Goal: Task Accomplishment & Management: Complete application form

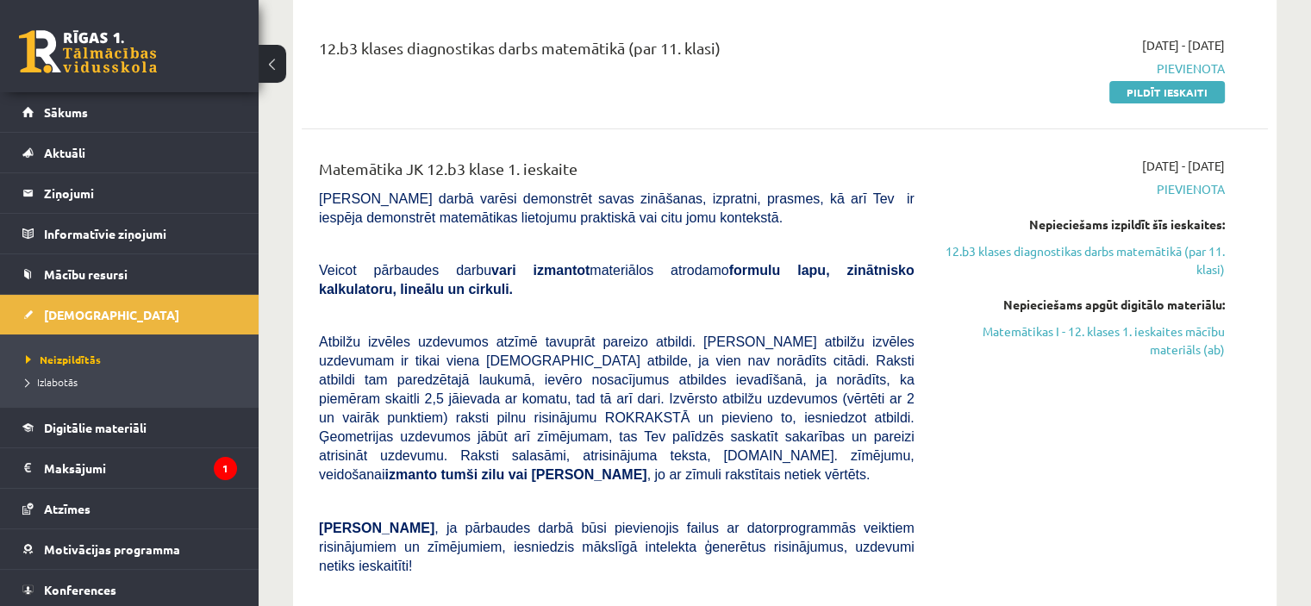
scroll to position [231, 0]
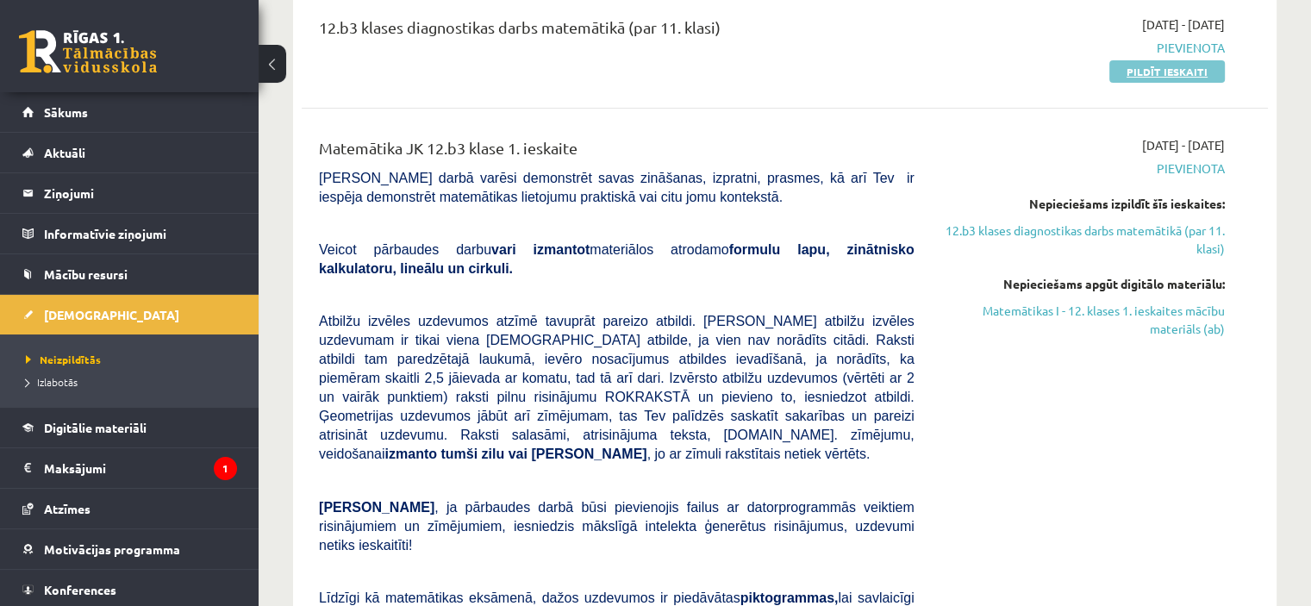
click at [1157, 73] on link "Pildīt ieskaiti" at bounding box center [1167, 71] width 116 height 22
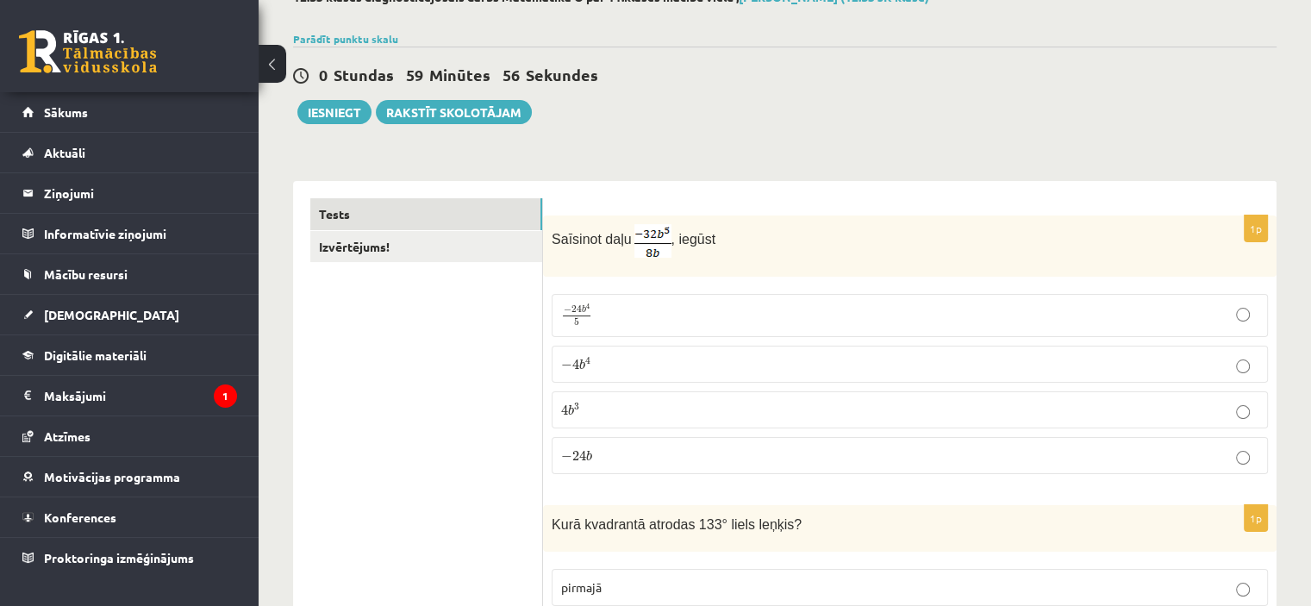
scroll to position [166, 0]
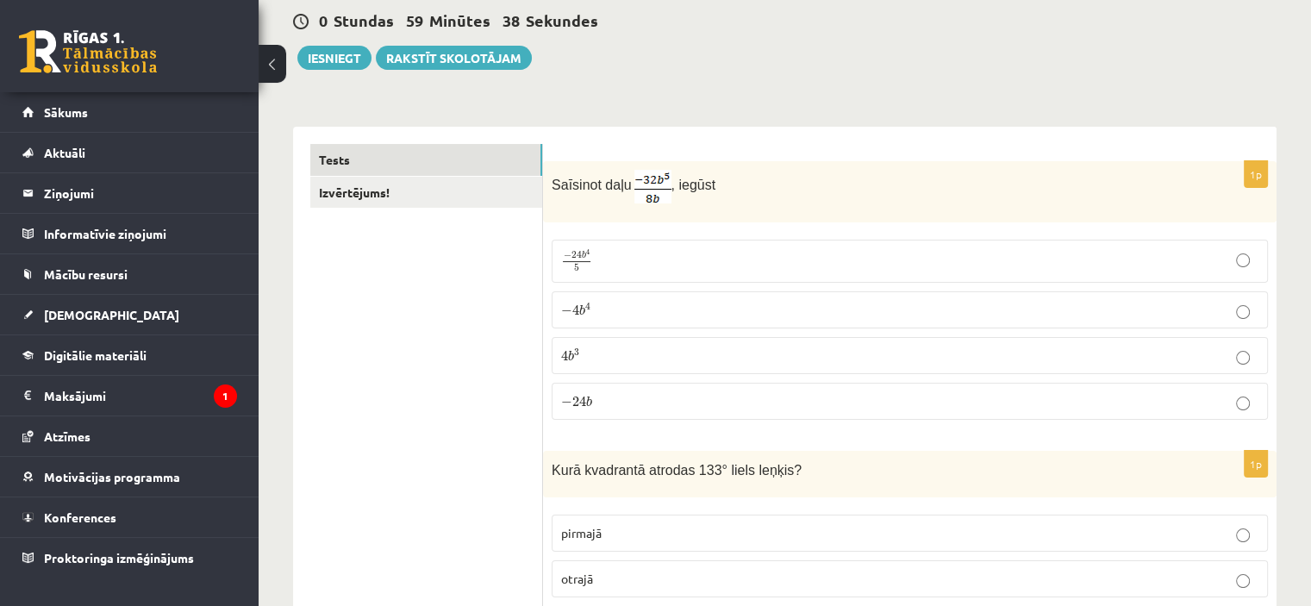
click at [886, 311] on p "− 4 b 4 − 4 b 4" at bounding box center [909, 310] width 697 height 18
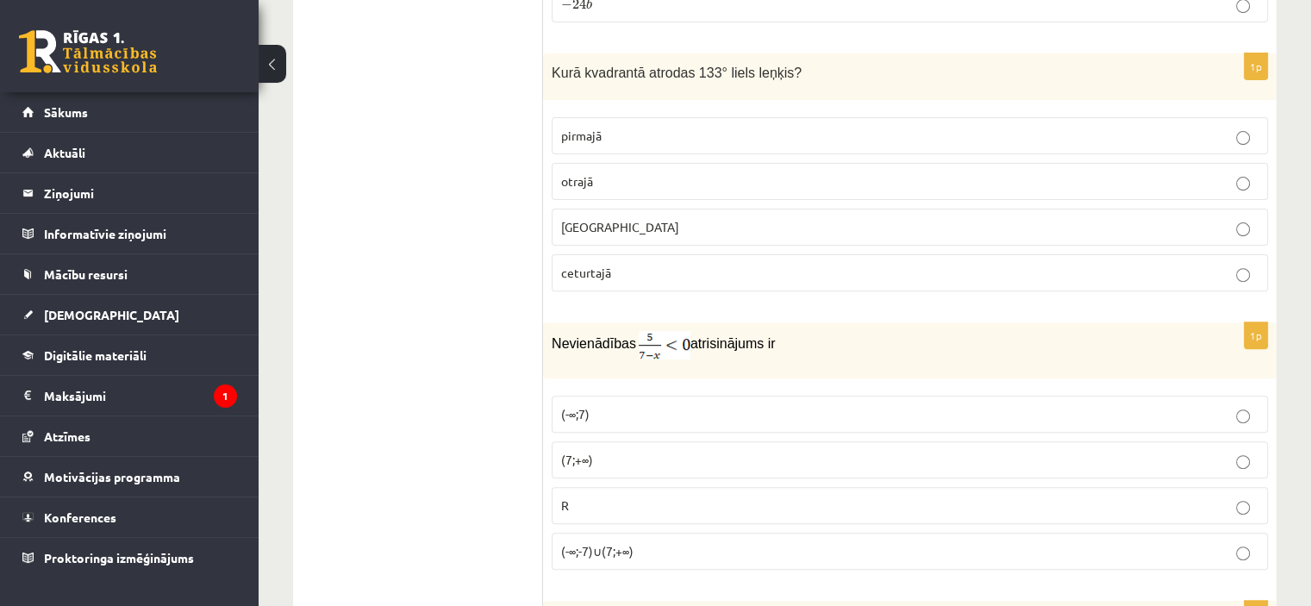
scroll to position [574, 0]
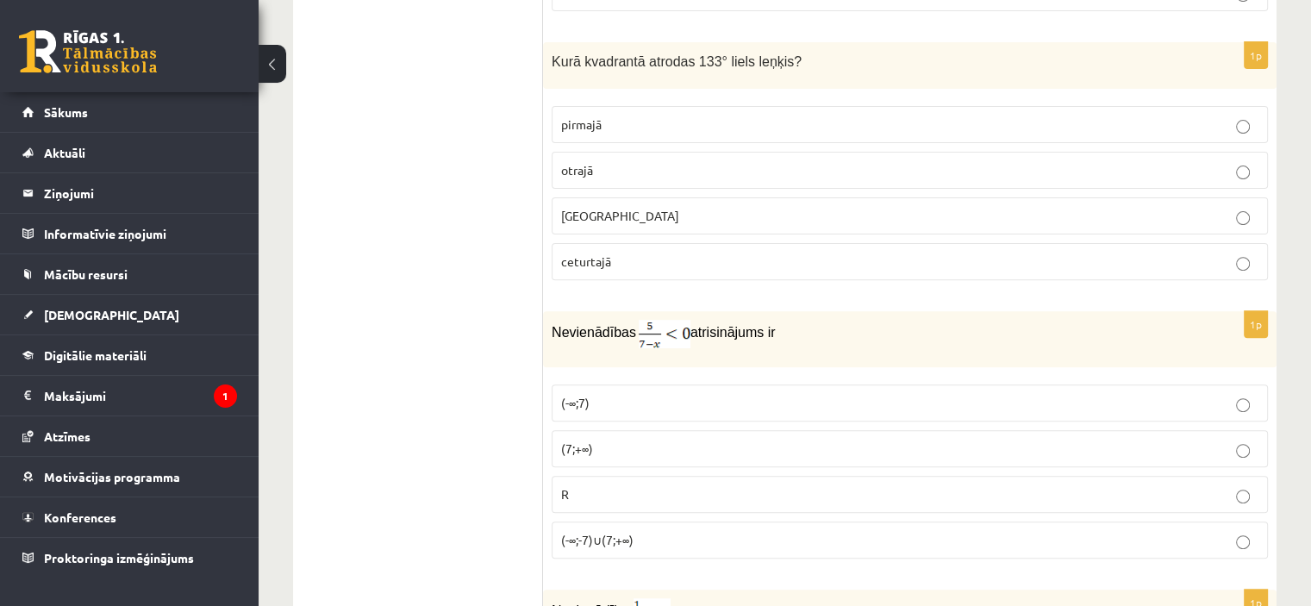
click at [603, 178] on label "otrajā" at bounding box center [910, 170] width 716 height 37
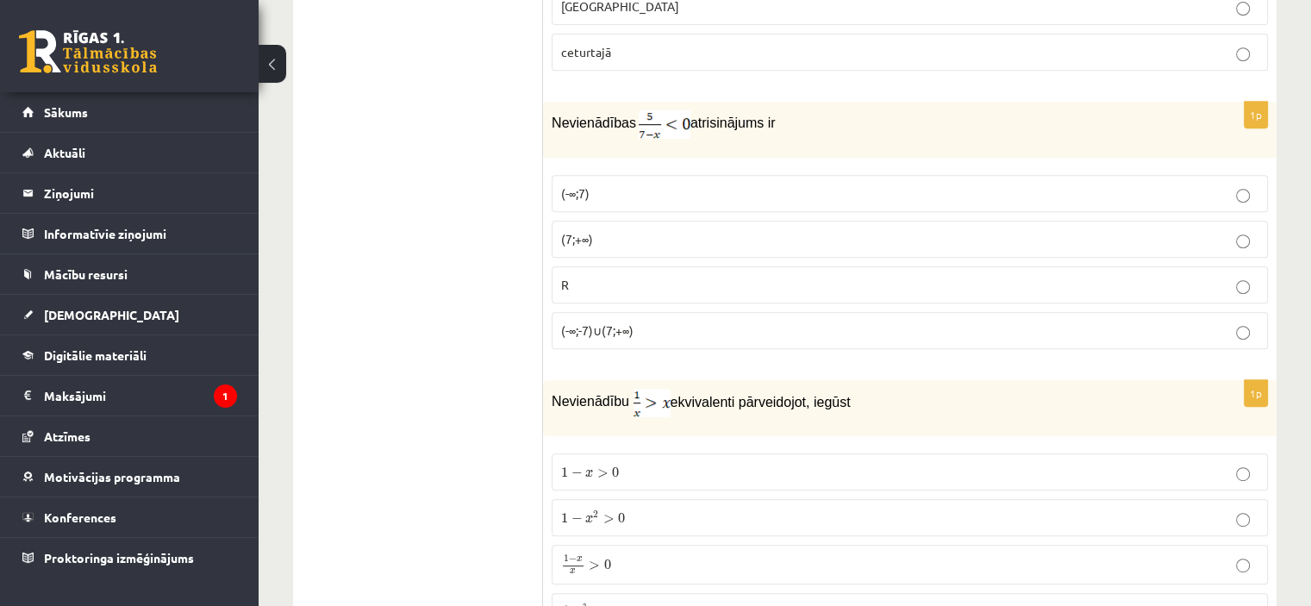
scroll to position [795, 0]
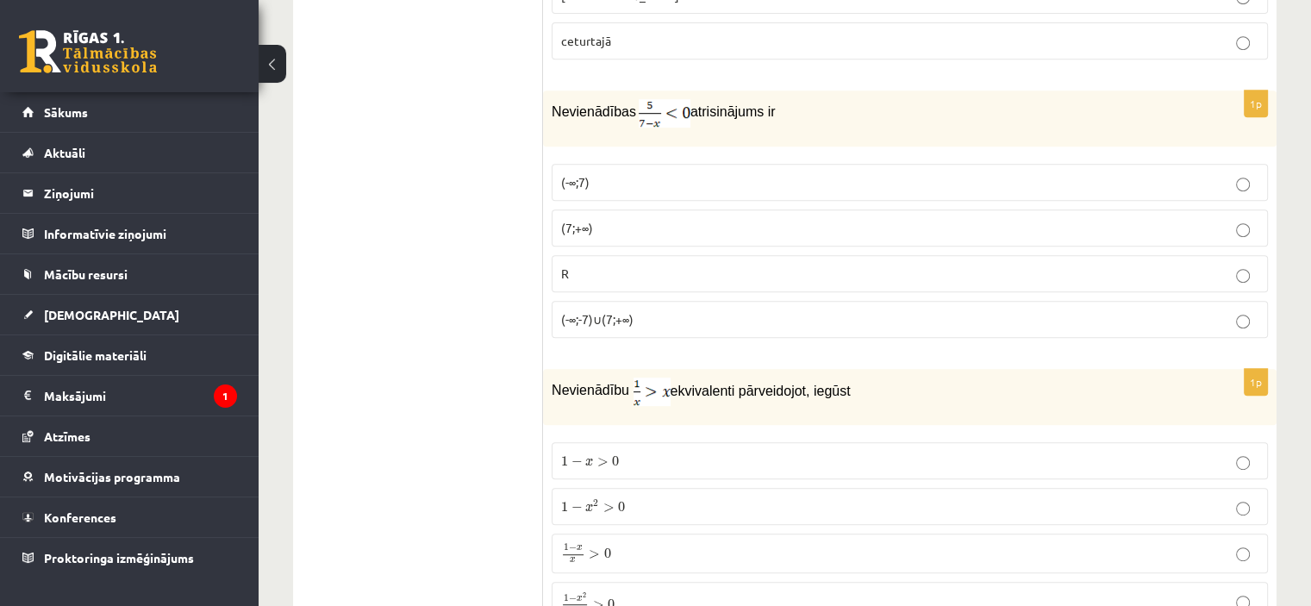
click at [610, 228] on p "(7;+∞)" at bounding box center [909, 228] width 697 height 18
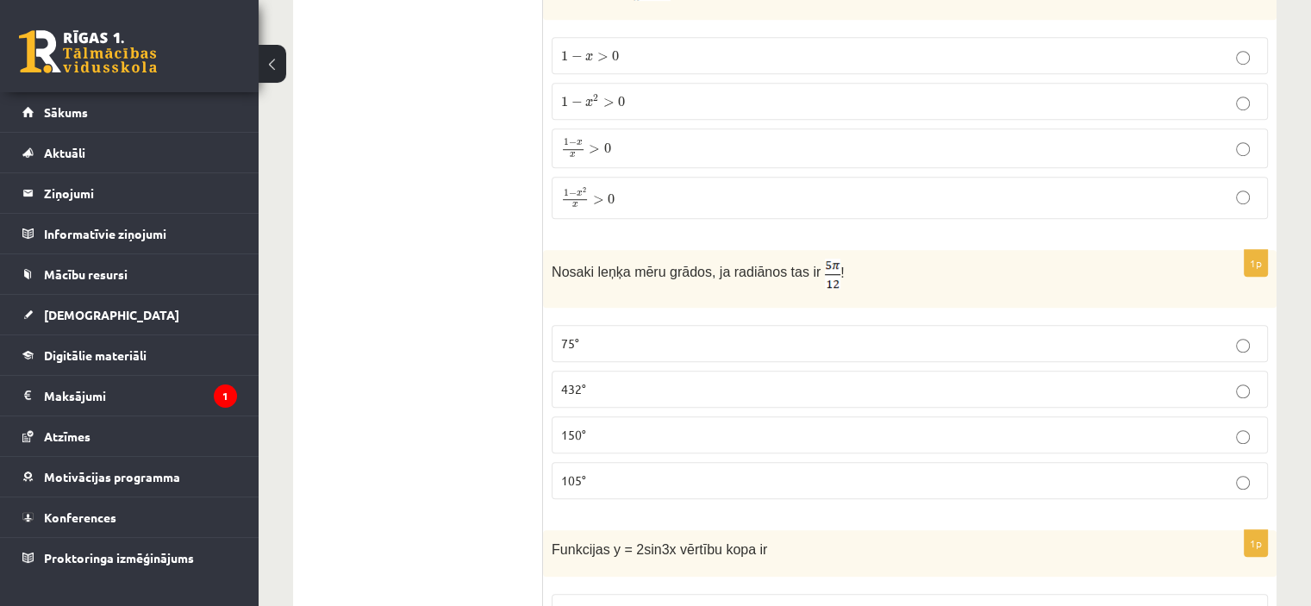
scroll to position [1059, 0]
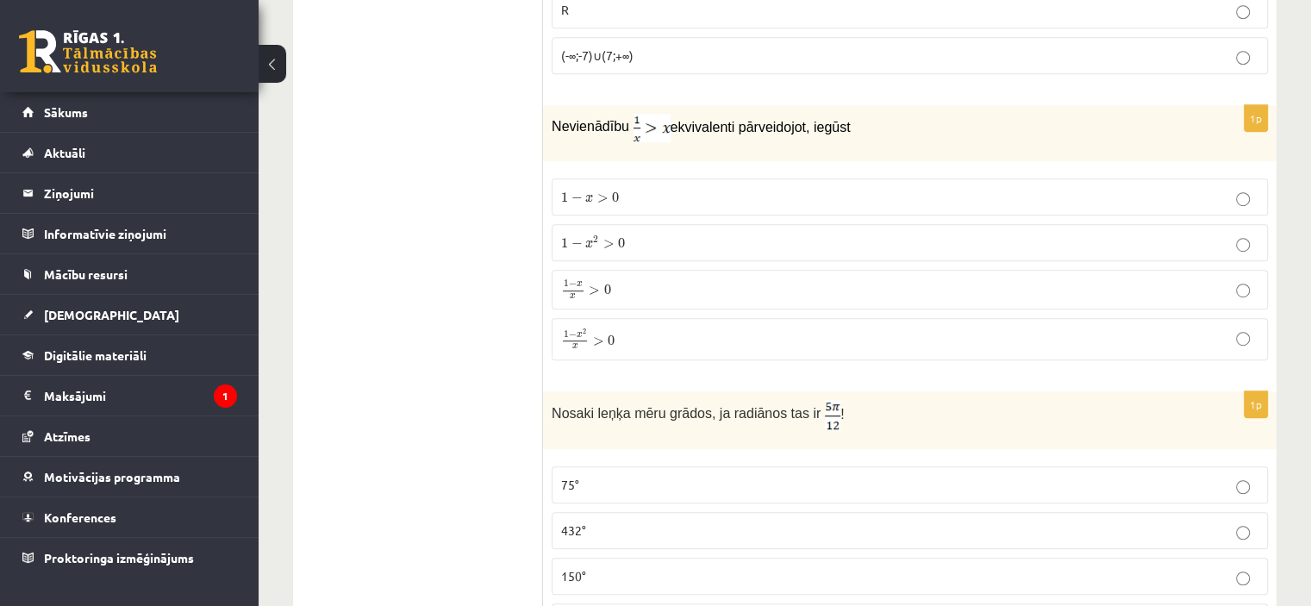
click at [1084, 328] on p "1 − x 2 x > 0 1 − x 2 x > 0" at bounding box center [909, 339] width 697 height 22
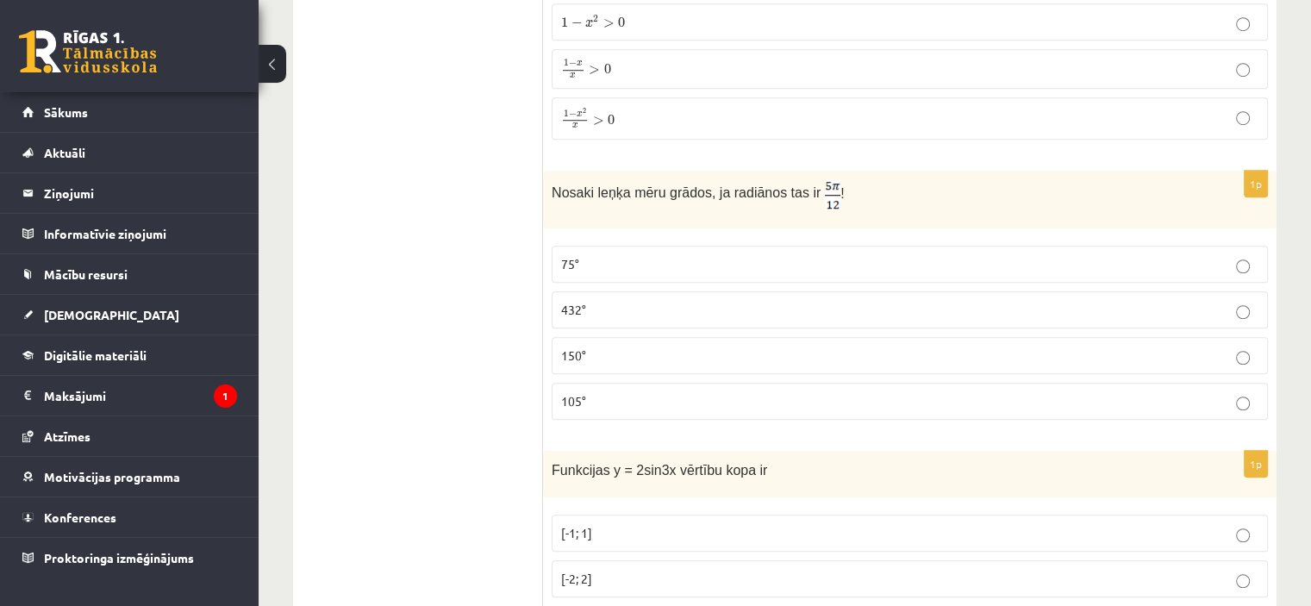
scroll to position [1345, 0]
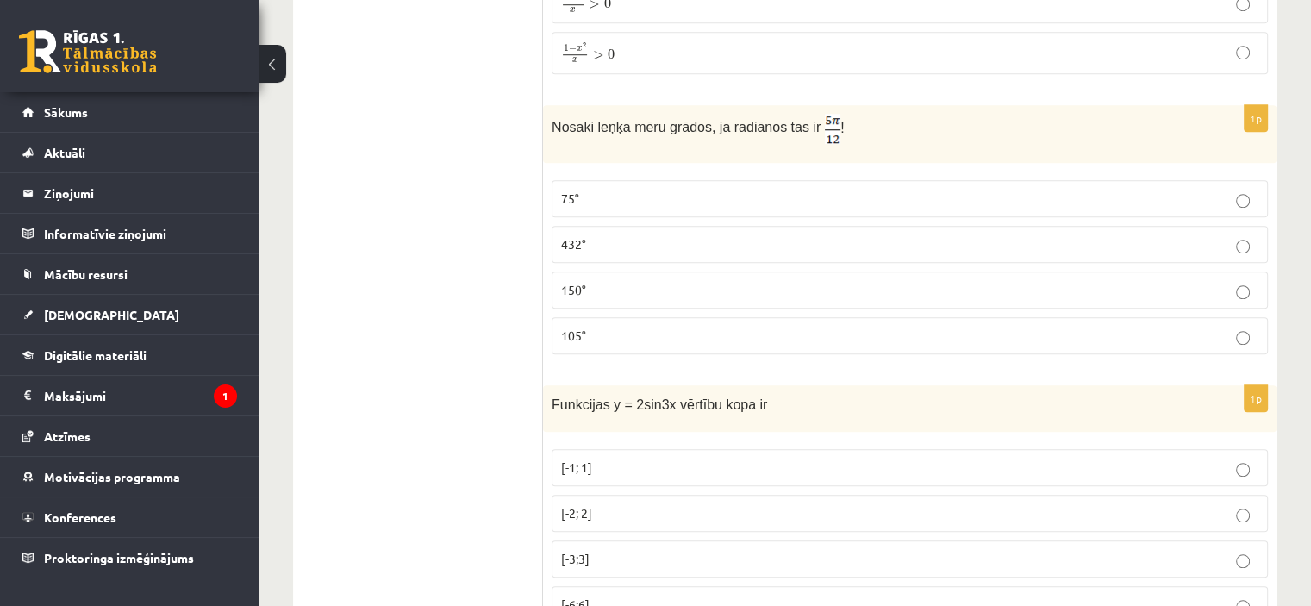
click at [803, 330] on p "105°" at bounding box center [909, 336] width 697 height 18
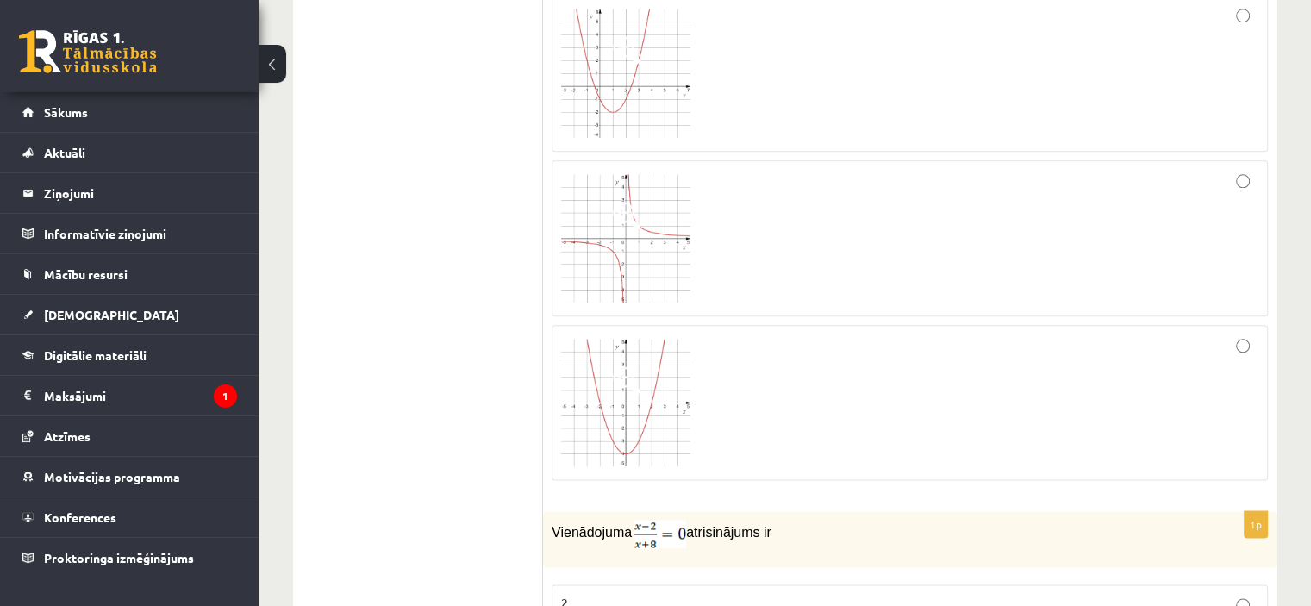
scroll to position [2036, 0]
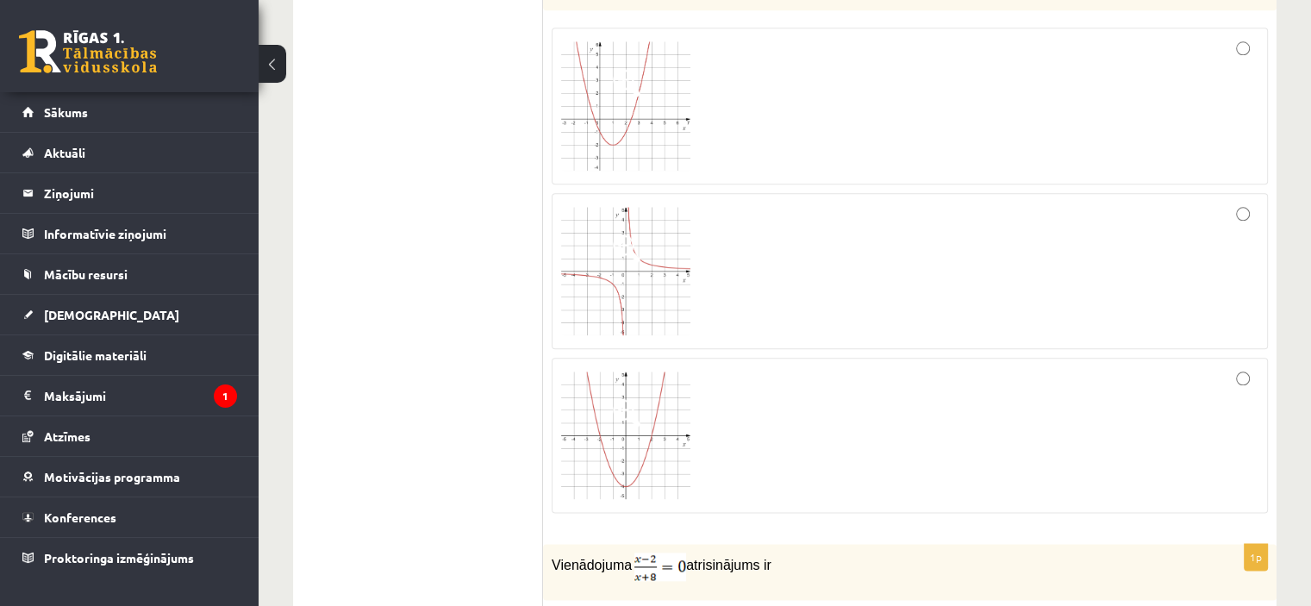
click at [1227, 240] on div at bounding box center [909, 272] width 697 height 138
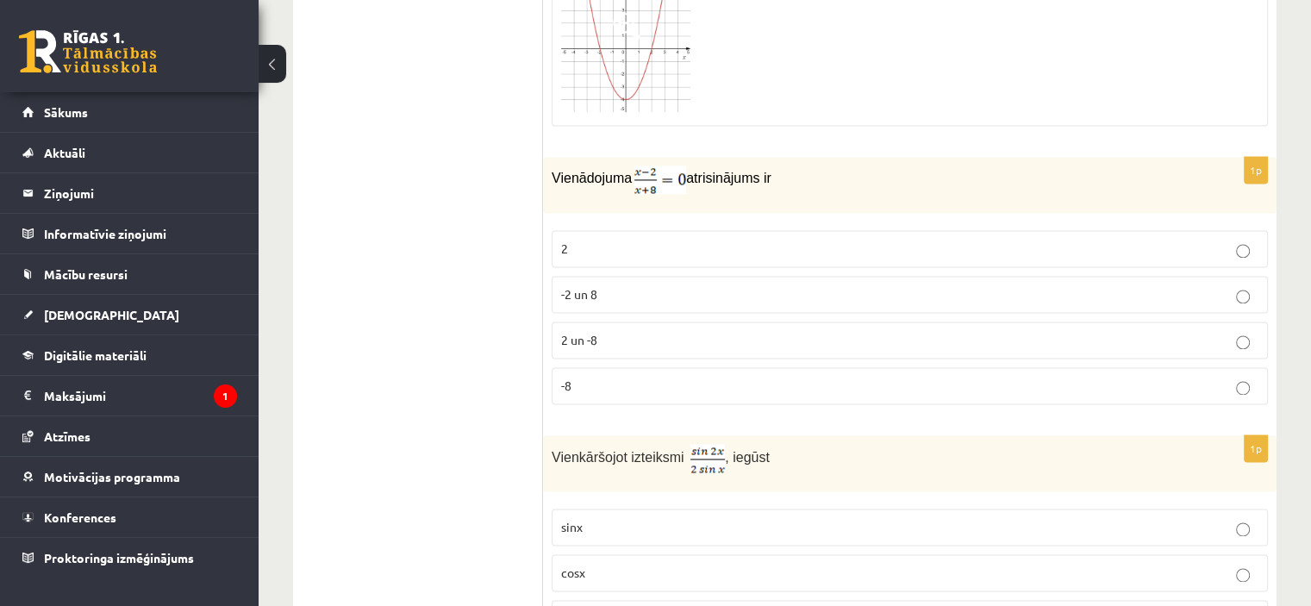
scroll to position [2433, 0]
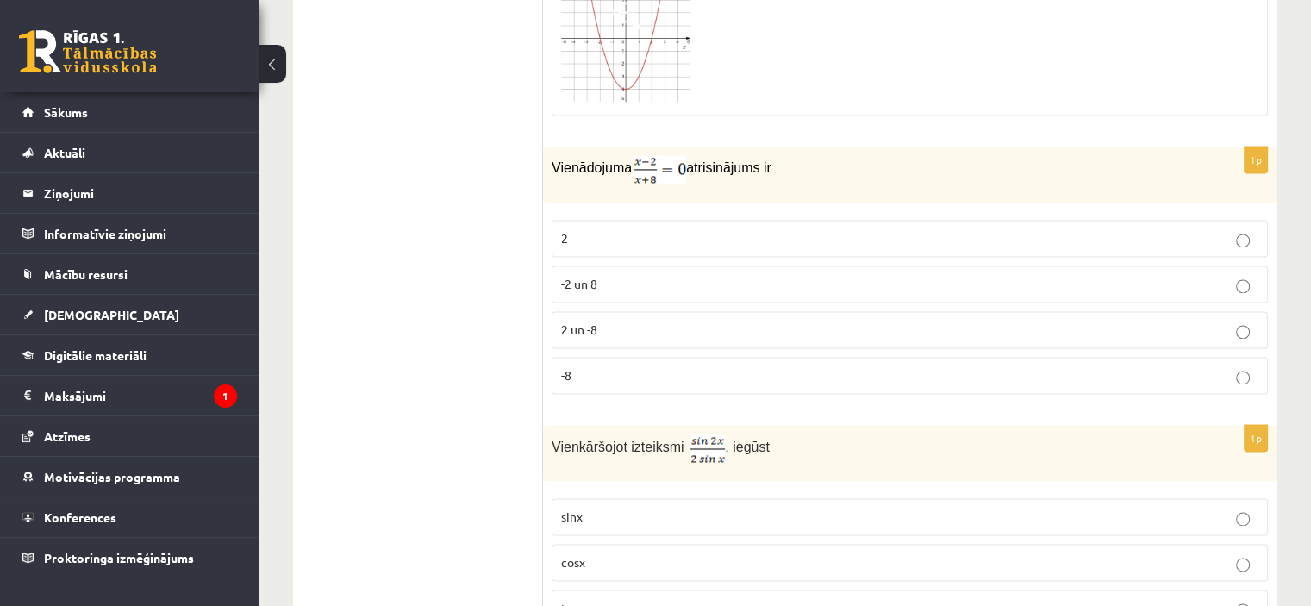
click at [658, 229] on p "2" at bounding box center [909, 238] width 697 height 18
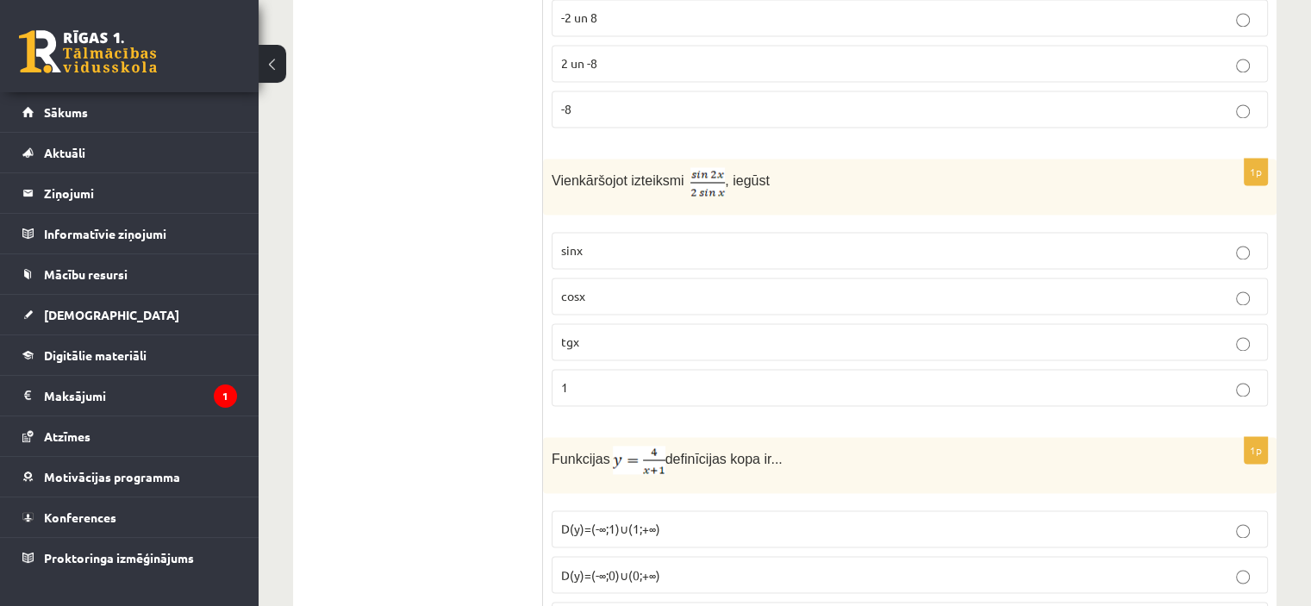
scroll to position [2722, 0]
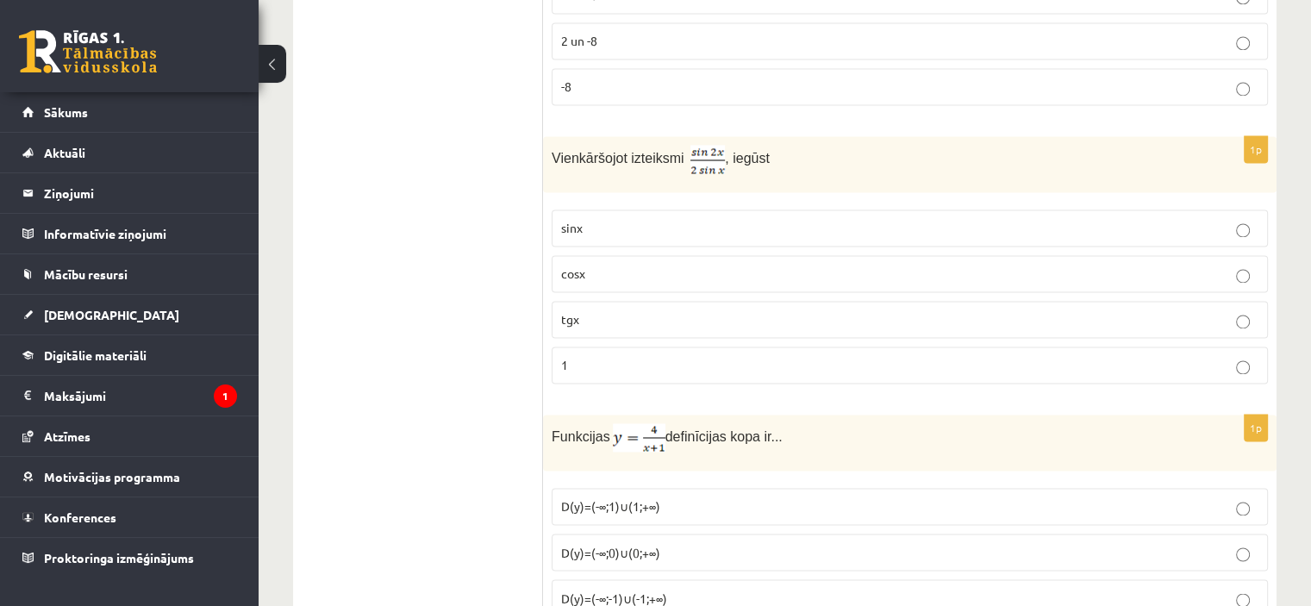
click at [821, 265] on p "cosx" at bounding box center [909, 274] width 697 height 18
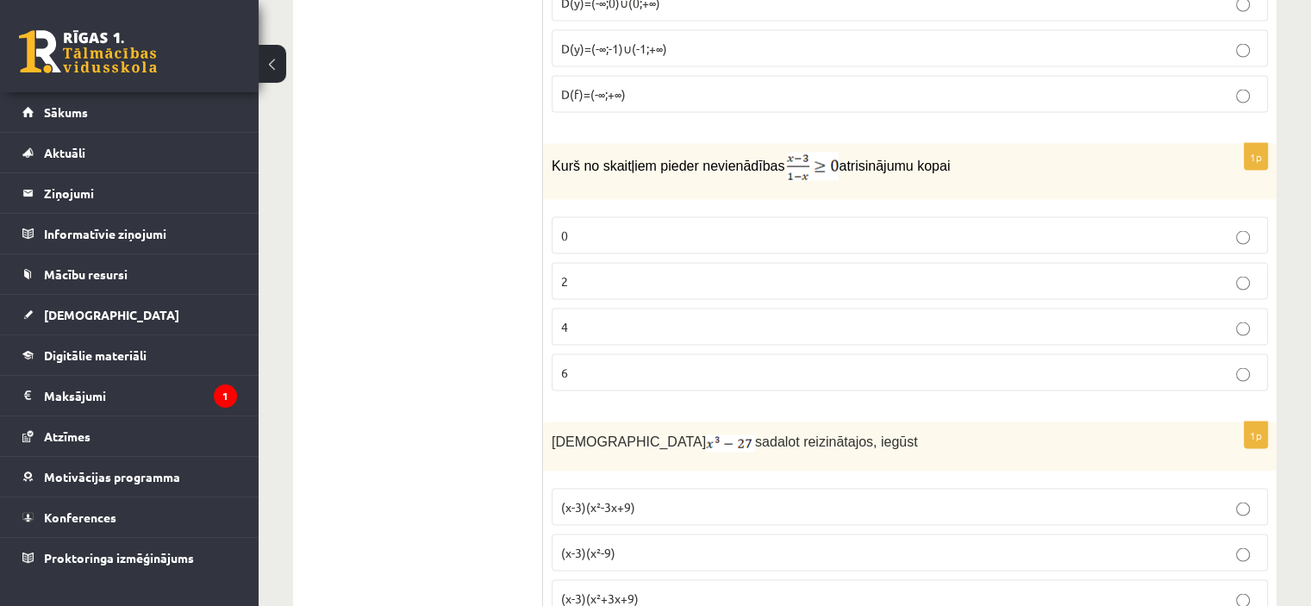
scroll to position [3305, 0]
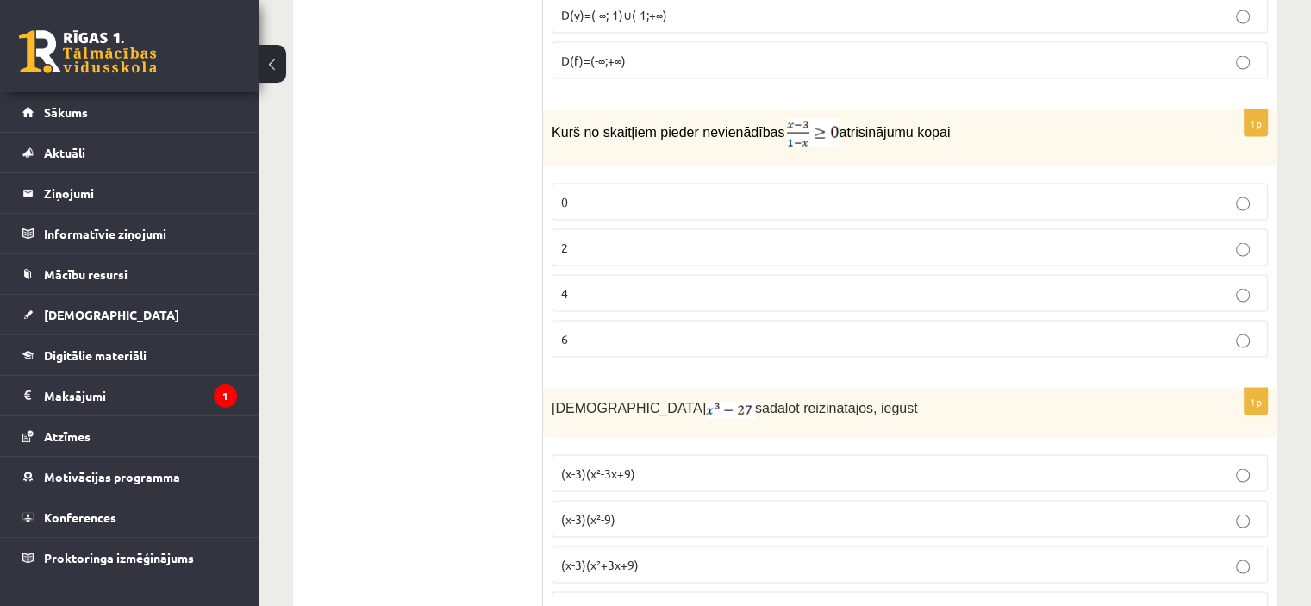
click at [719, 330] on p "6" at bounding box center [909, 339] width 697 height 18
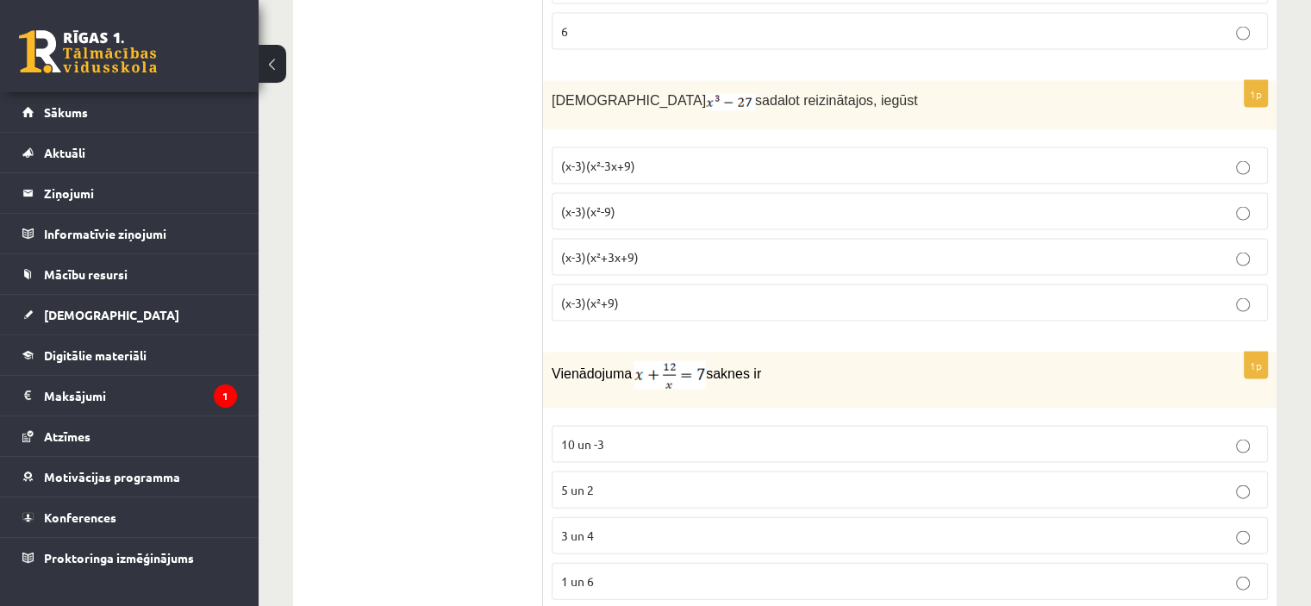
scroll to position [3601, 0]
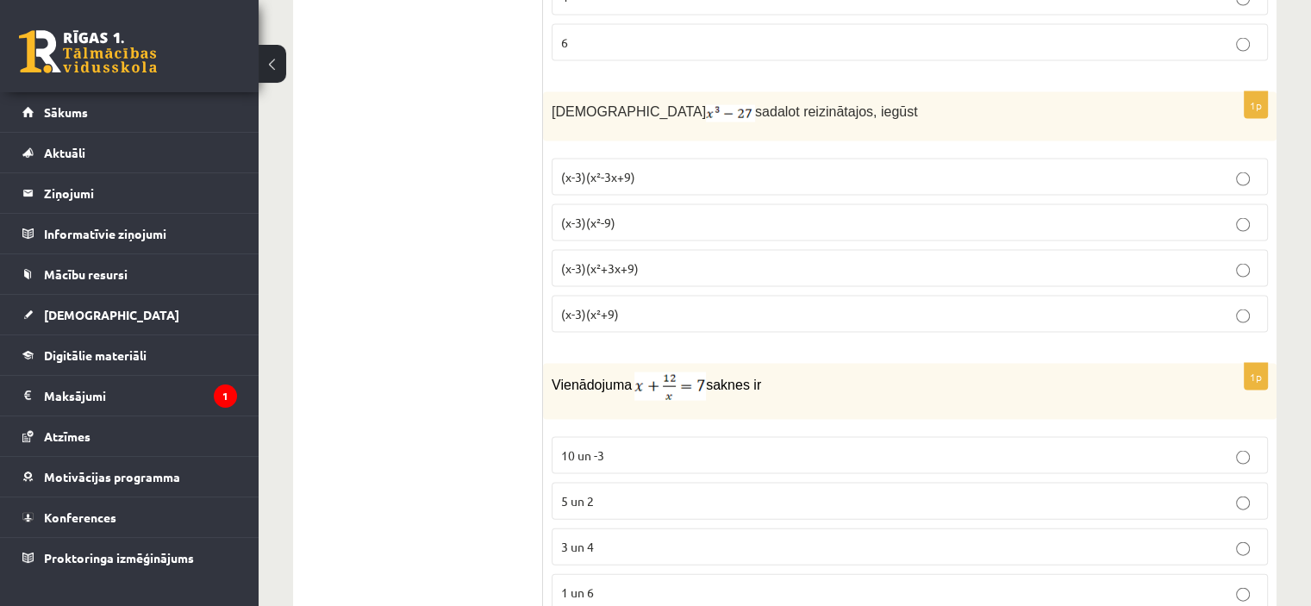
click at [668, 259] on p "(x-3)(x²+3x+9)" at bounding box center [909, 268] width 697 height 18
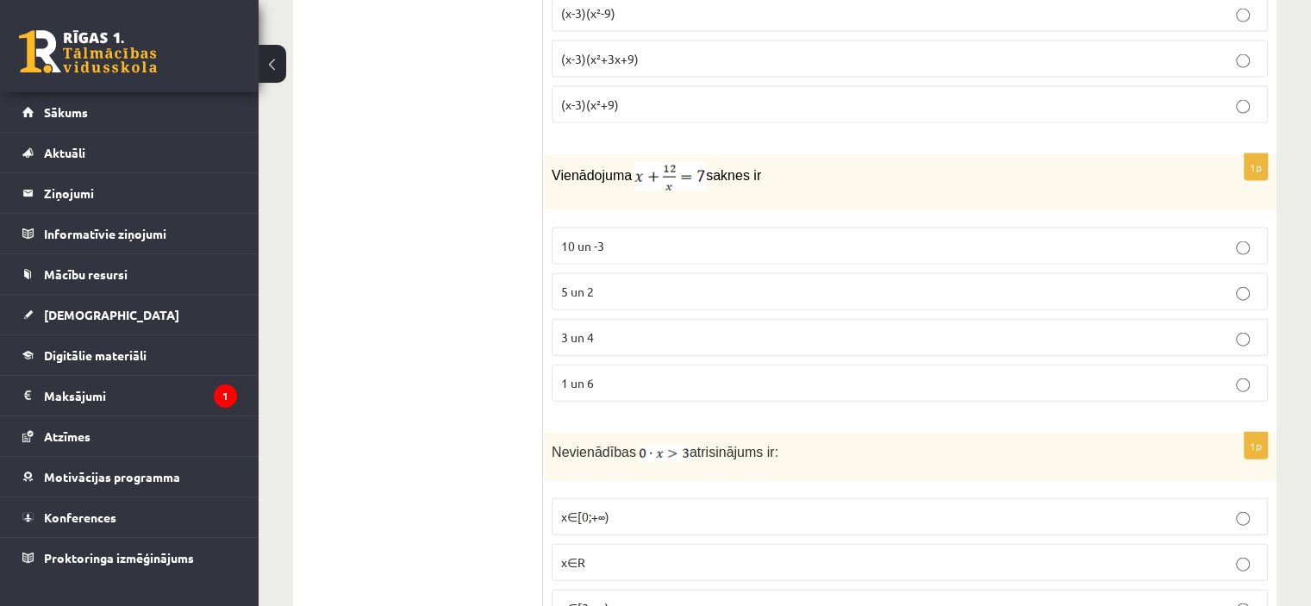
scroll to position [3800, 0]
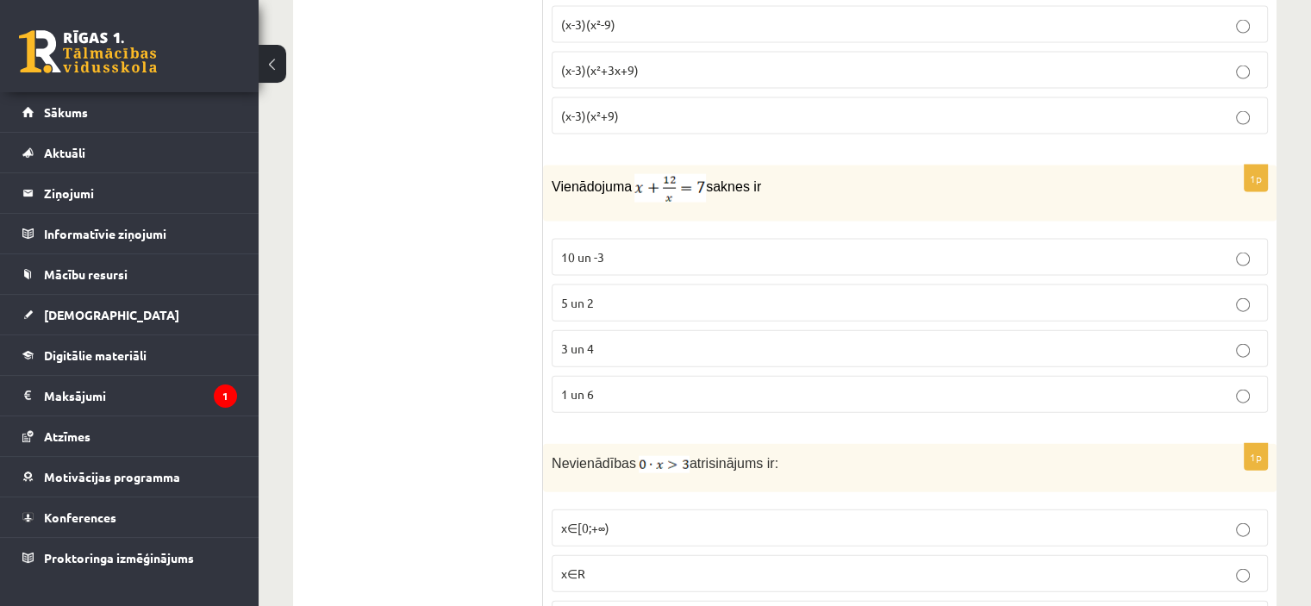
click at [747, 340] on p "3 un 4" at bounding box center [909, 349] width 697 height 18
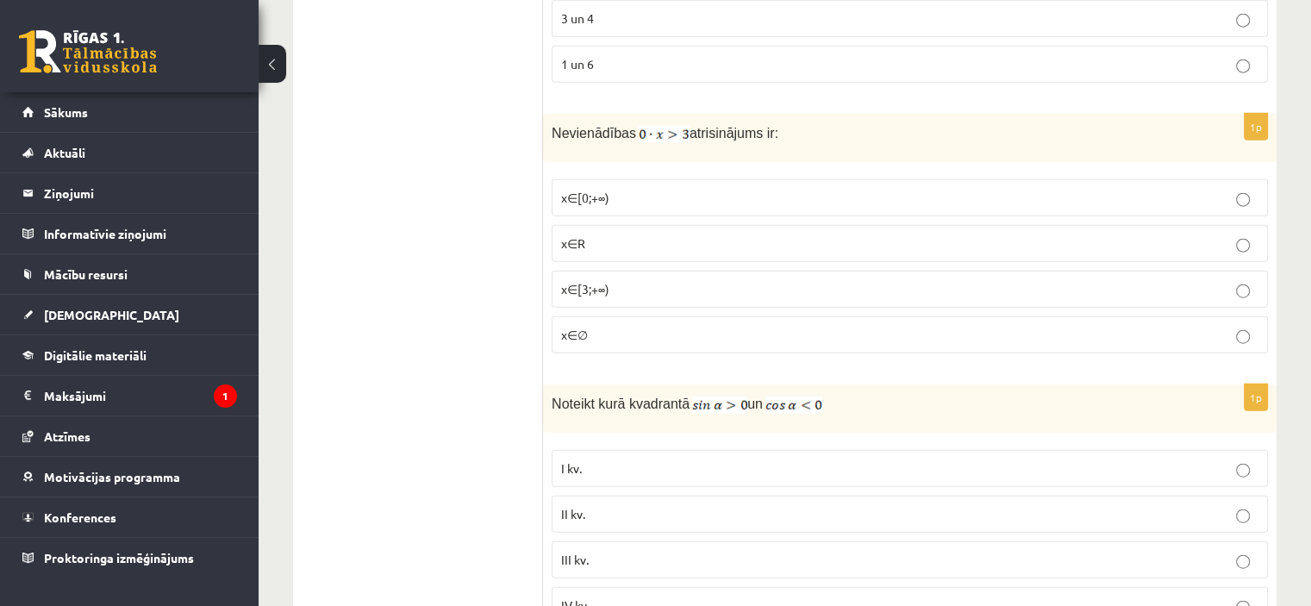
scroll to position [4151, 0]
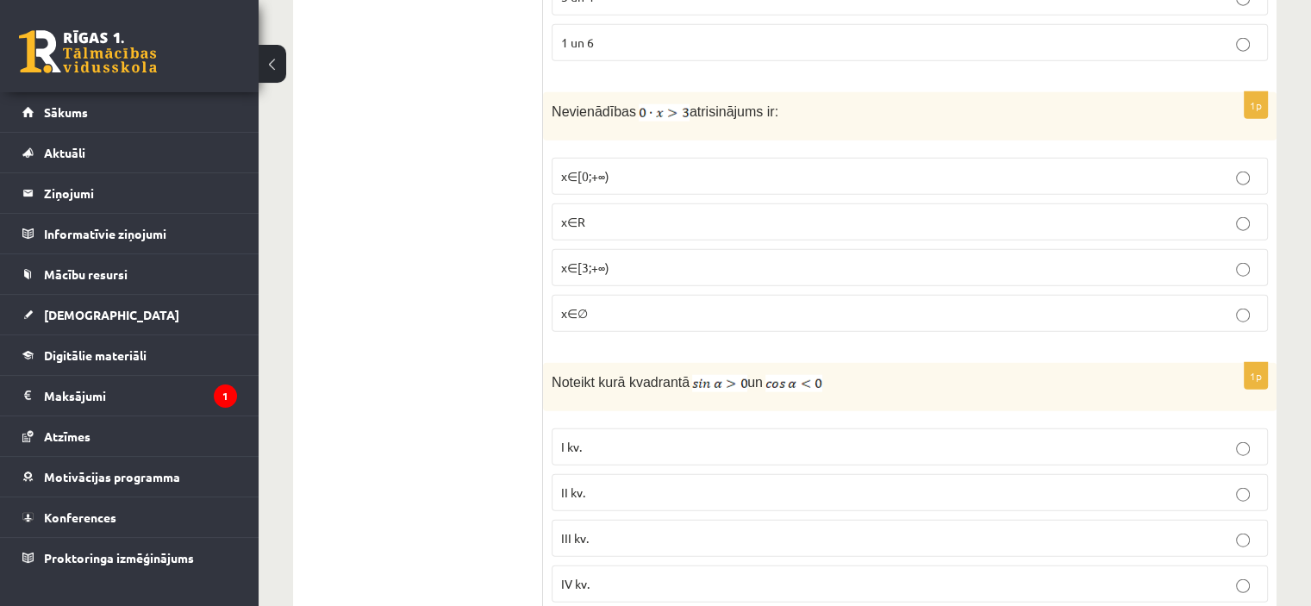
click at [637, 304] on p "x∈∅" at bounding box center [909, 313] width 697 height 18
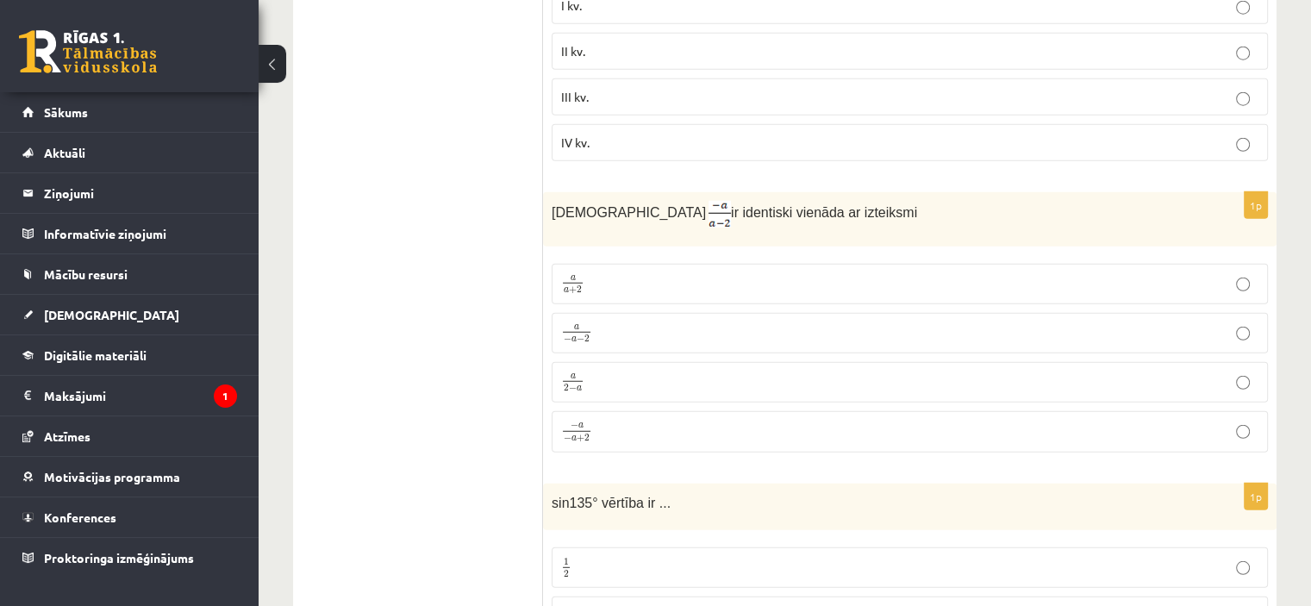
scroll to position [4603, 0]
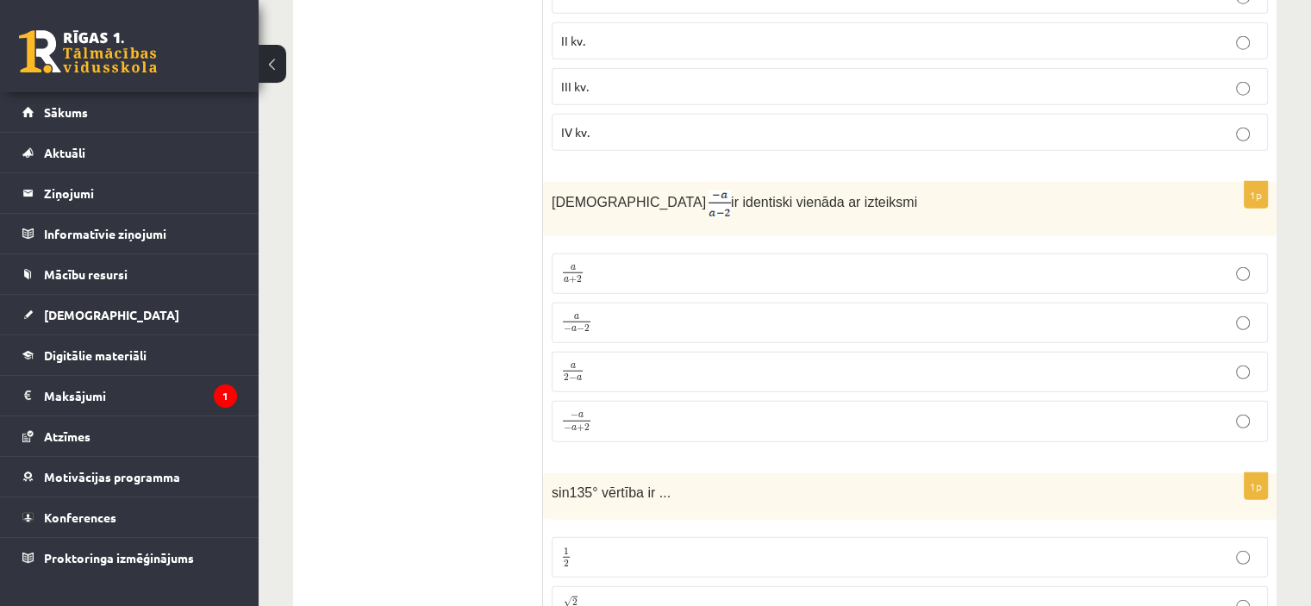
click at [631, 410] on p "− a − a + 2 − a − a + 2" at bounding box center [909, 421] width 697 height 22
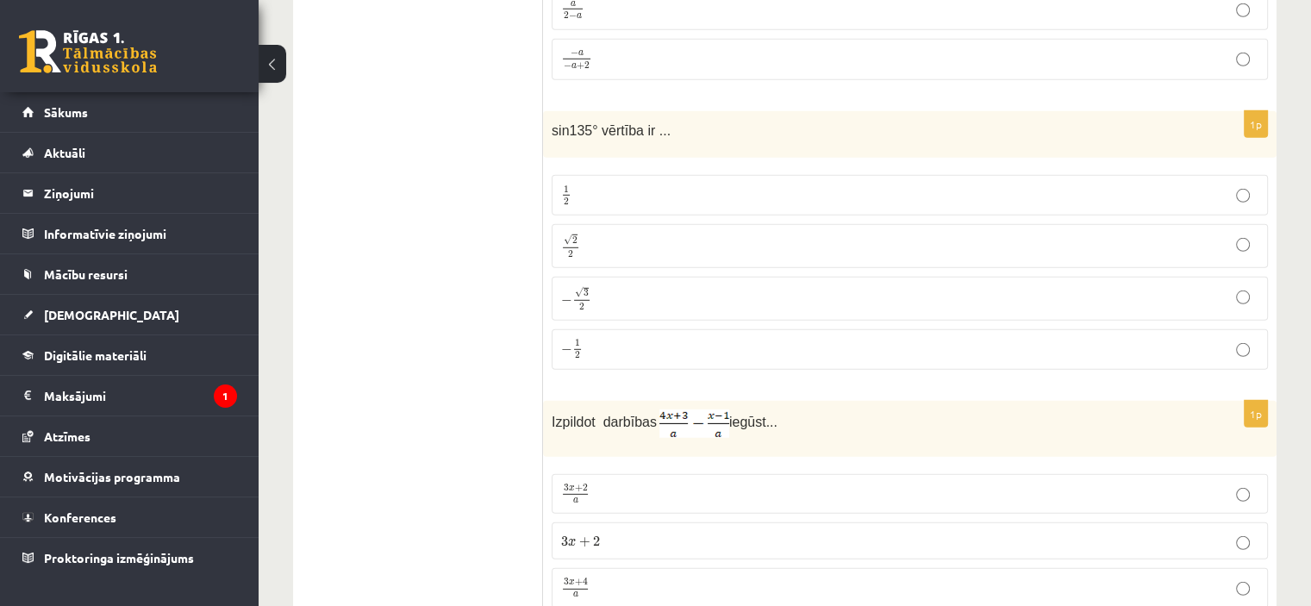
scroll to position [4988, 0]
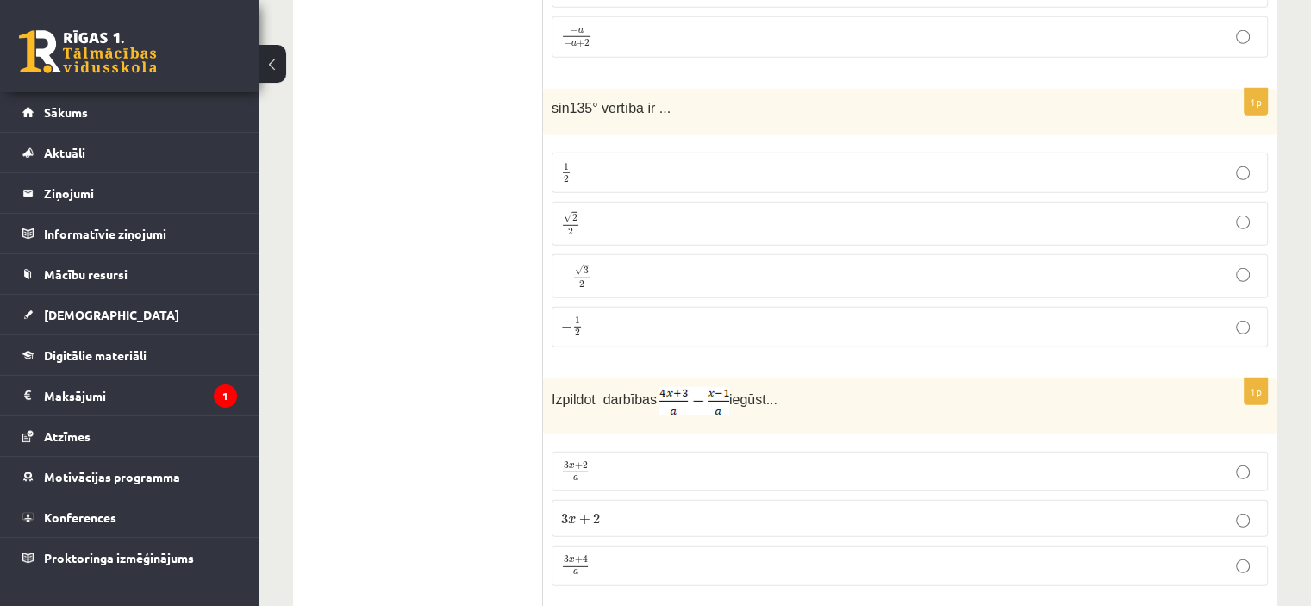
click at [764, 211] on p "√ 2 2 2 2" at bounding box center [909, 223] width 697 height 25
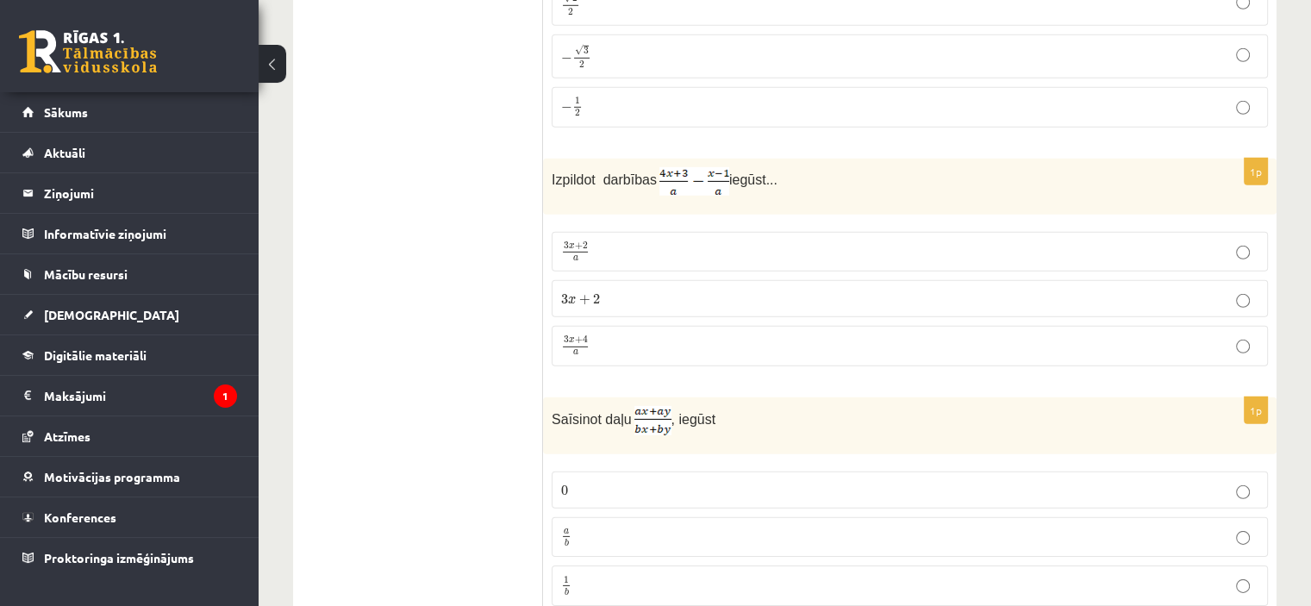
scroll to position [5241, 0]
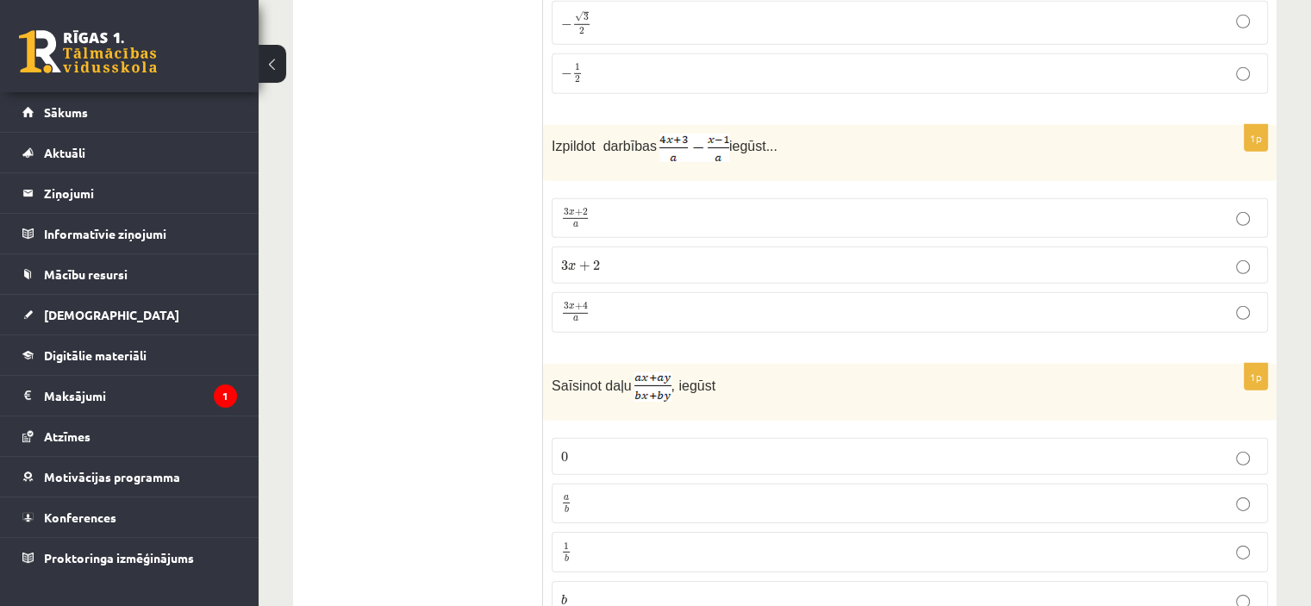
click at [657, 295] on label "3 x + 4 a 3 x + 4 a" at bounding box center [910, 312] width 716 height 41
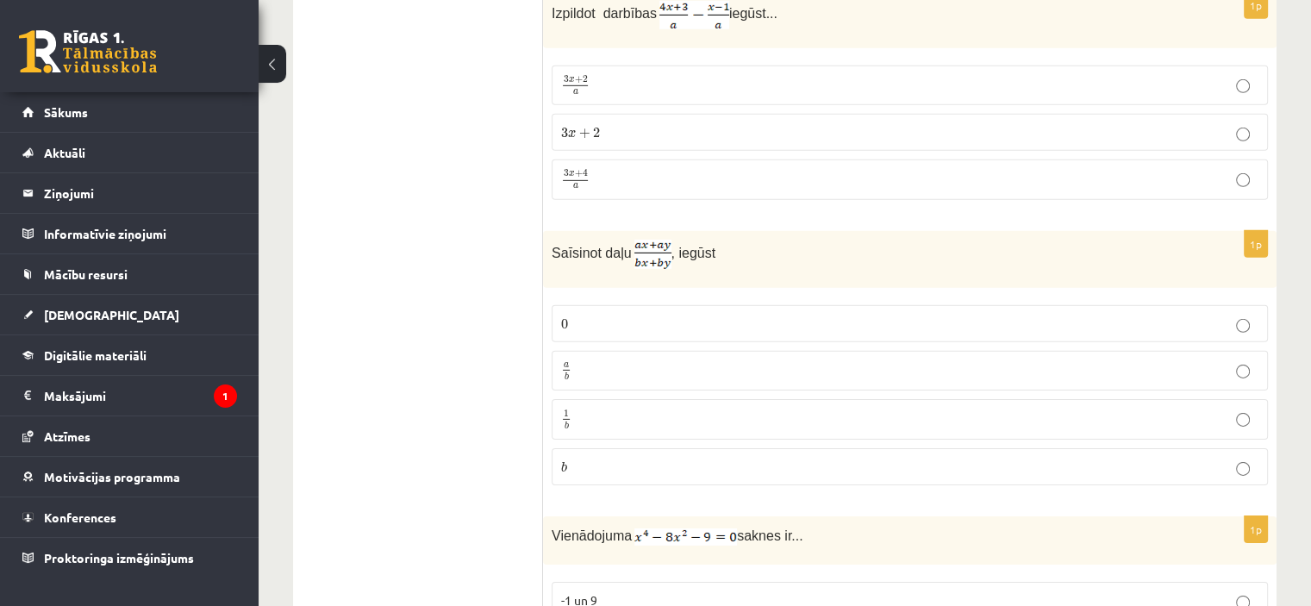
scroll to position [5439, 0]
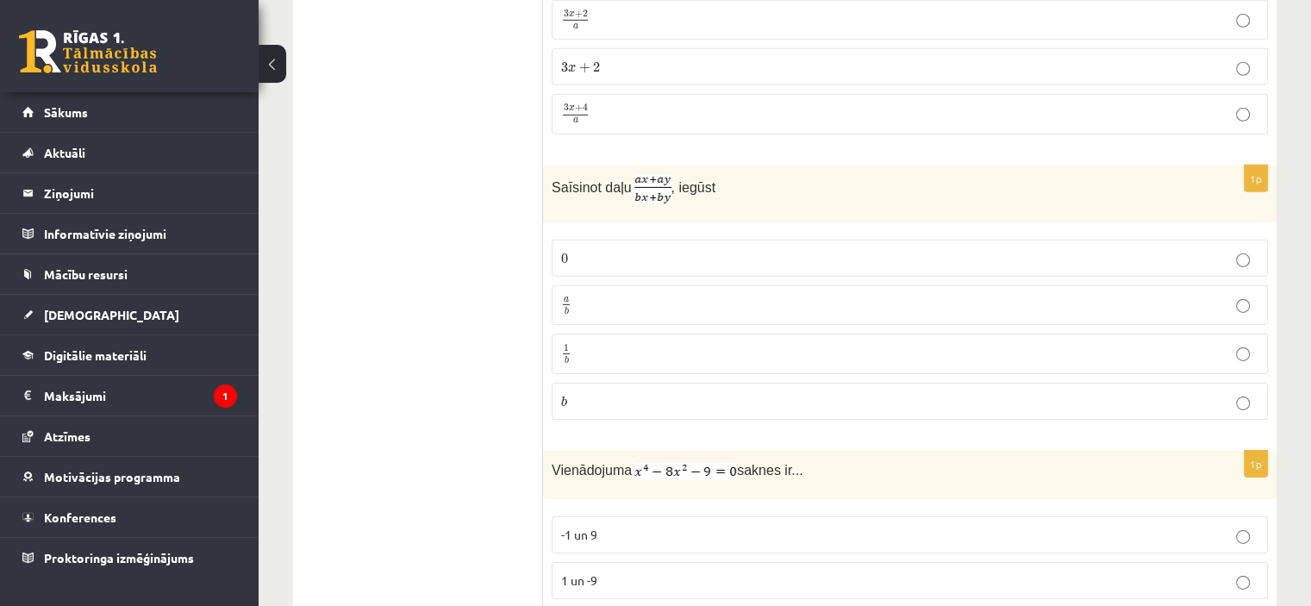
click at [669, 295] on p "a b a b" at bounding box center [909, 306] width 697 height 22
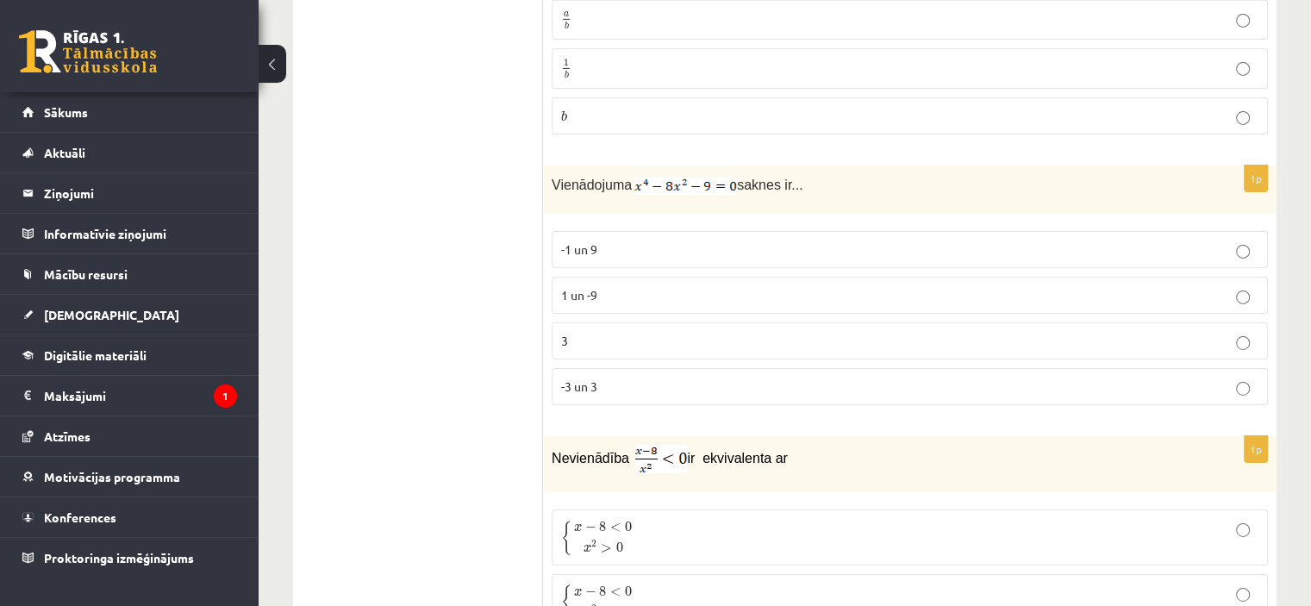
scroll to position [5736, 0]
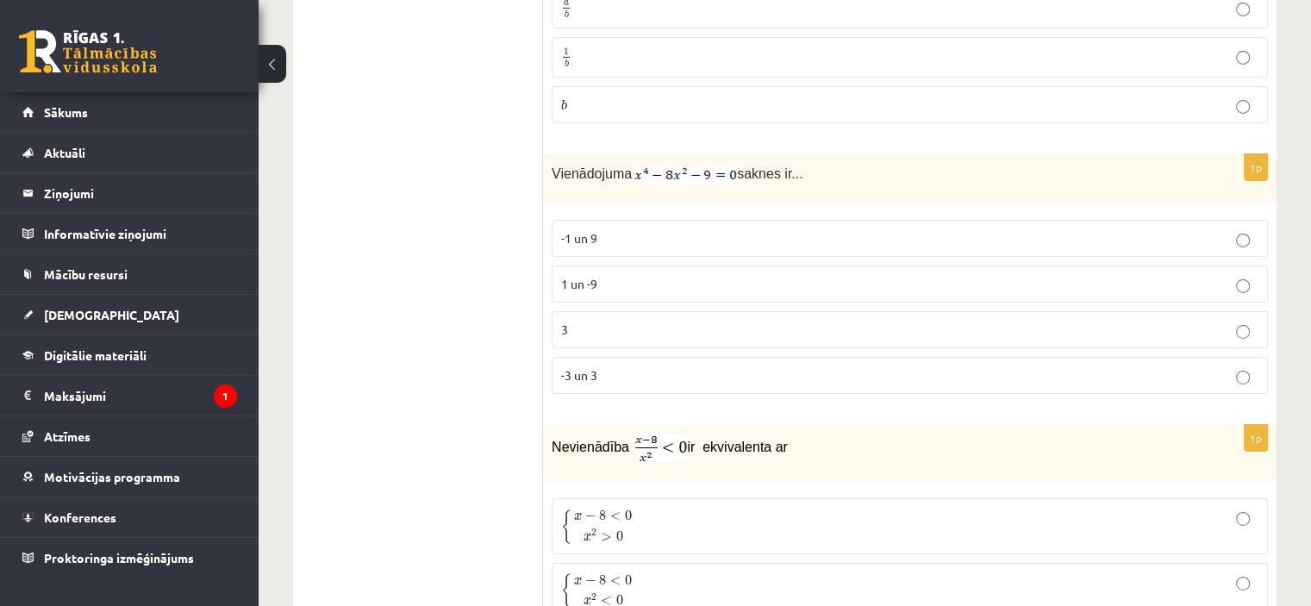
click at [803, 366] on p "-3 un 3" at bounding box center [909, 375] width 697 height 18
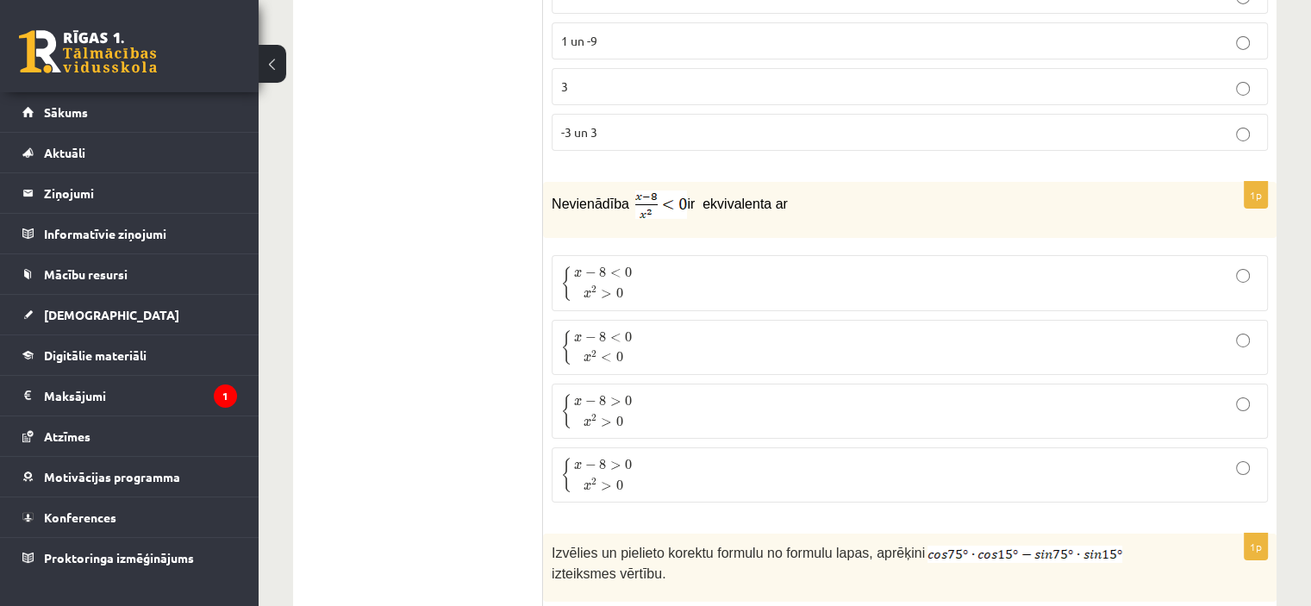
scroll to position [6000, 0]
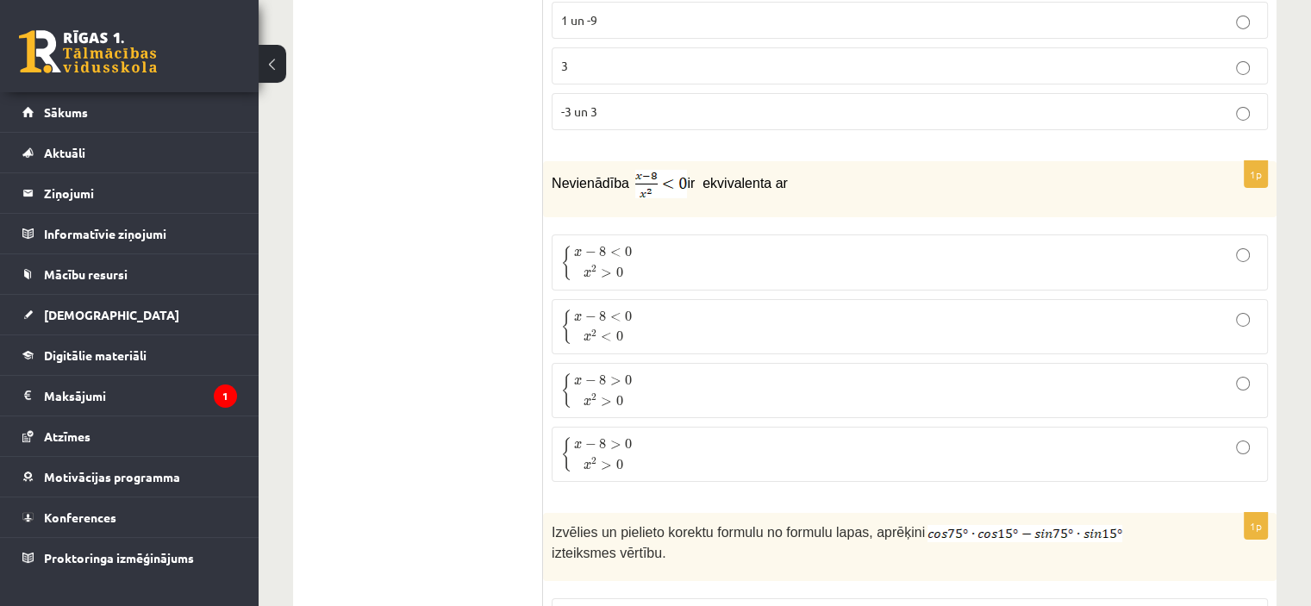
click at [618, 267] on span "0" at bounding box center [618, 272] width 7 height 10
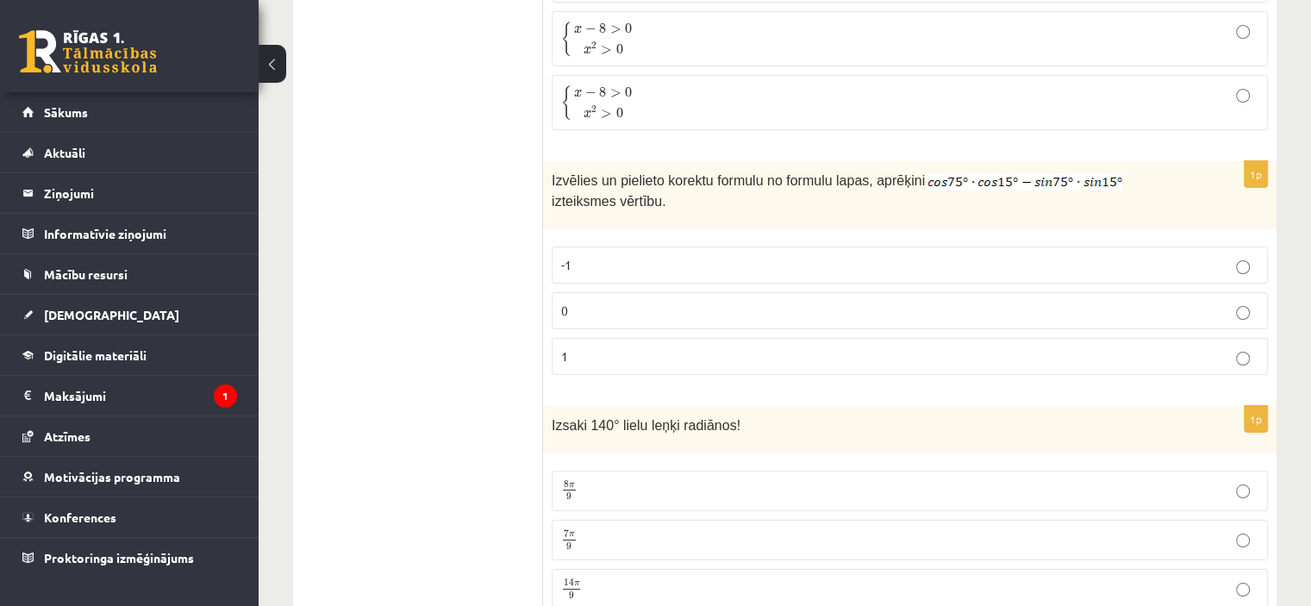
scroll to position [6362, 0]
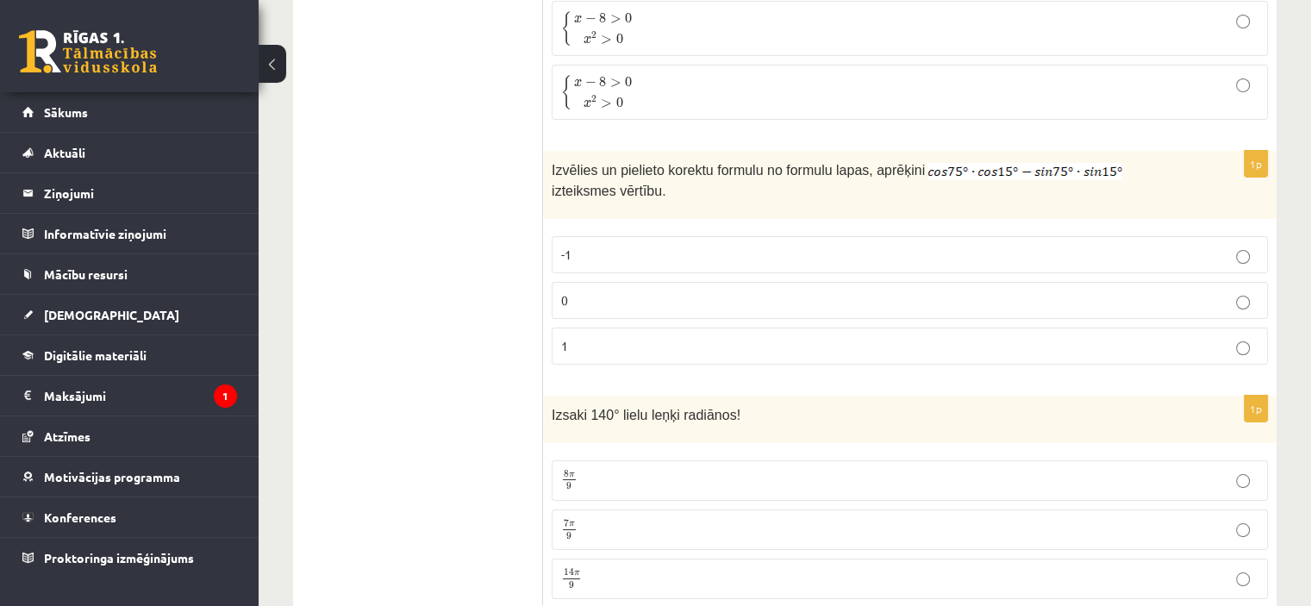
click at [872, 291] on p "0" at bounding box center [909, 300] width 697 height 18
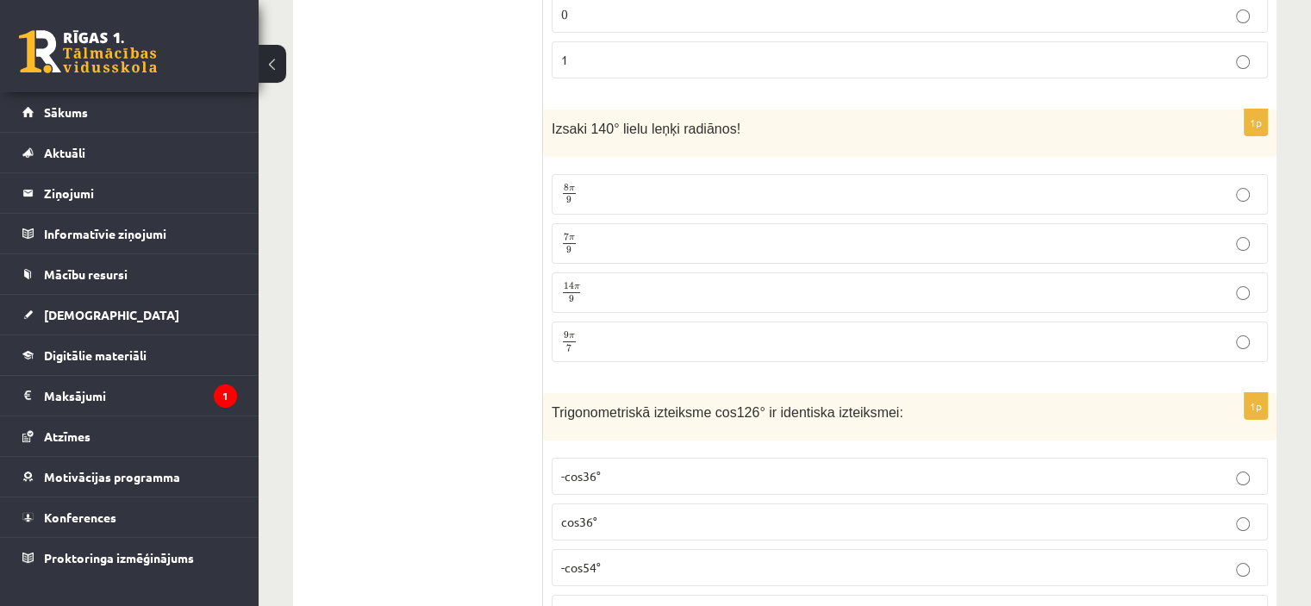
scroll to position [6593, 0]
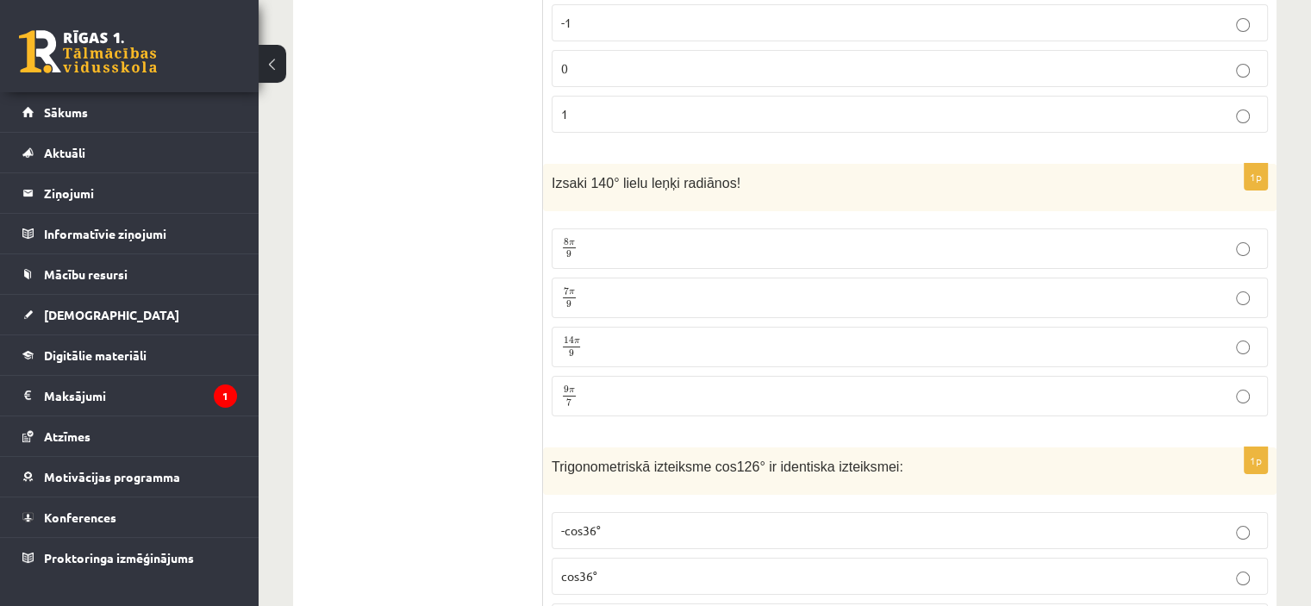
click at [710, 287] on p "7 π 9 7 π 9" at bounding box center [909, 298] width 697 height 22
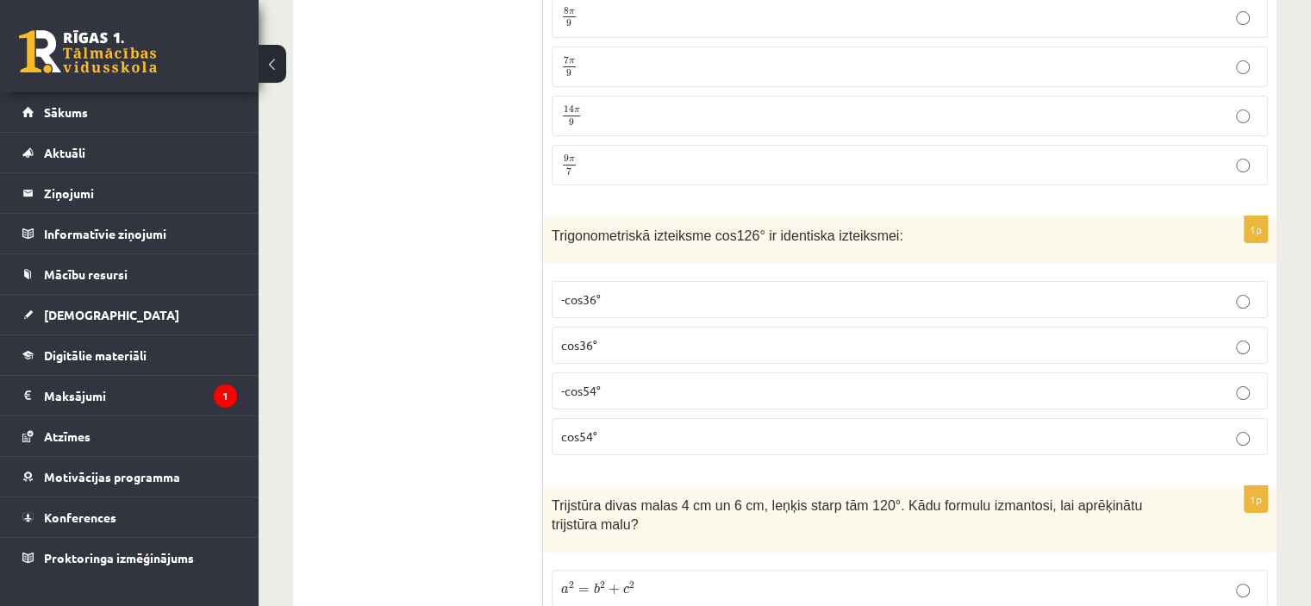
scroll to position [6868, 0]
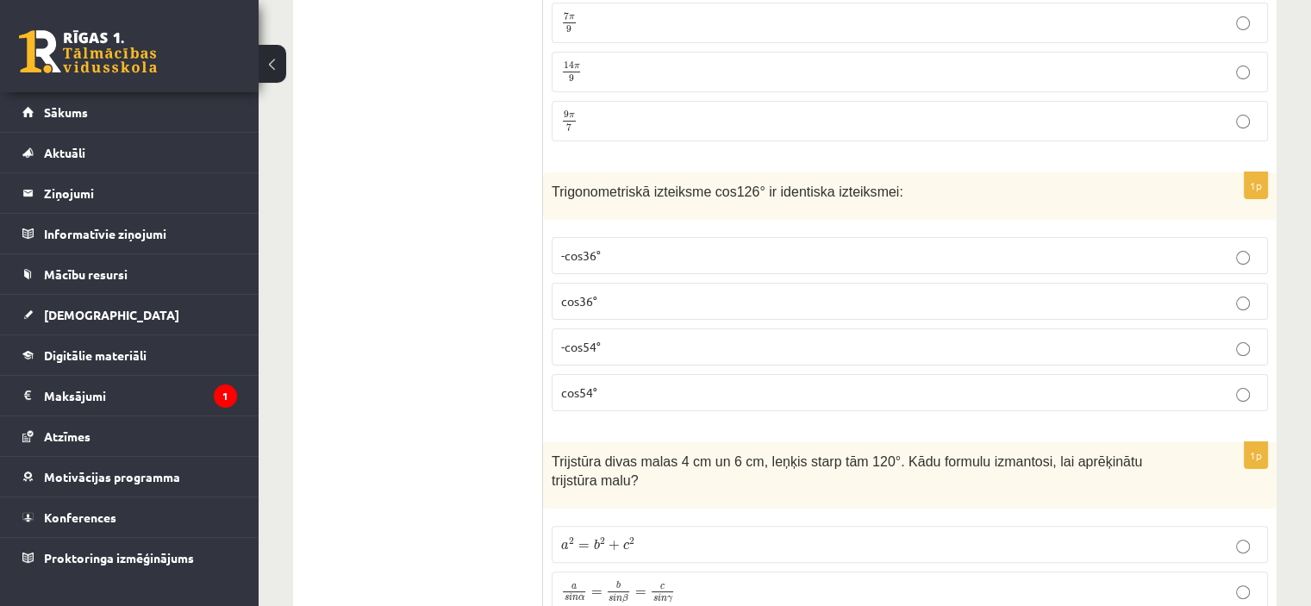
click at [636, 338] on p "-cos54°" at bounding box center [909, 347] width 697 height 18
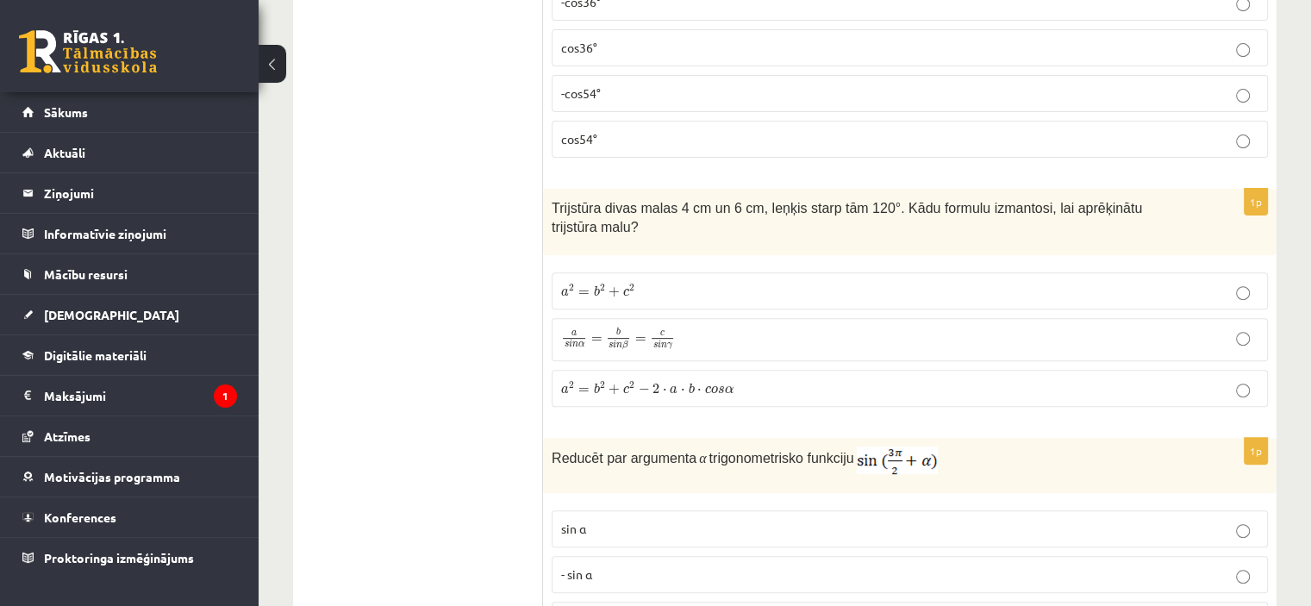
scroll to position [7143, 0]
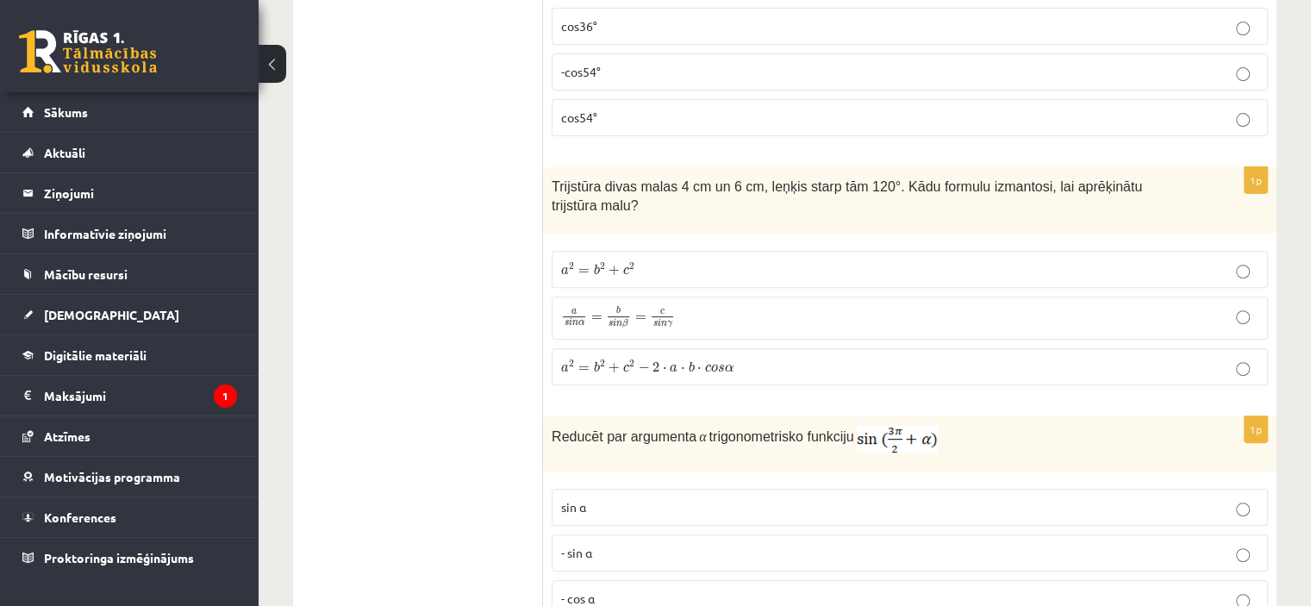
click at [639, 260] on p "a 2 = b 2 + c 2 a 2 = b 2 + c 2" at bounding box center [909, 269] width 697 height 18
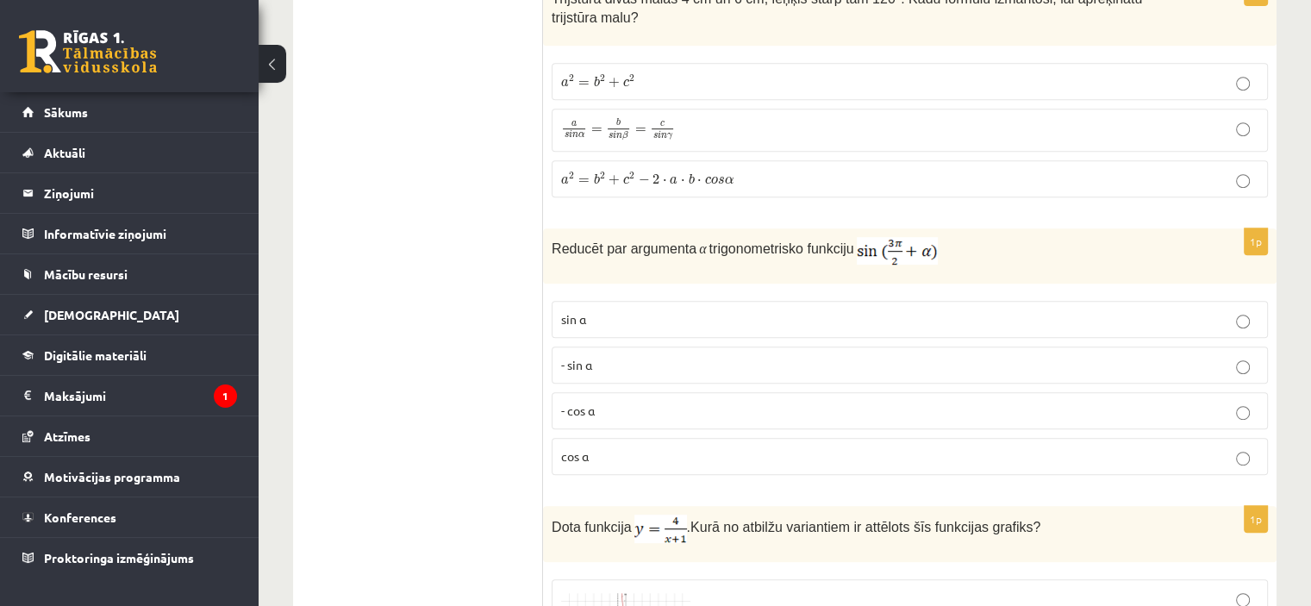
scroll to position [7342, 0]
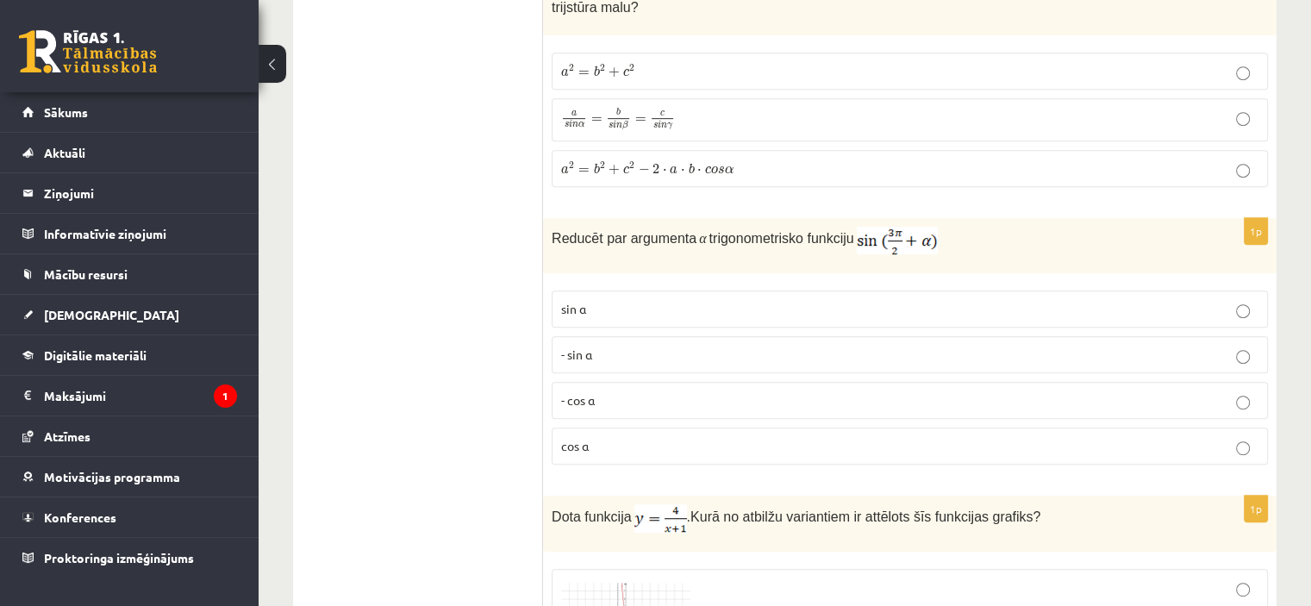
click at [731, 391] on p "- cos ⁡α" at bounding box center [909, 400] width 697 height 18
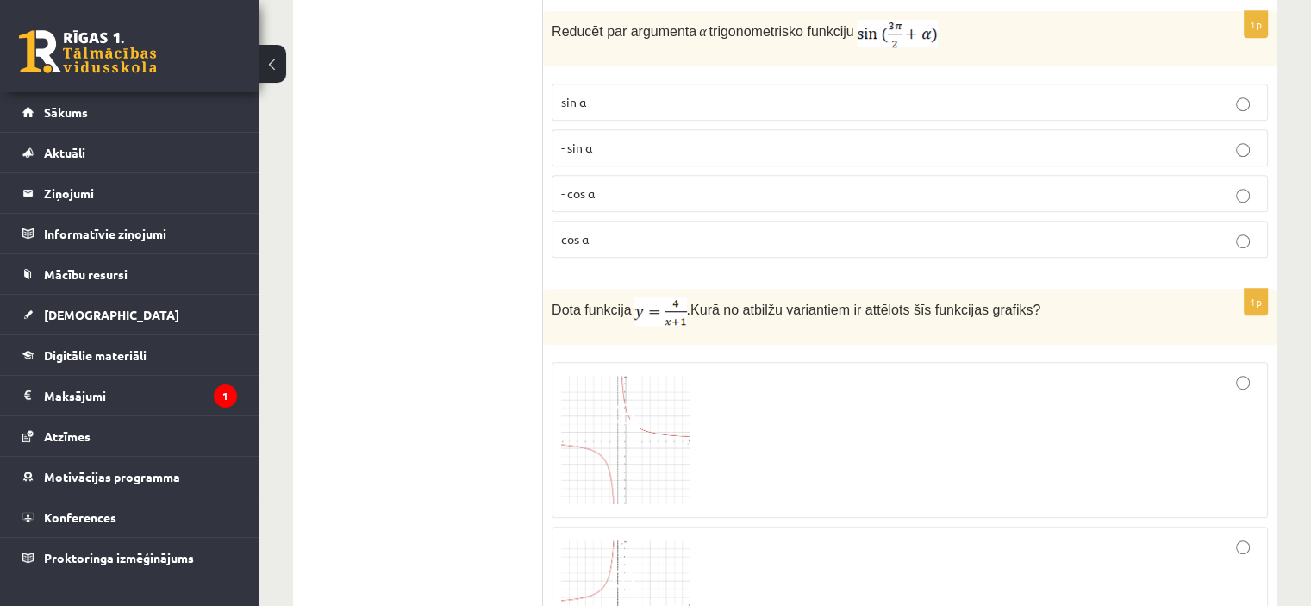
scroll to position [7517, 0]
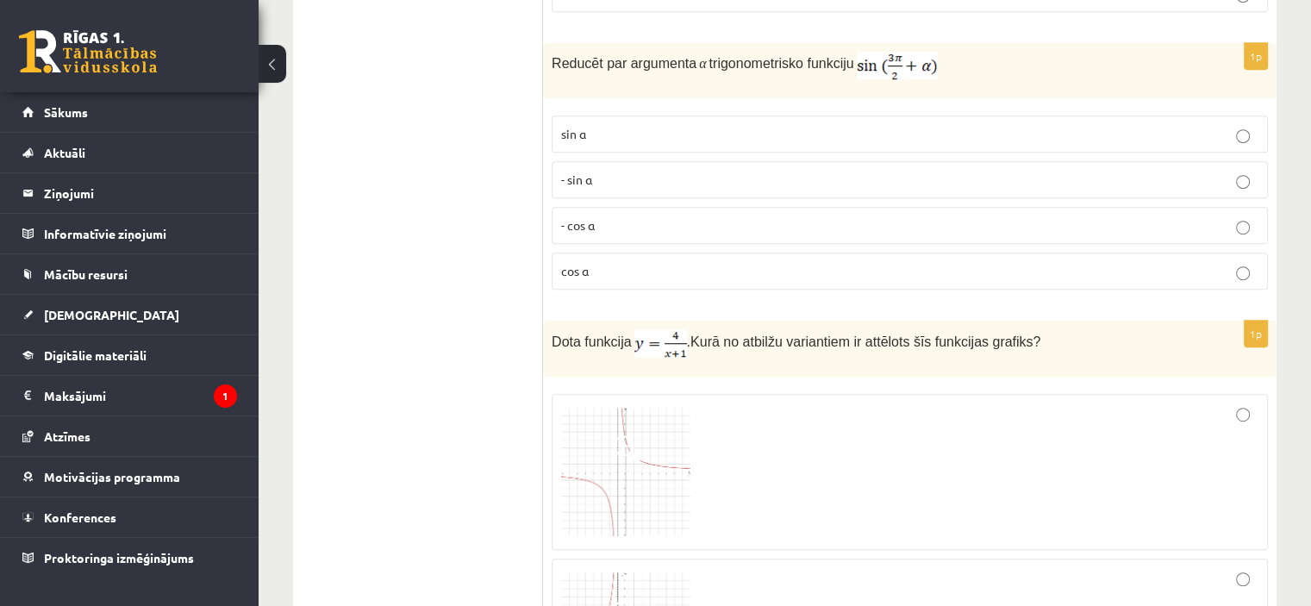
click at [817, 420] on div at bounding box center [909, 472] width 697 height 138
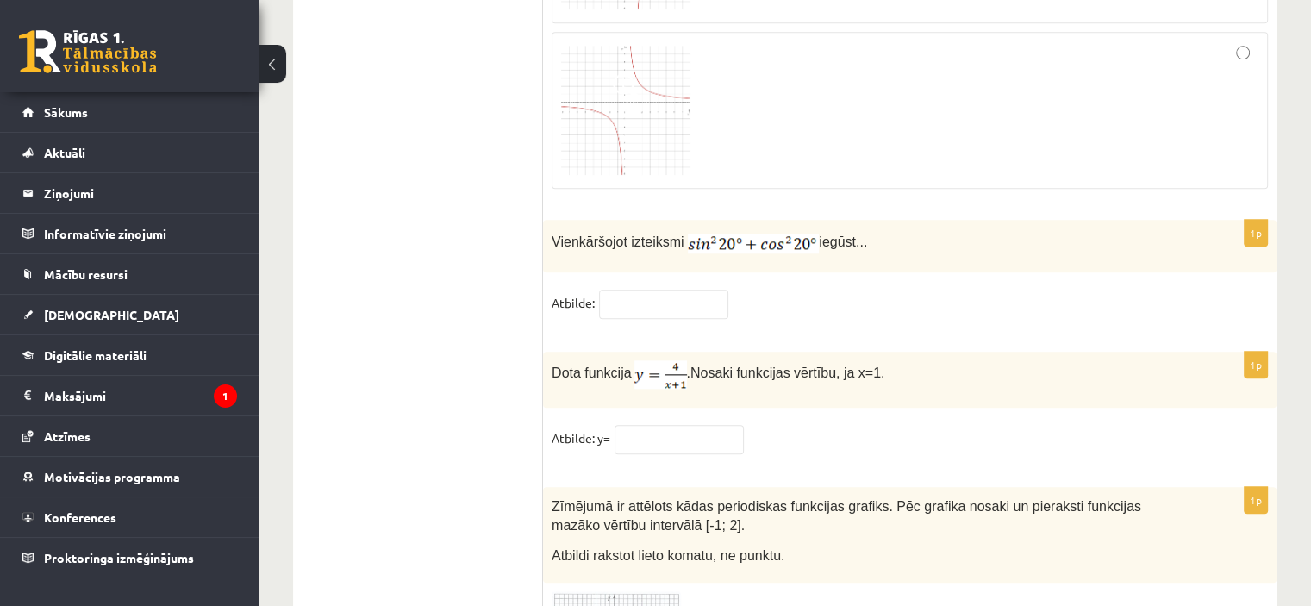
scroll to position [8396, 0]
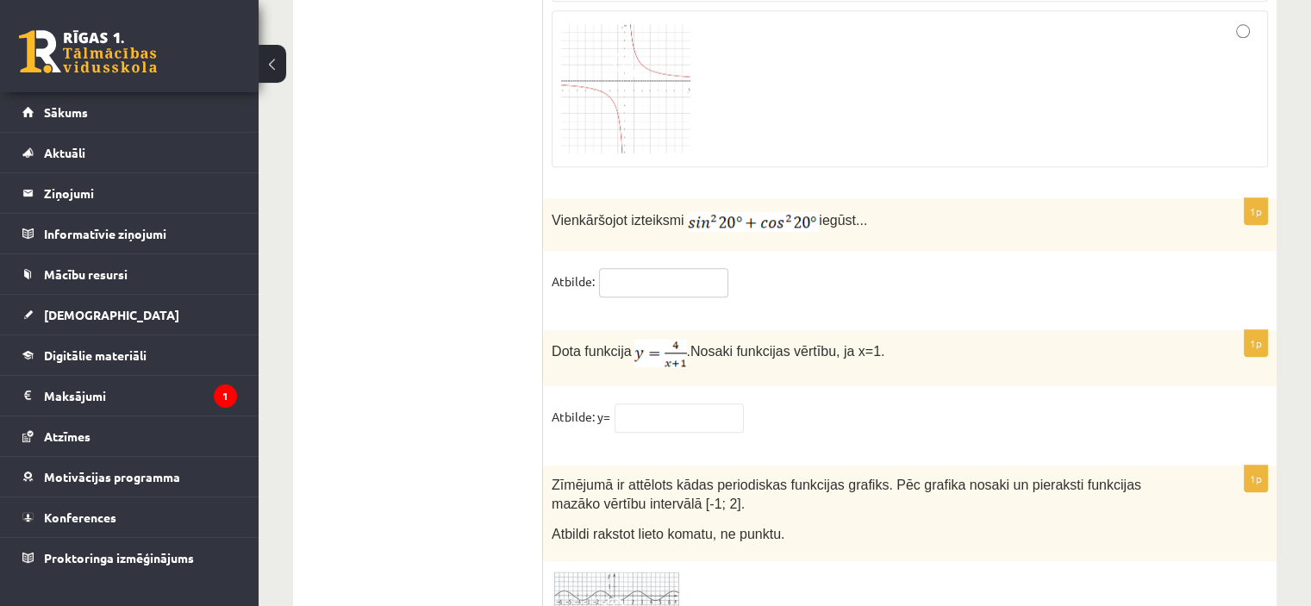
click at [633, 268] on input "text" at bounding box center [663, 282] width 129 height 29
type input "*"
click at [669, 403] on input "text" at bounding box center [679, 417] width 129 height 29
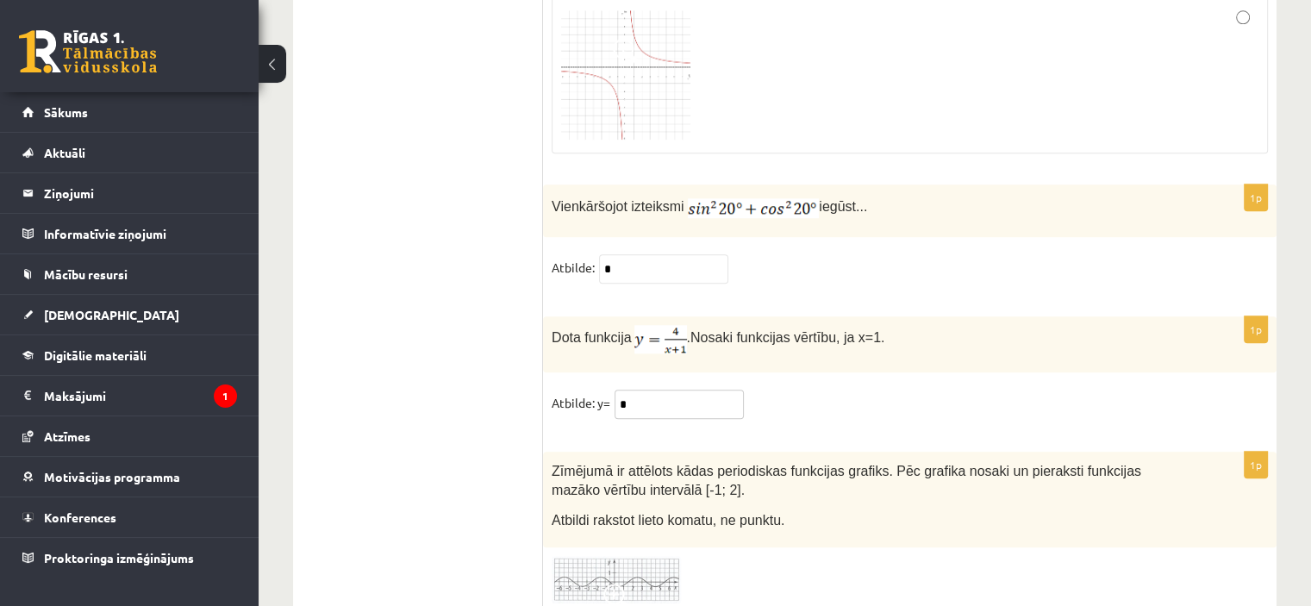
scroll to position [8461, 0]
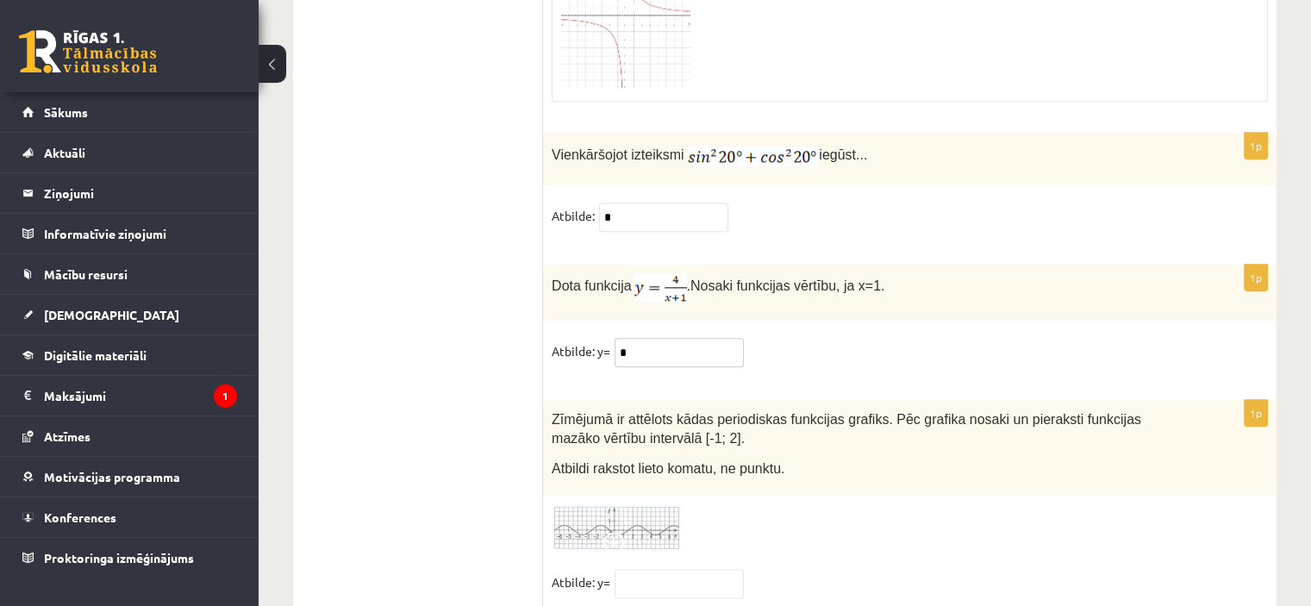
type input "*"
click at [639, 504] on img at bounding box center [616, 527] width 129 height 47
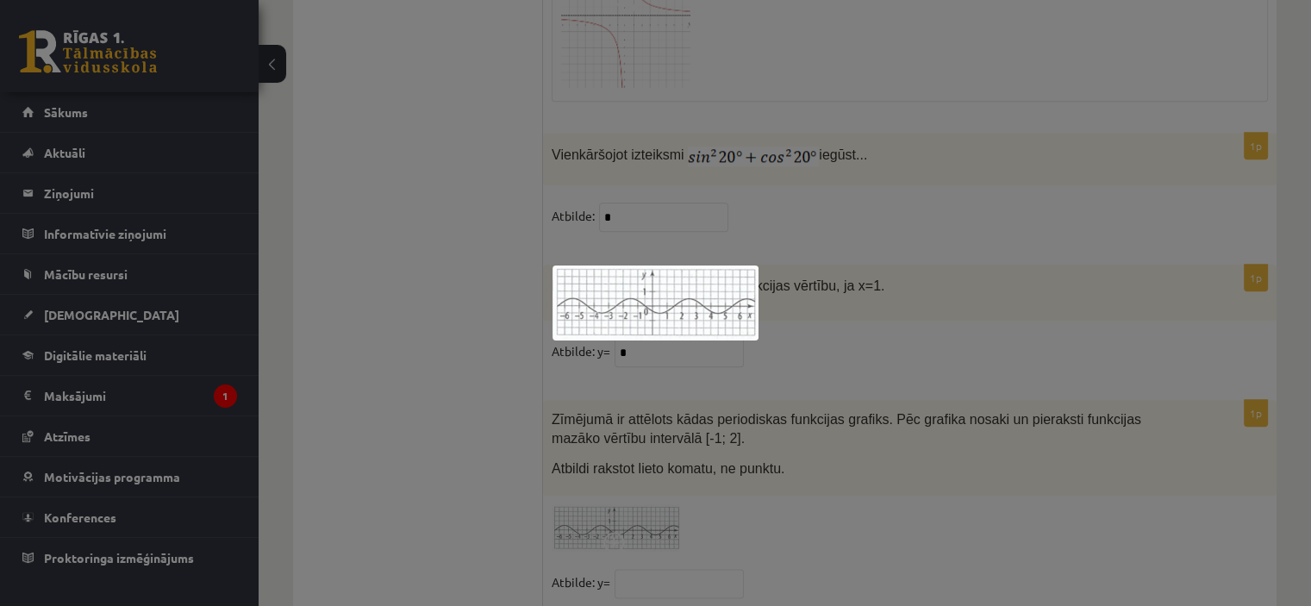
click at [825, 483] on div at bounding box center [655, 303] width 1311 height 606
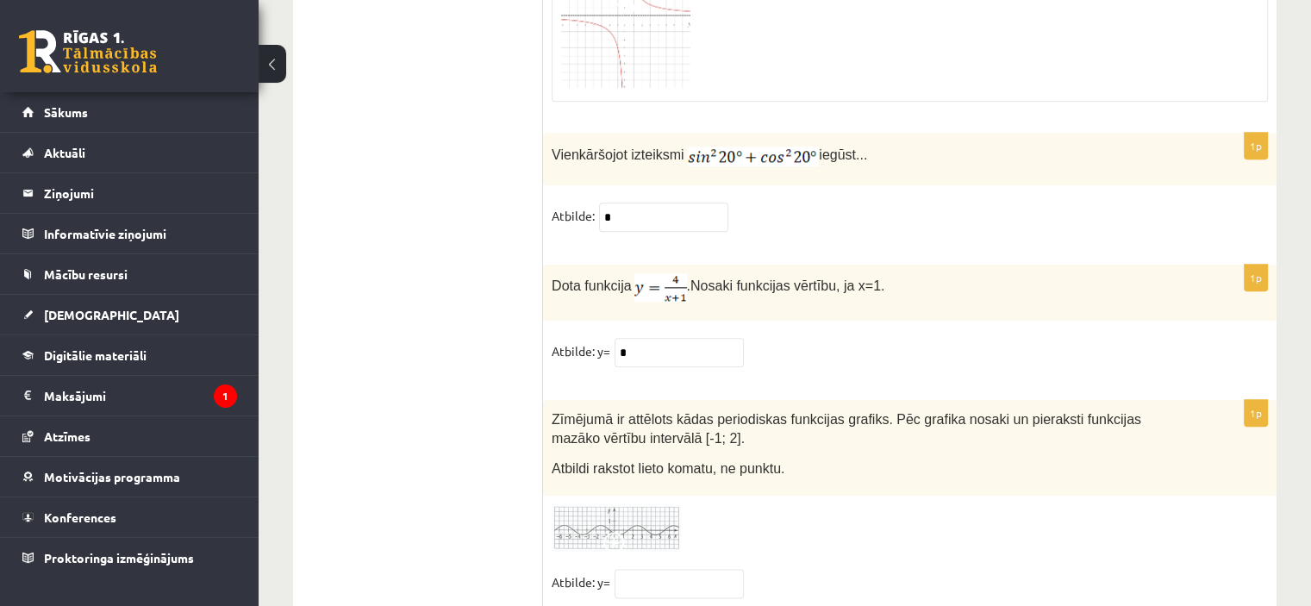
click at [633, 504] on img at bounding box center [616, 527] width 129 height 47
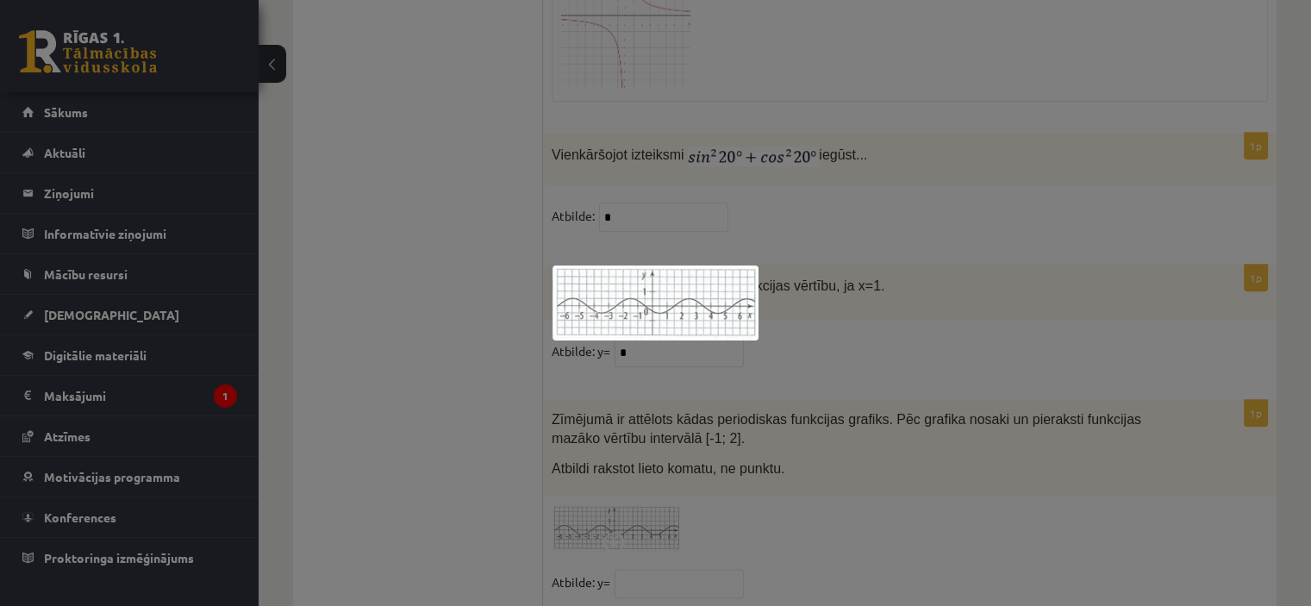
click at [807, 422] on div at bounding box center [655, 303] width 1311 height 606
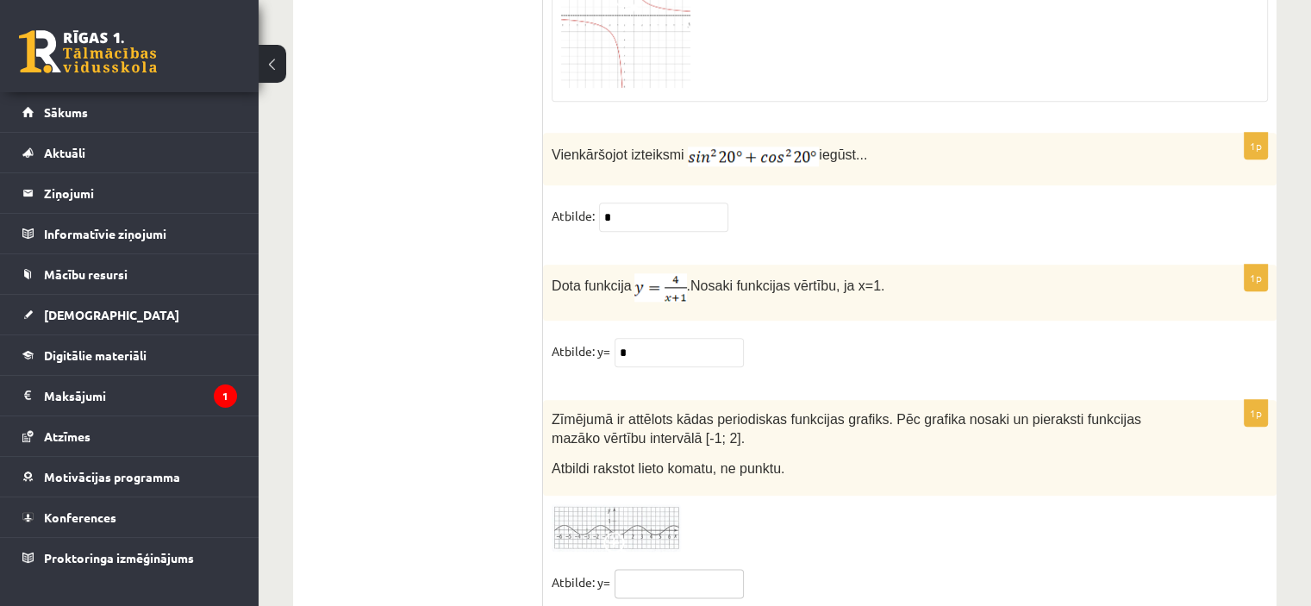
click at [651, 569] on input "text" at bounding box center [679, 583] width 129 height 29
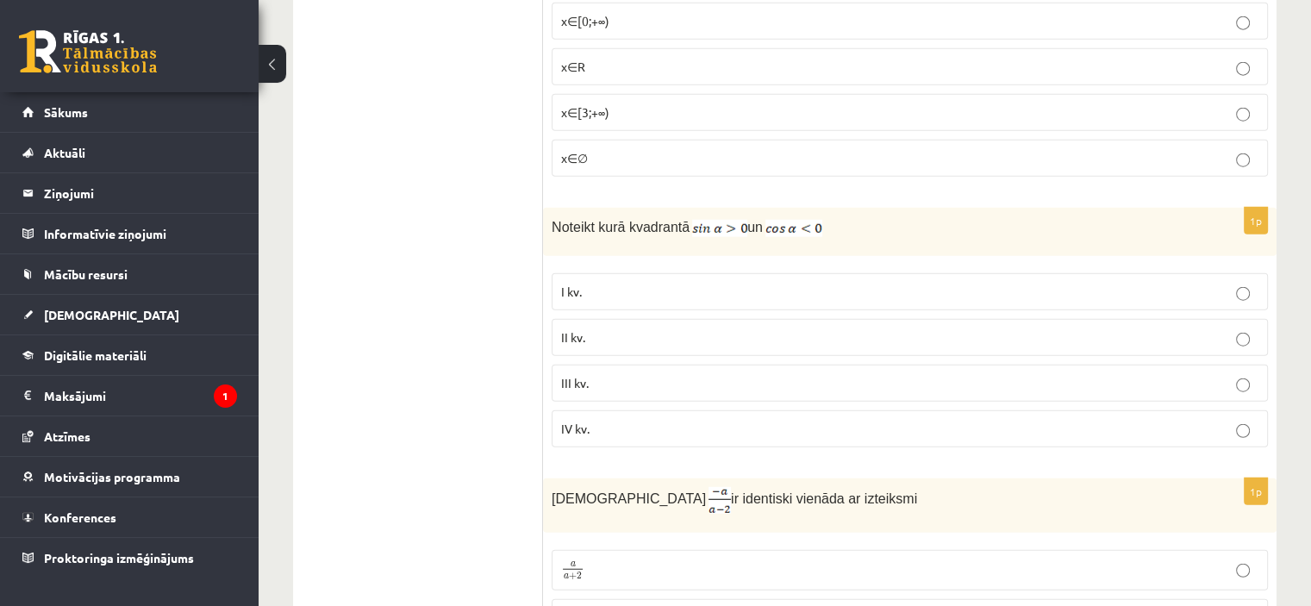
scroll to position [4263, 0]
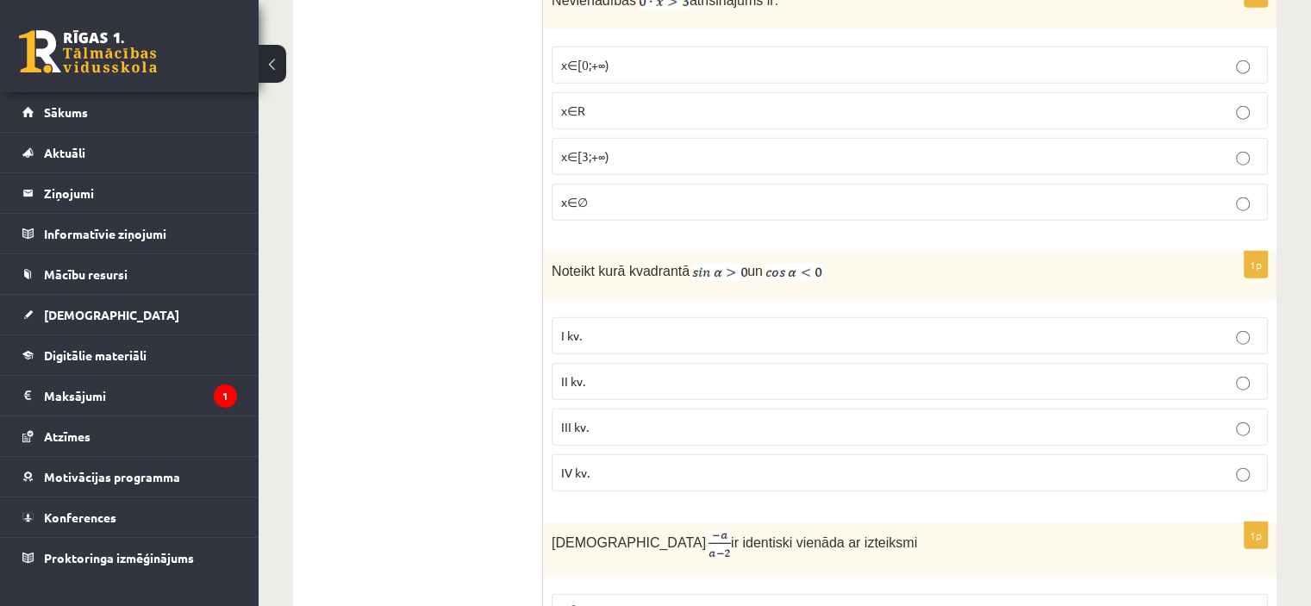
type input "**"
click at [681, 372] on p "II kv." at bounding box center [909, 381] width 697 height 18
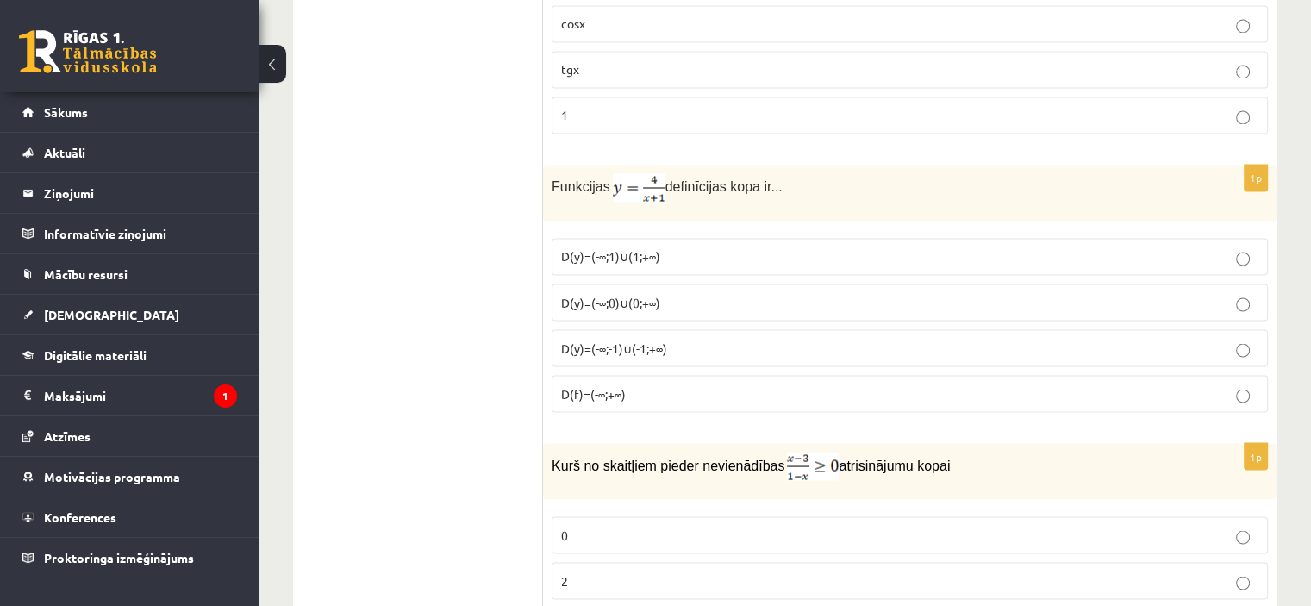
scroll to position [2962, 0]
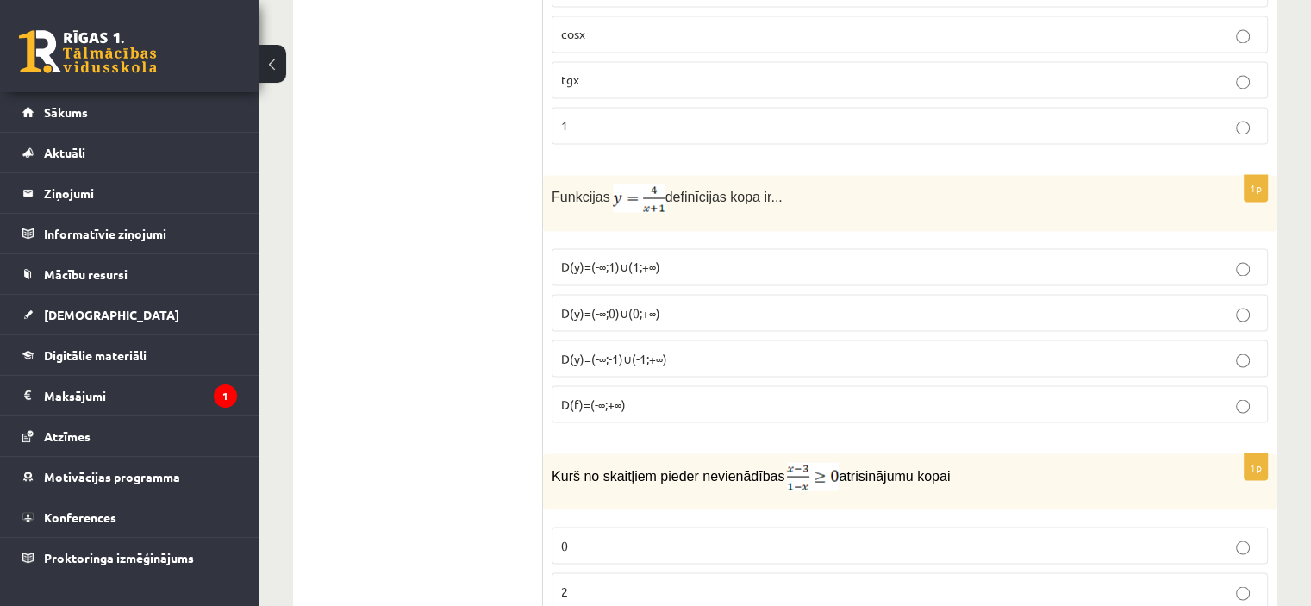
click at [728, 349] on p "D(y)=(-∞;-1)∪(-1;+∞)" at bounding box center [909, 358] width 697 height 18
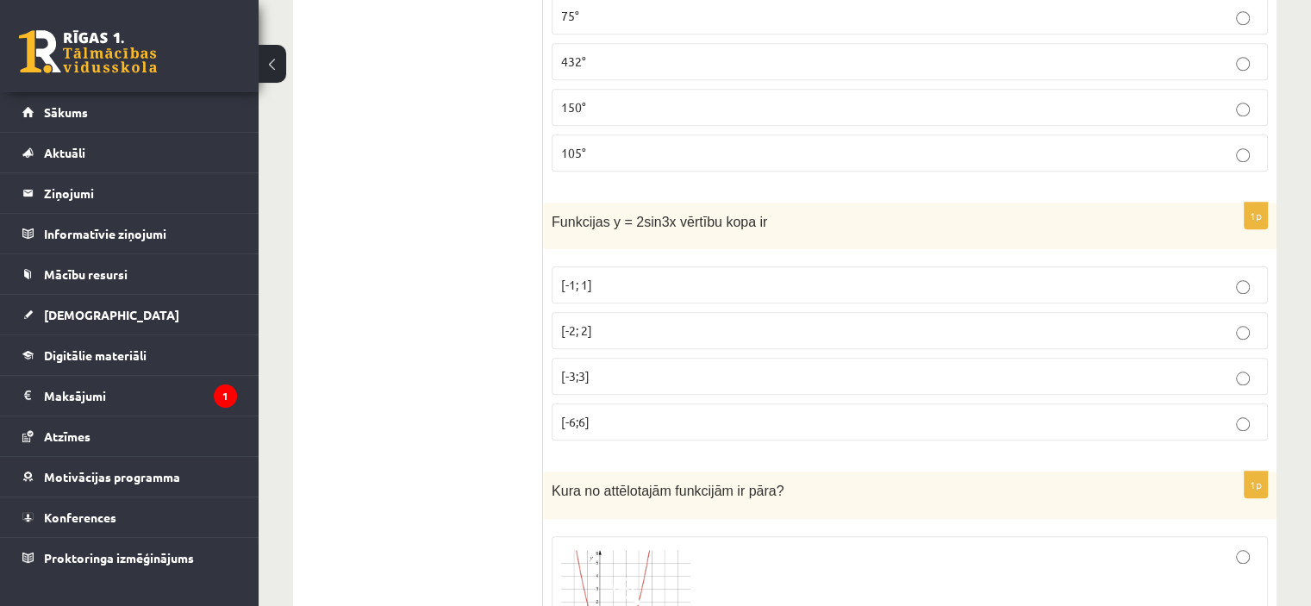
scroll to position [1516, 0]
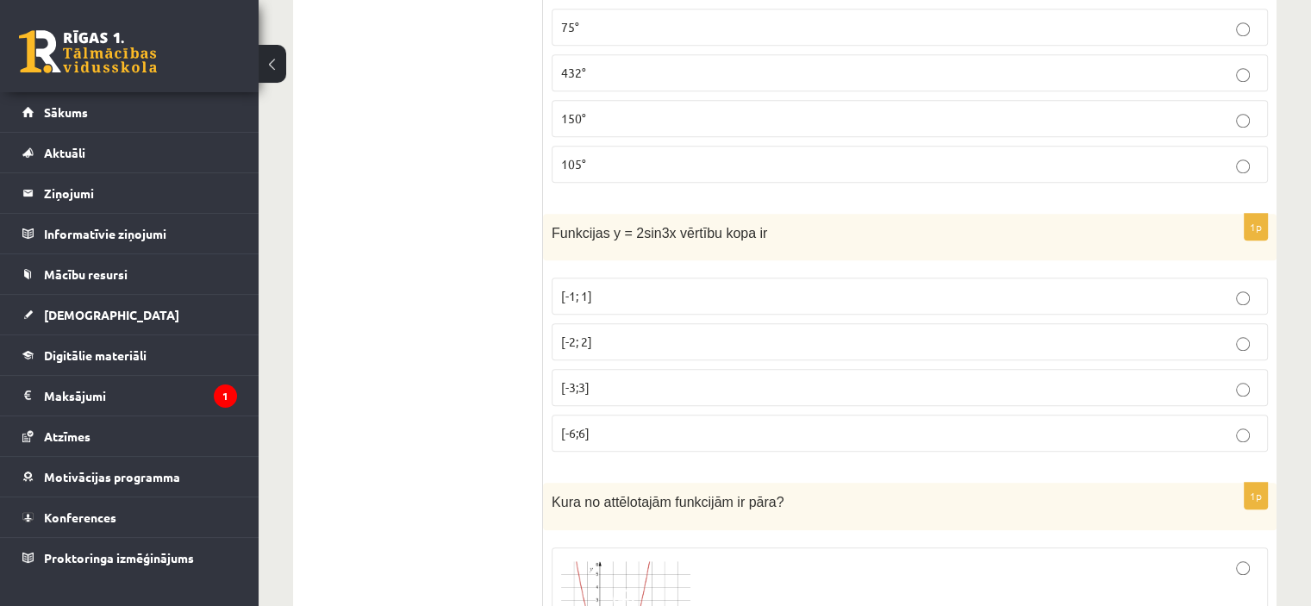
click at [700, 287] on p "[-1; 1]" at bounding box center [909, 296] width 697 height 18
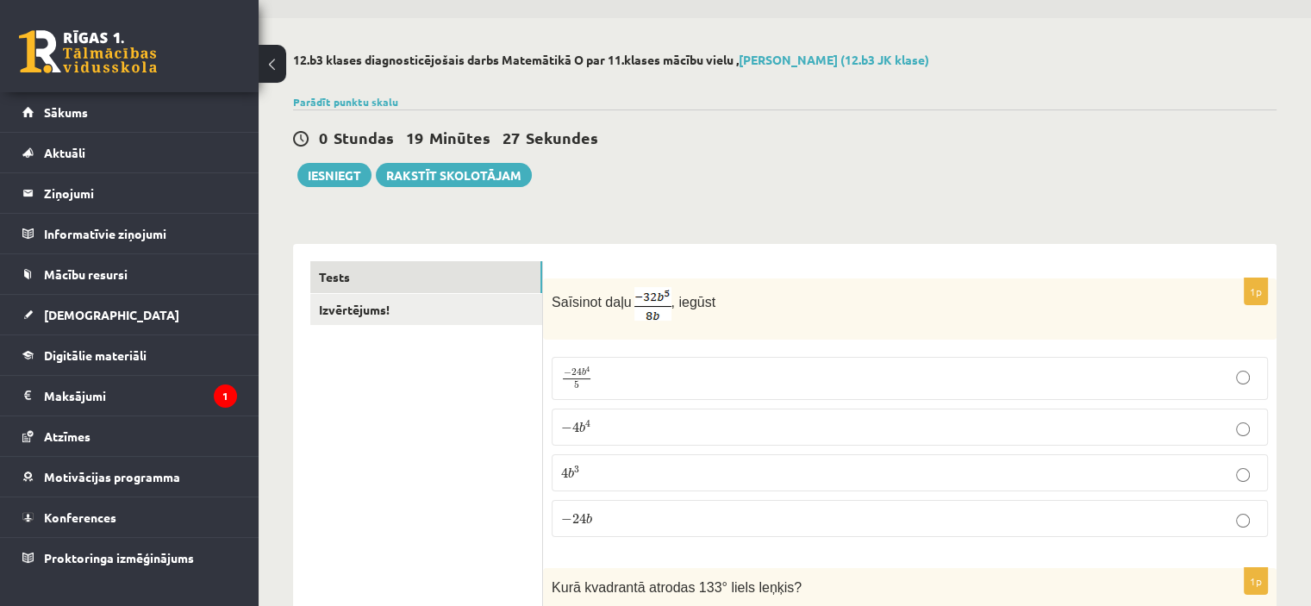
scroll to position [5, 0]
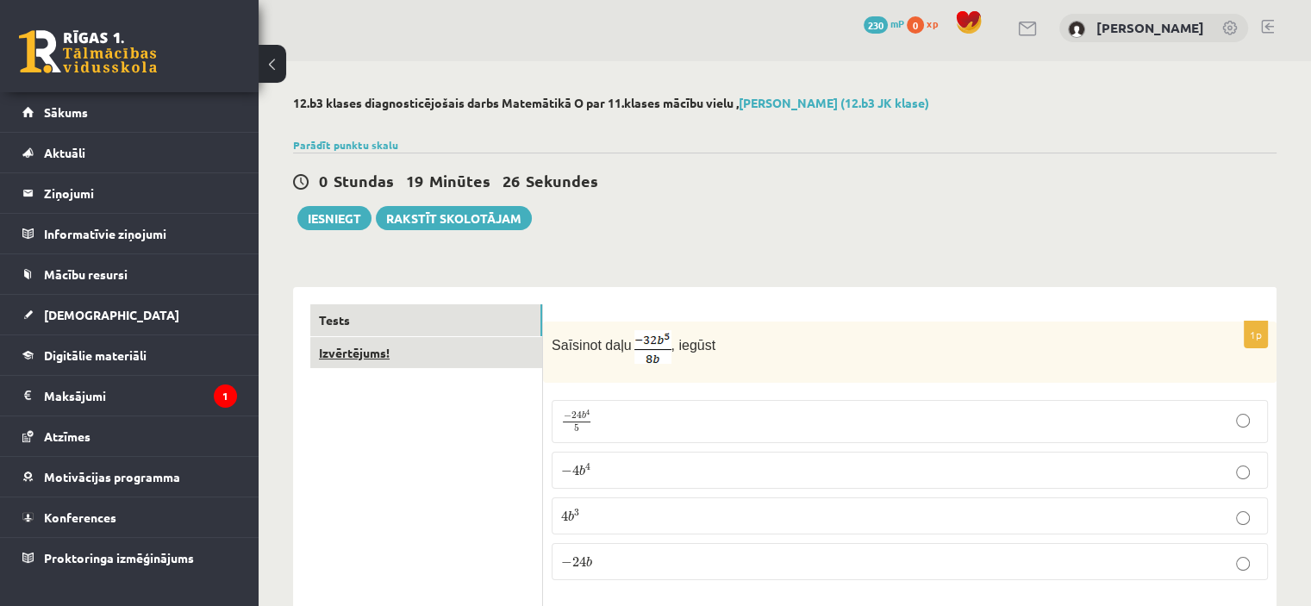
click at [347, 352] on link "Izvērtējums!" at bounding box center [426, 353] width 232 height 32
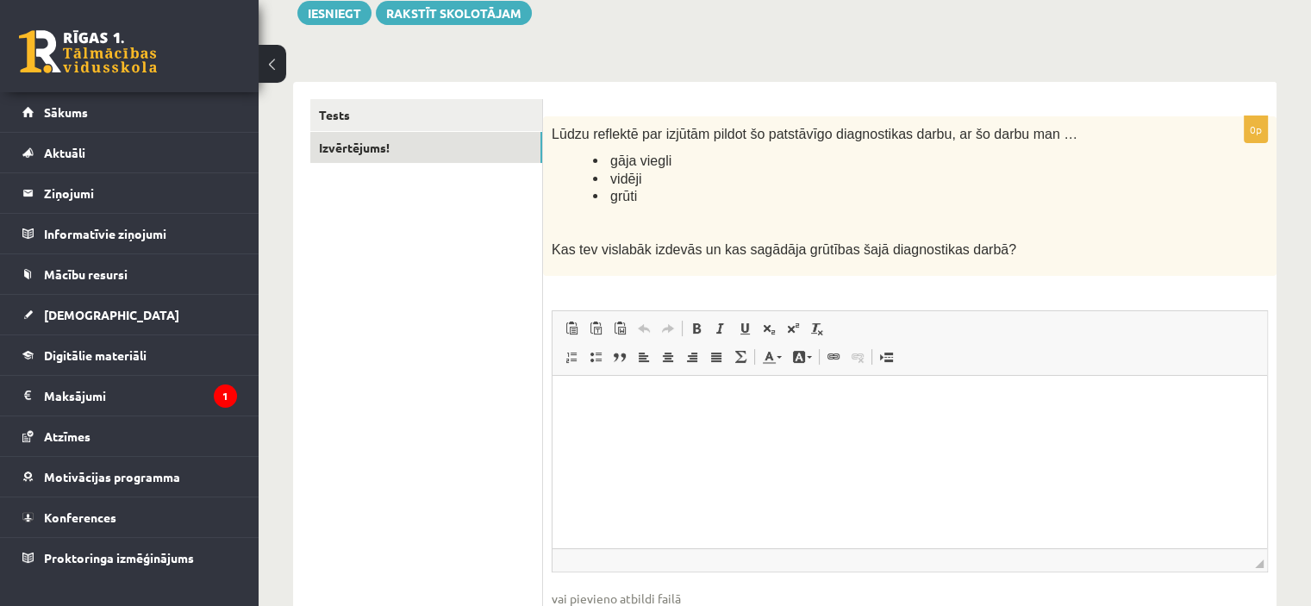
scroll to position [203, 0]
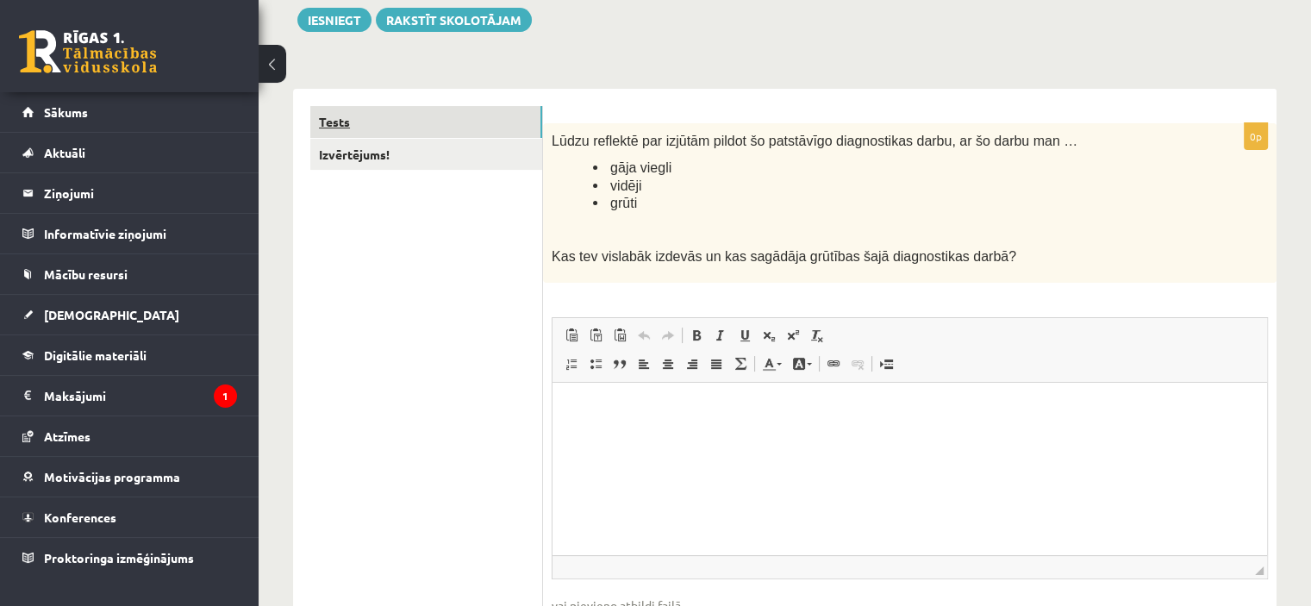
click at [335, 119] on link "Tests" at bounding box center [426, 122] width 232 height 32
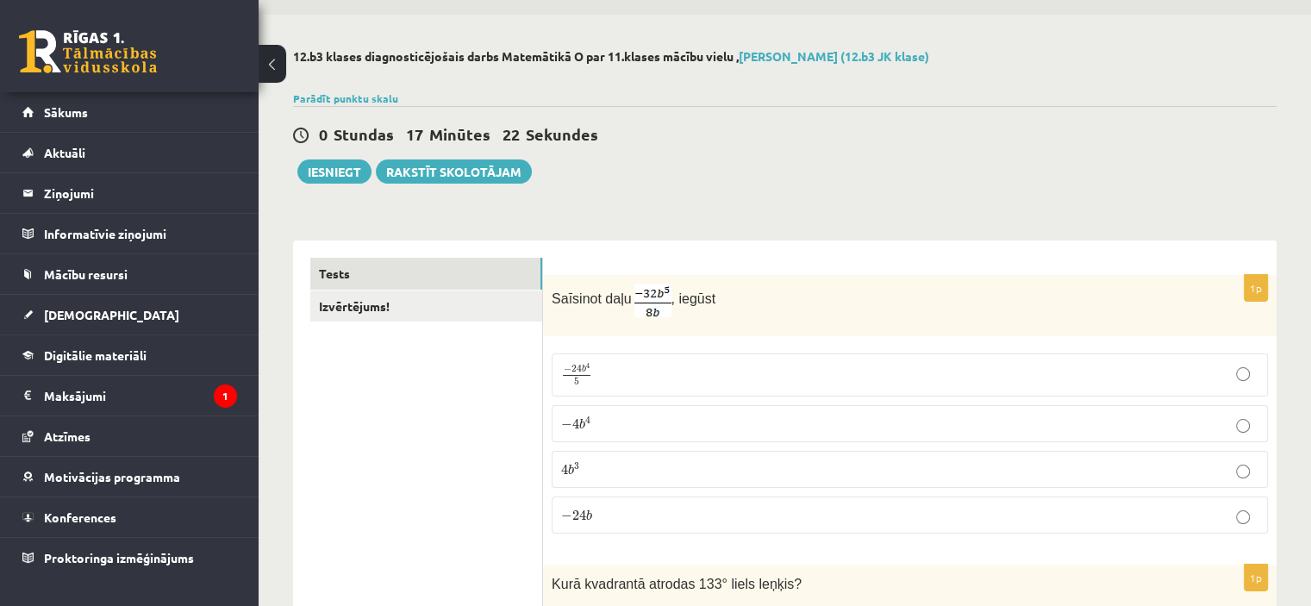
scroll to position [41, 0]
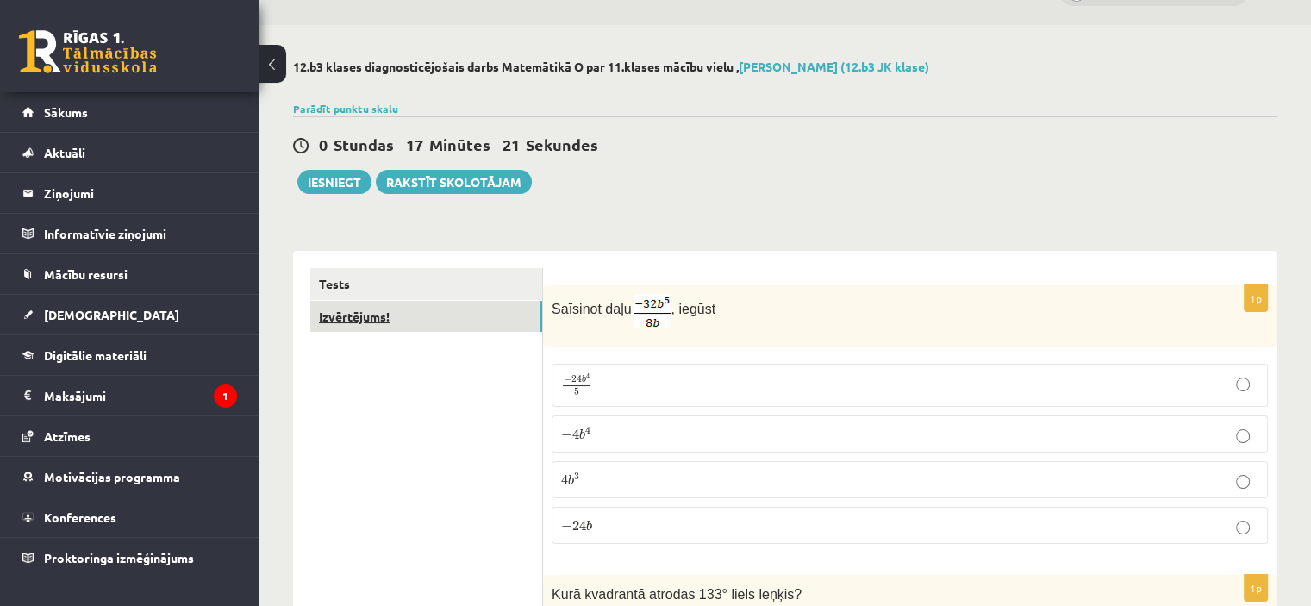
click at [359, 321] on link "Izvērtējums!" at bounding box center [426, 317] width 232 height 32
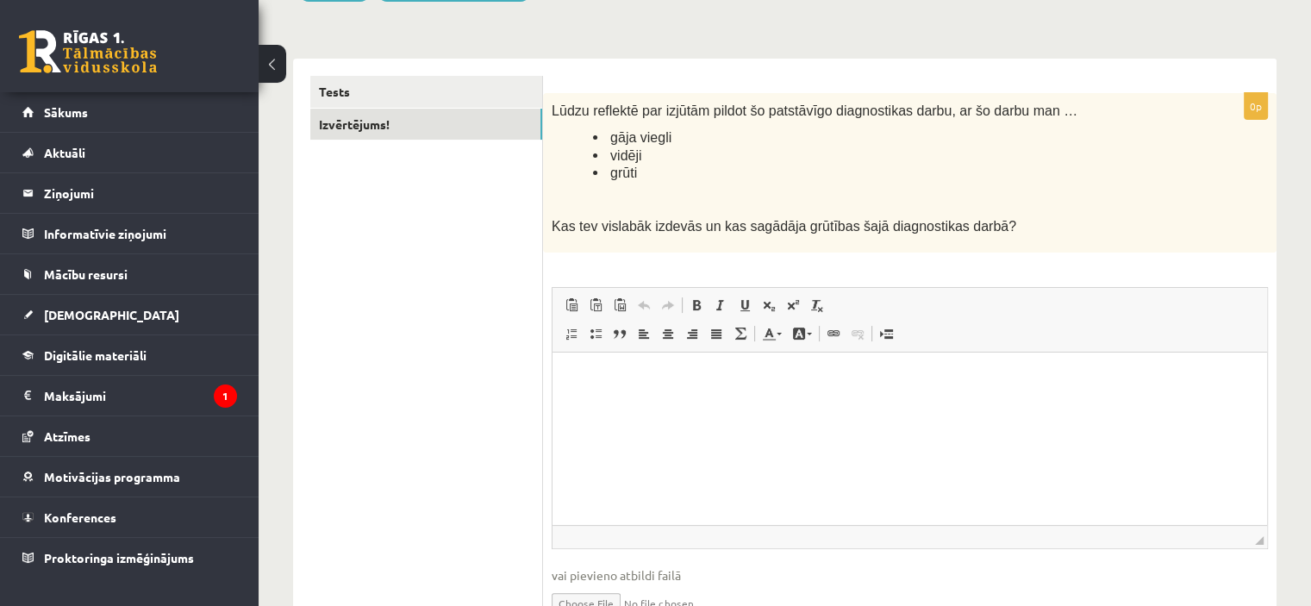
scroll to position [253, 0]
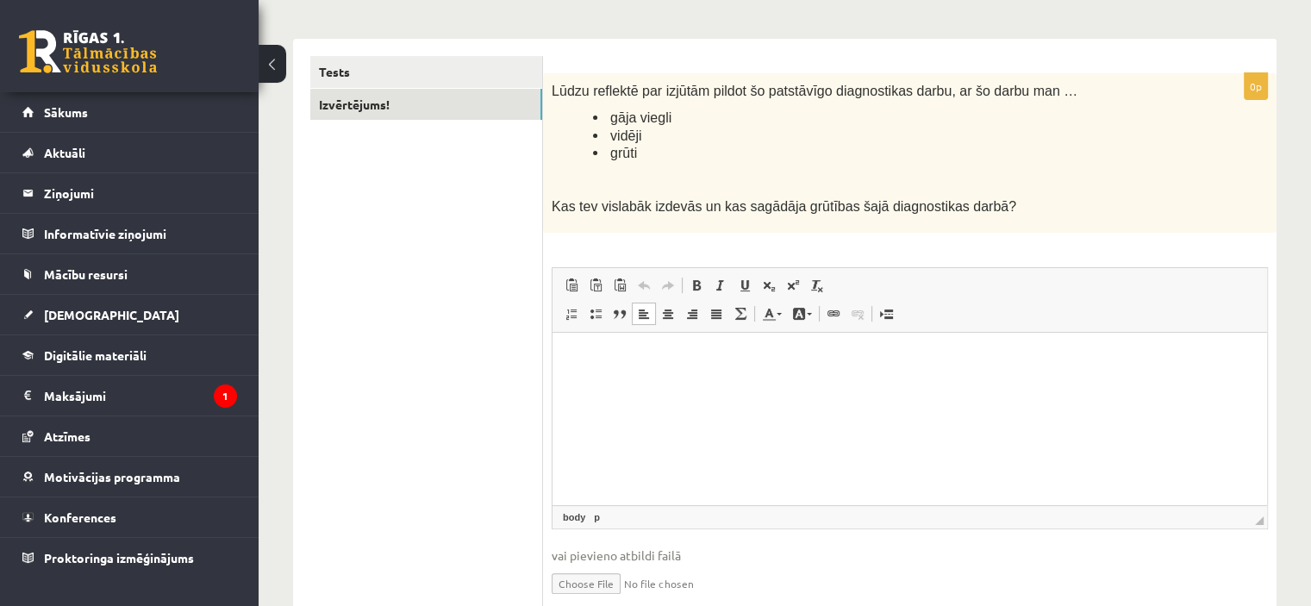
click at [580, 373] on html at bounding box center [910, 359] width 715 height 53
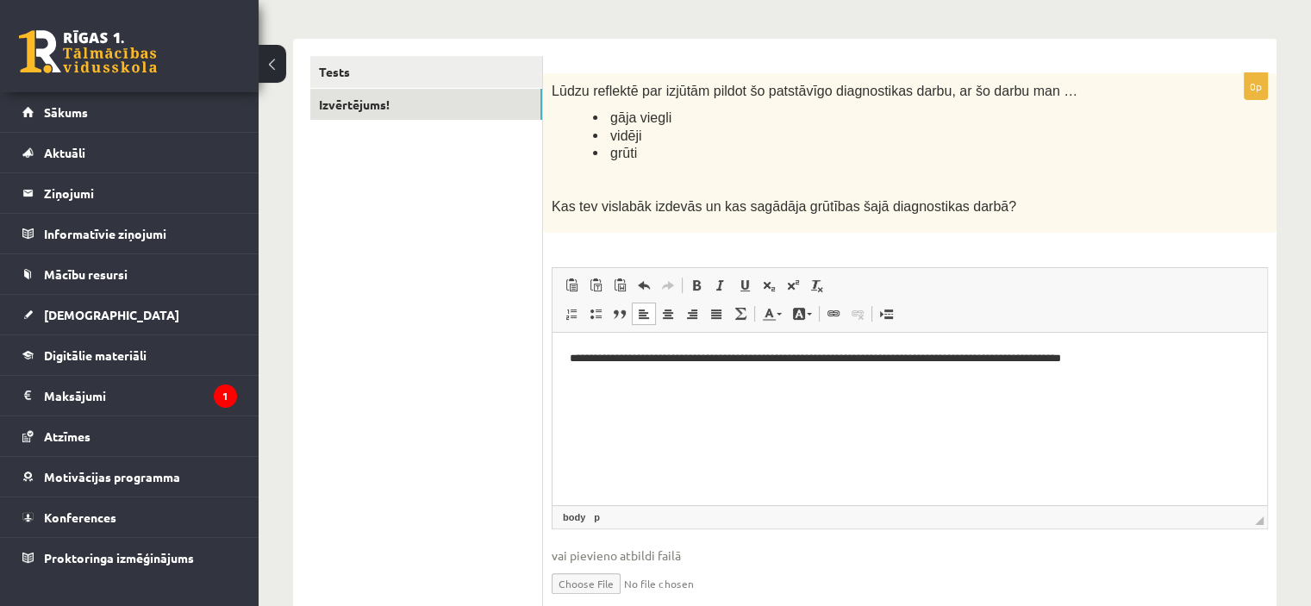
click at [1138, 372] on html "**********" at bounding box center [910, 359] width 715 height 53
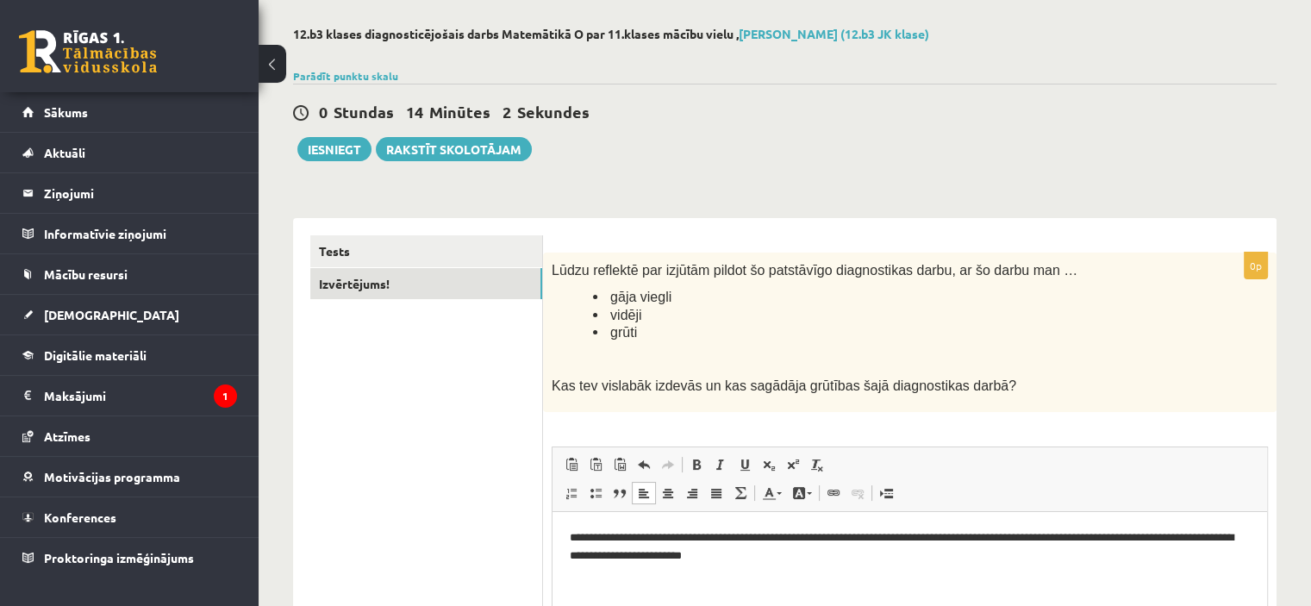
scroll to position [72, 0]
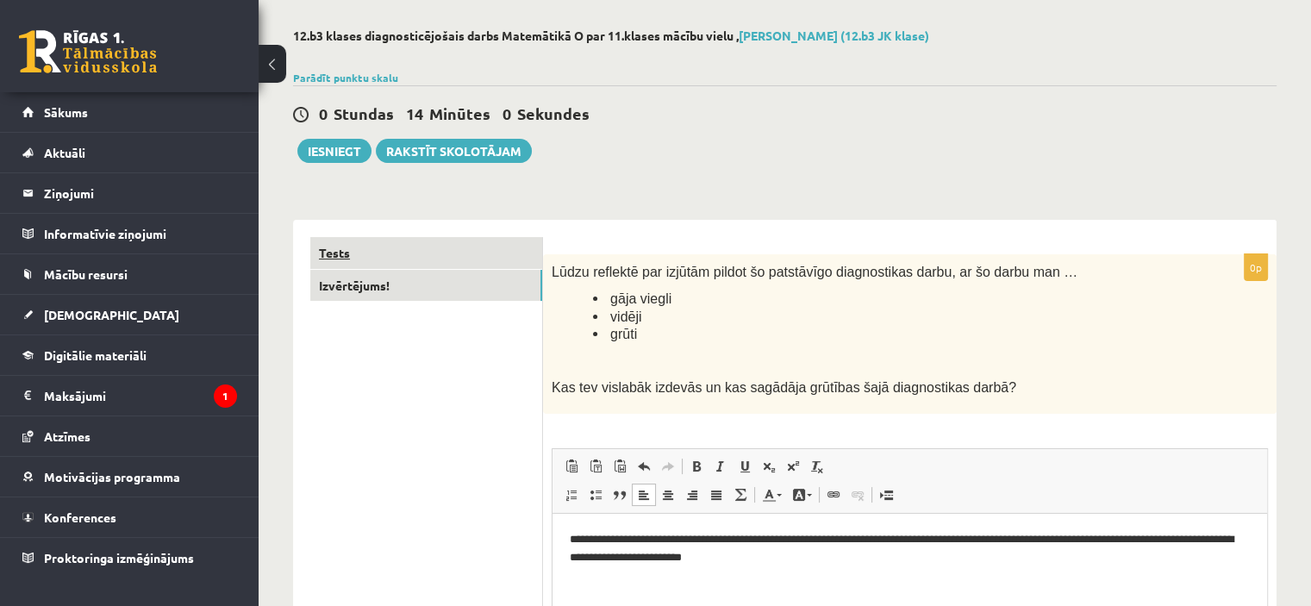
click at [340, 250] on link "Tests" at bounding box center [426, 253] width 232 height 32
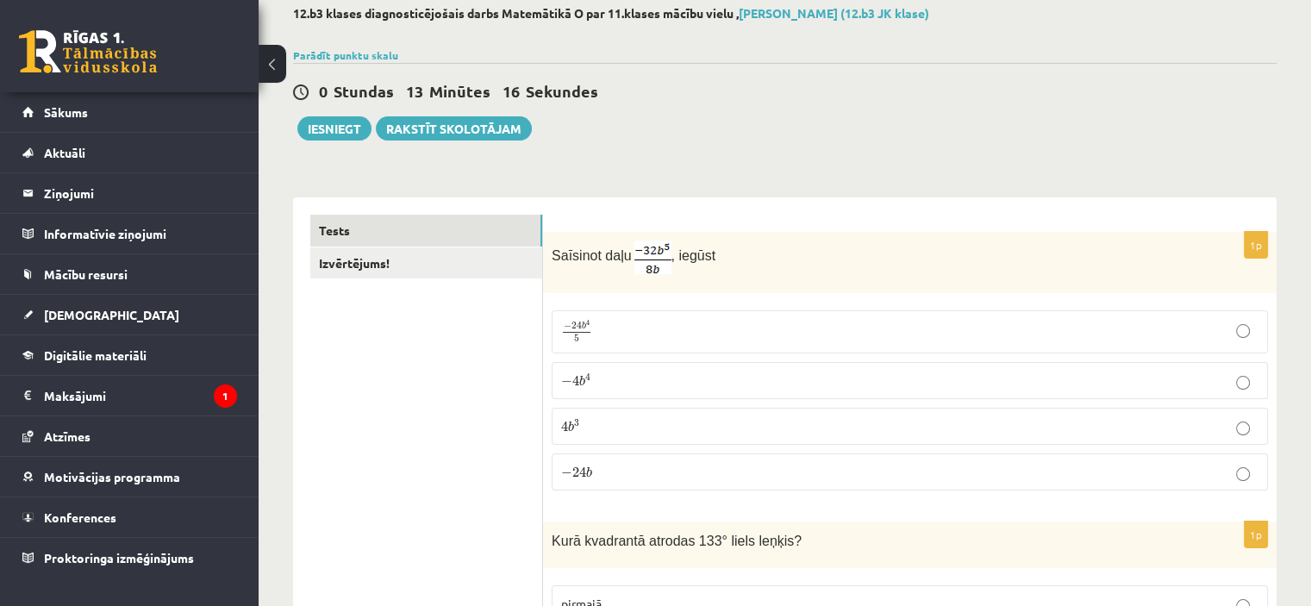
scroll to position [0, 0]
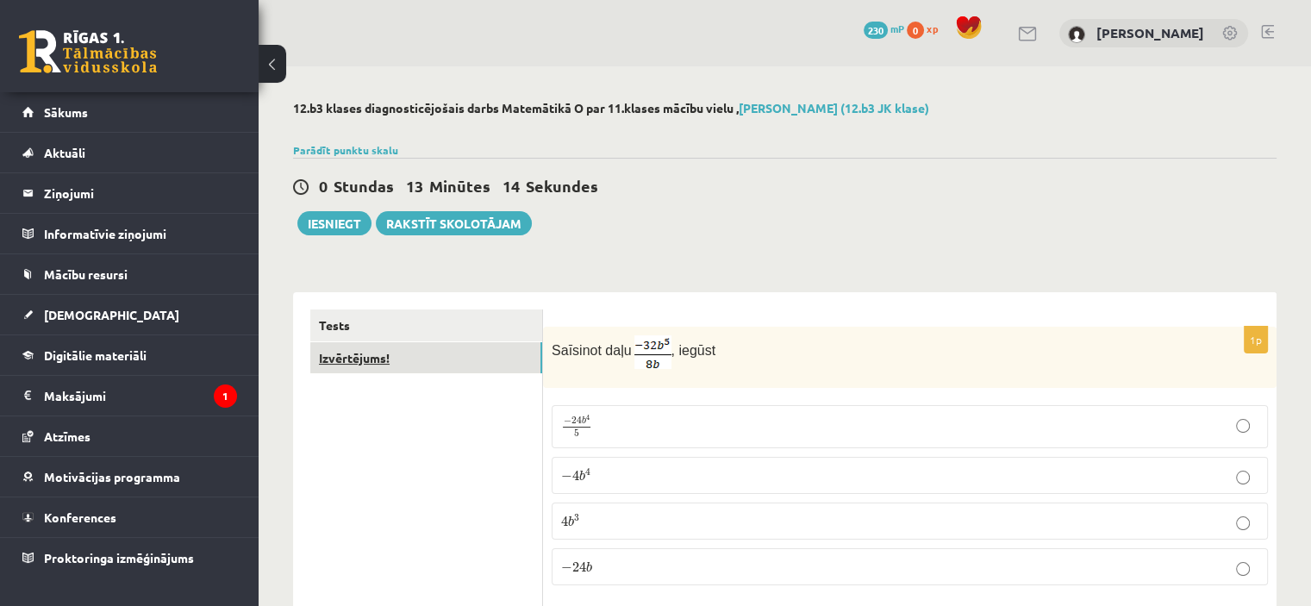
click at [359, 354] on link "Izvērtējums!" at bounding box center [426, 358] width 232 height 32
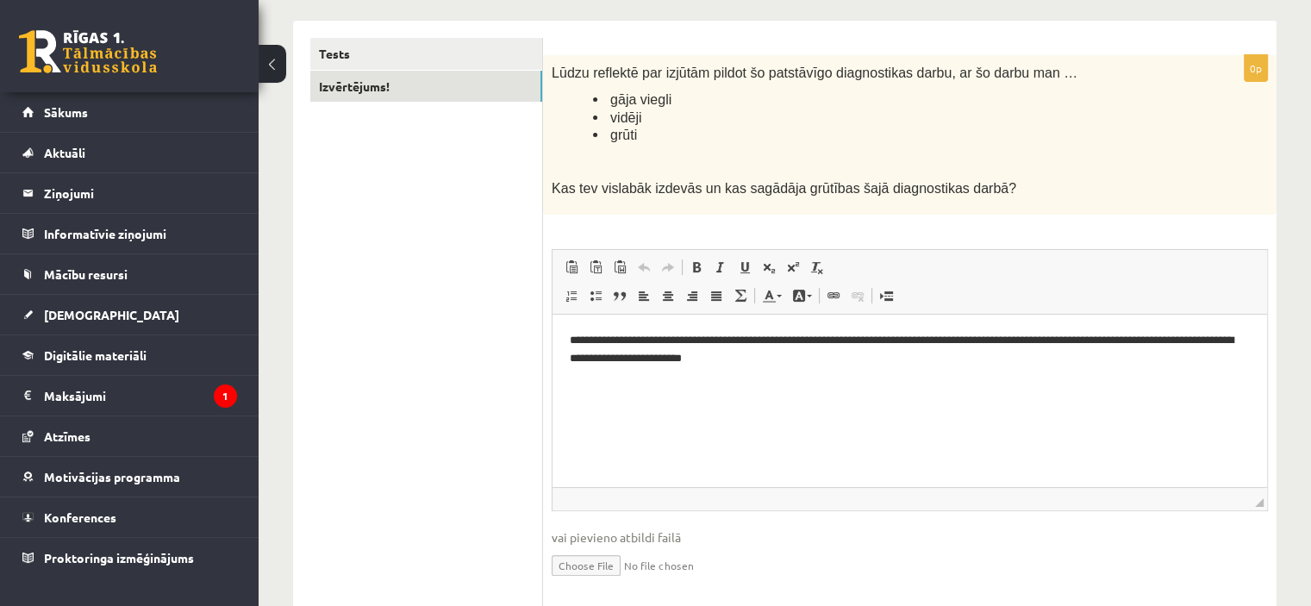
scroll to position [293, 0]
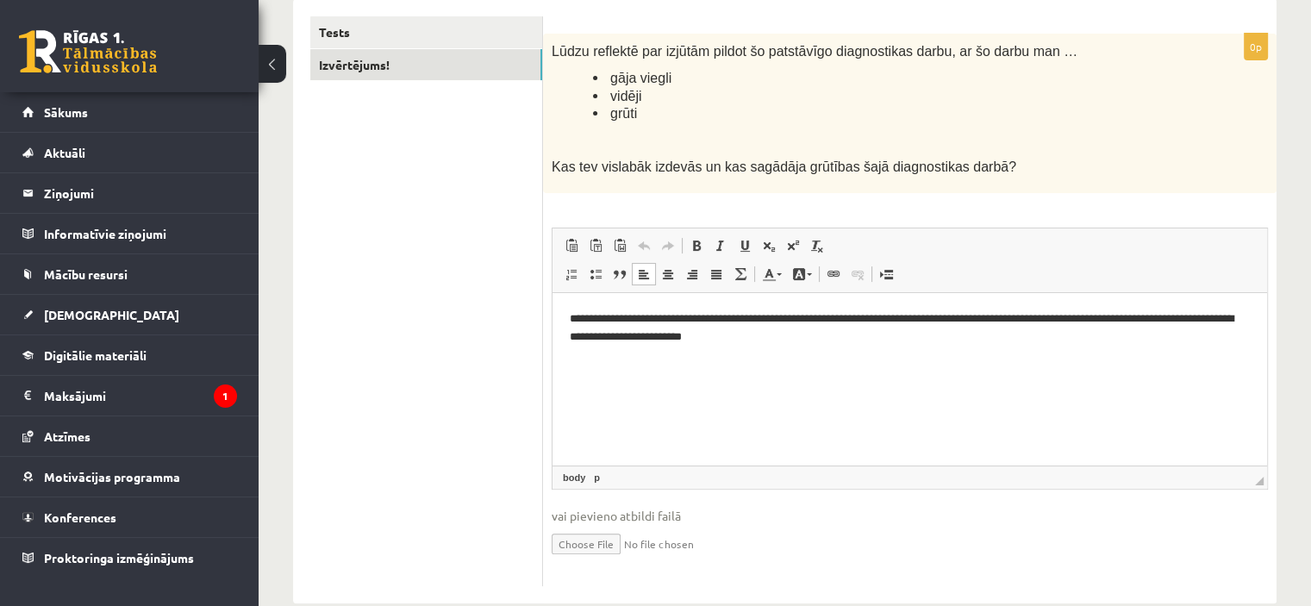
click at [1129, 320] on p "**********" at bounding box center [910, 328] width 681 height 36
click at [1163, 317] on p "**********" at bounding box center [910, 328] width 681 height 36
click at [628, 335] on p "**********" at bounding box center [910, 328] width 681 height 36
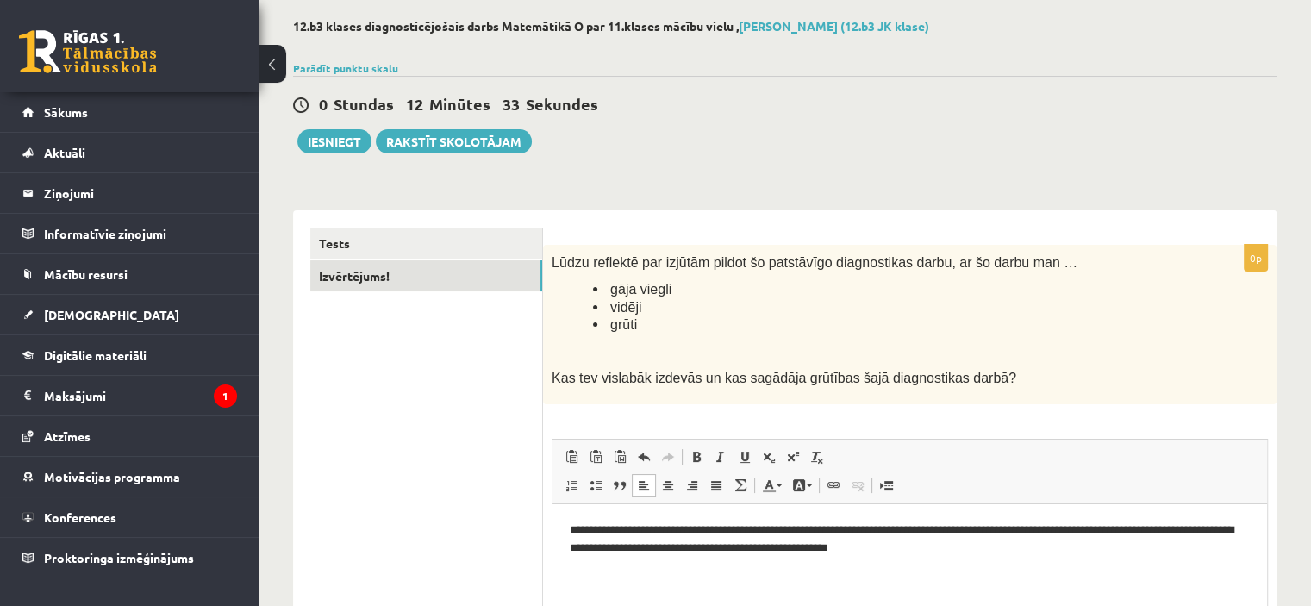
scroll to position [34, 0]
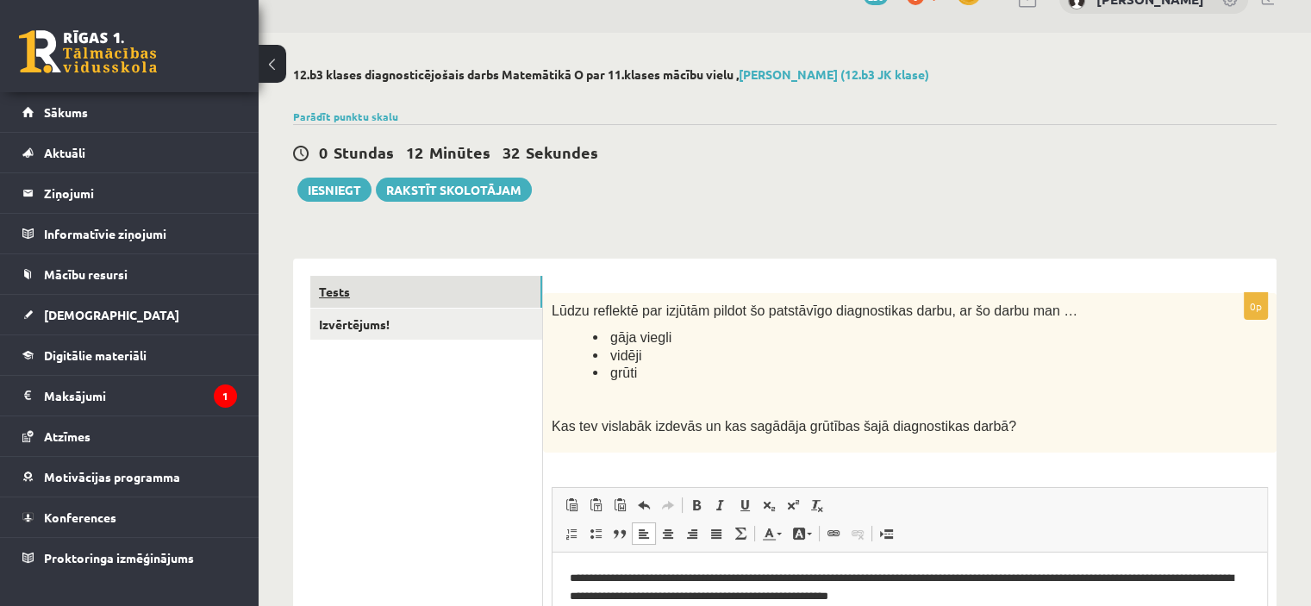
click at [345, 289] on link "Tests" at bounding box center [426, 292] width 232 height 32
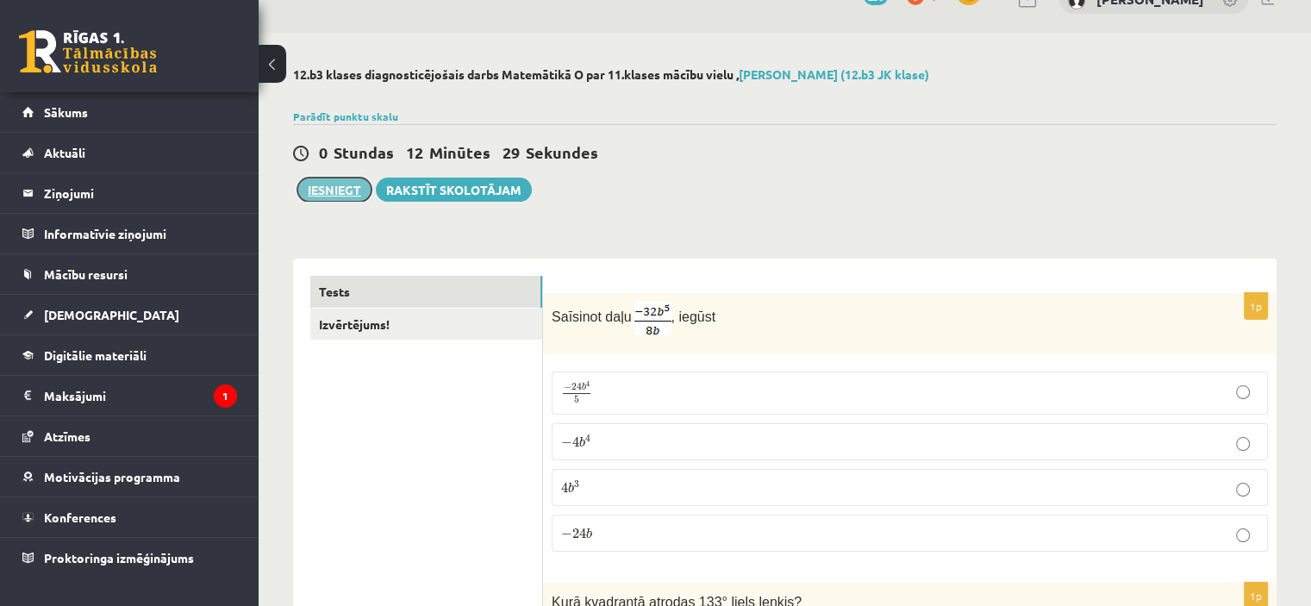
click at [318, 191] on button "Iesniegt" at bounding box center [334, 190] width 74 height 24
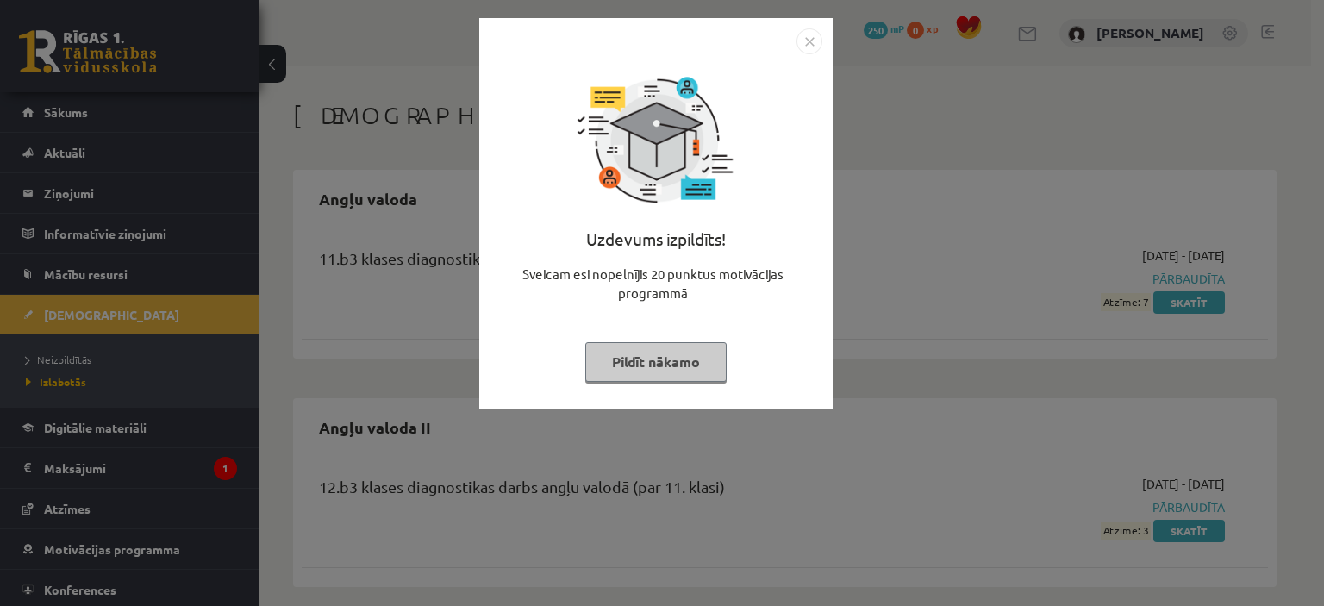
click at [809, 44] on img "Close" at bounding box center [809, 41] width 26 height 26
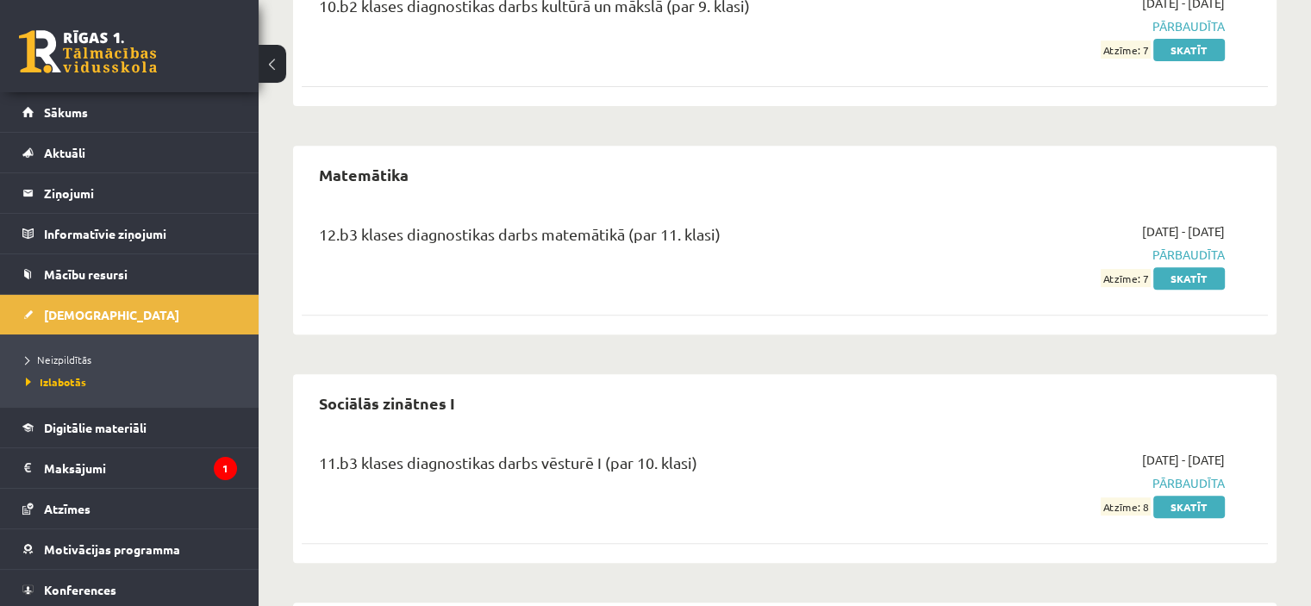
scroll to position [713, 0]
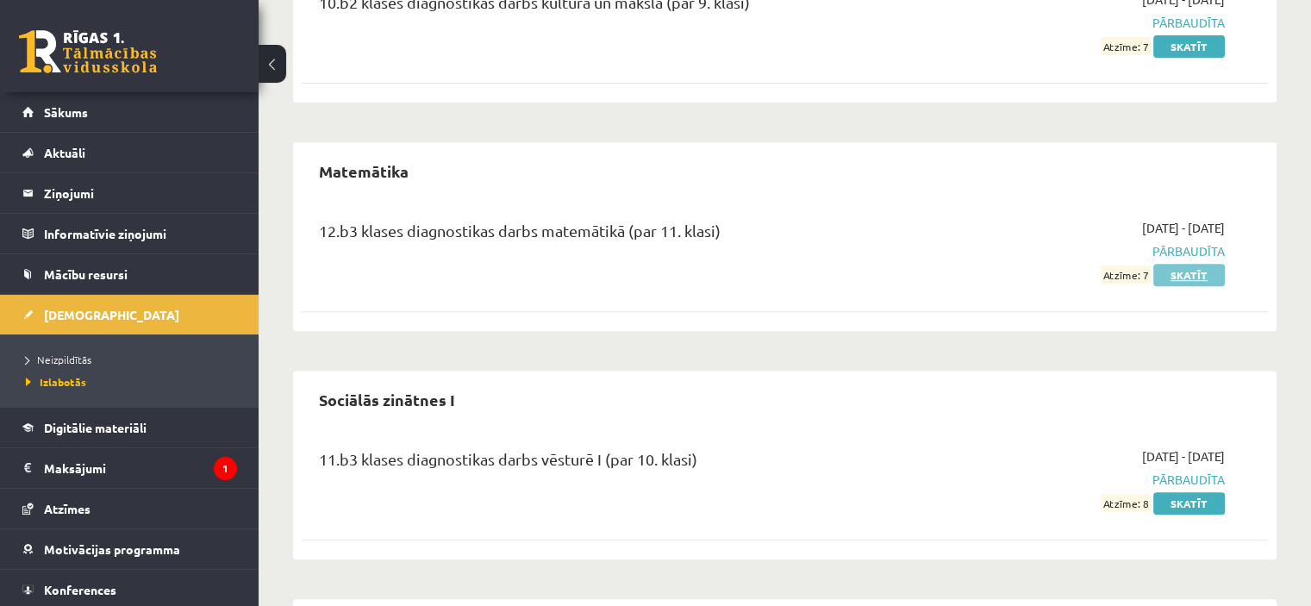
click at [1181, 271] on link "Skatīt" at bounding box center [1189, 275] width 72 height 22
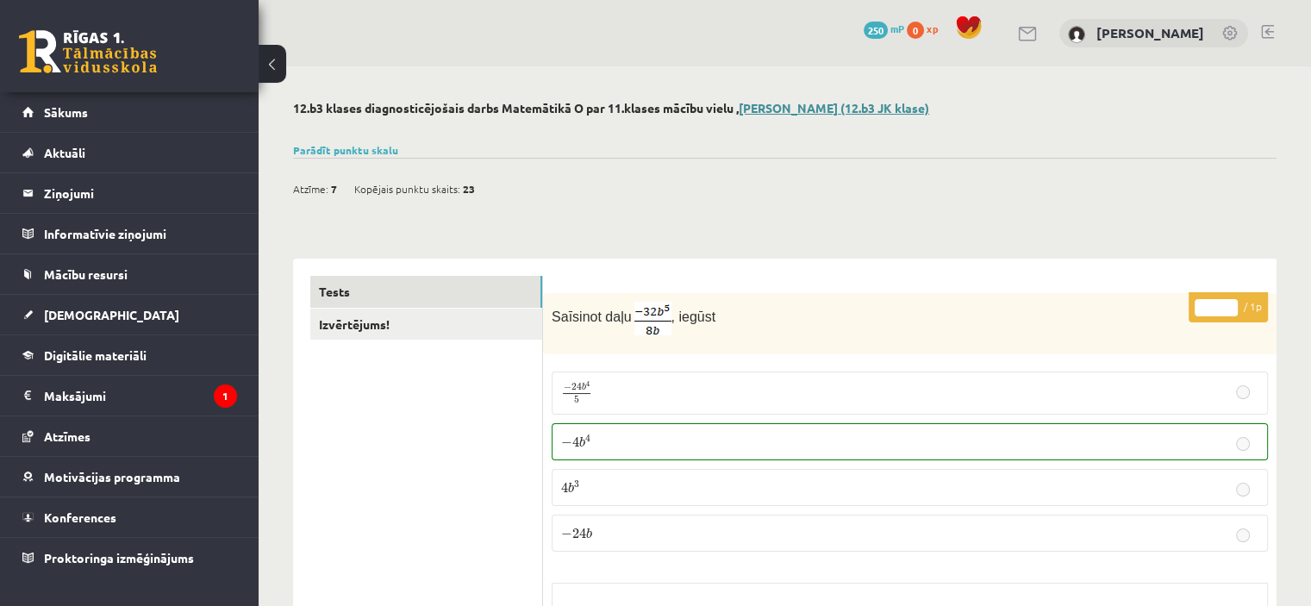
click at [784, 106] on link "Roberts Zariņš (12.b3 JK klase)" at bounding box center [834, 108] width 191 height 16
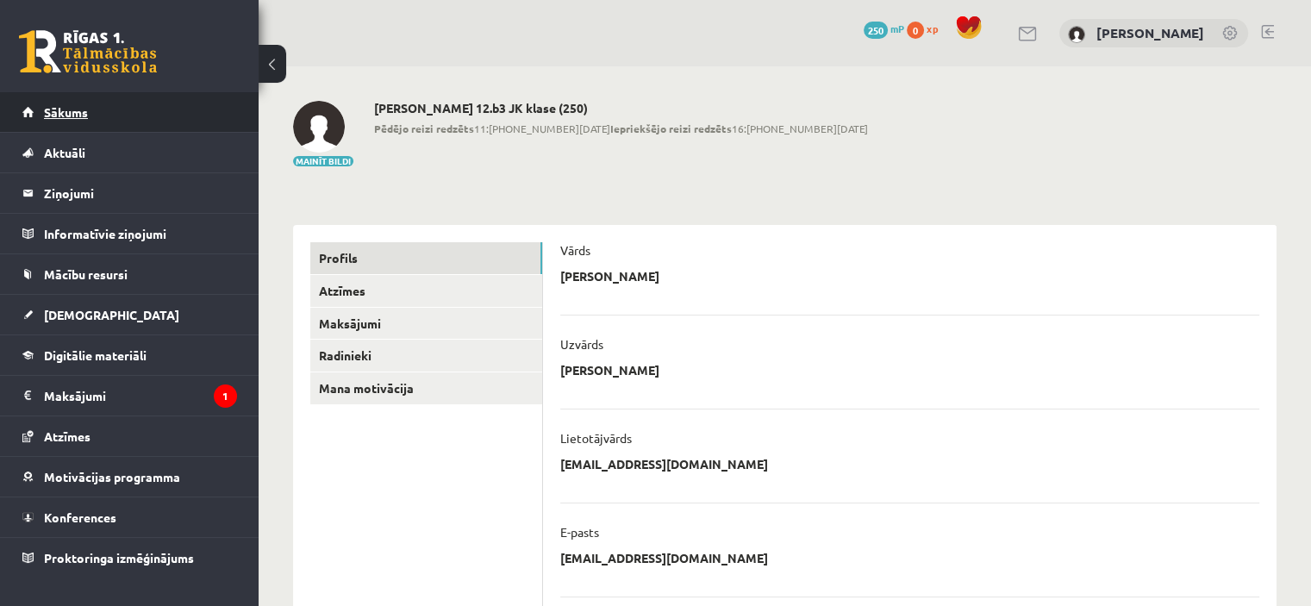
click at [70, 107] on span "Sākums" at bounding box center [66, 112] width 44 height 16
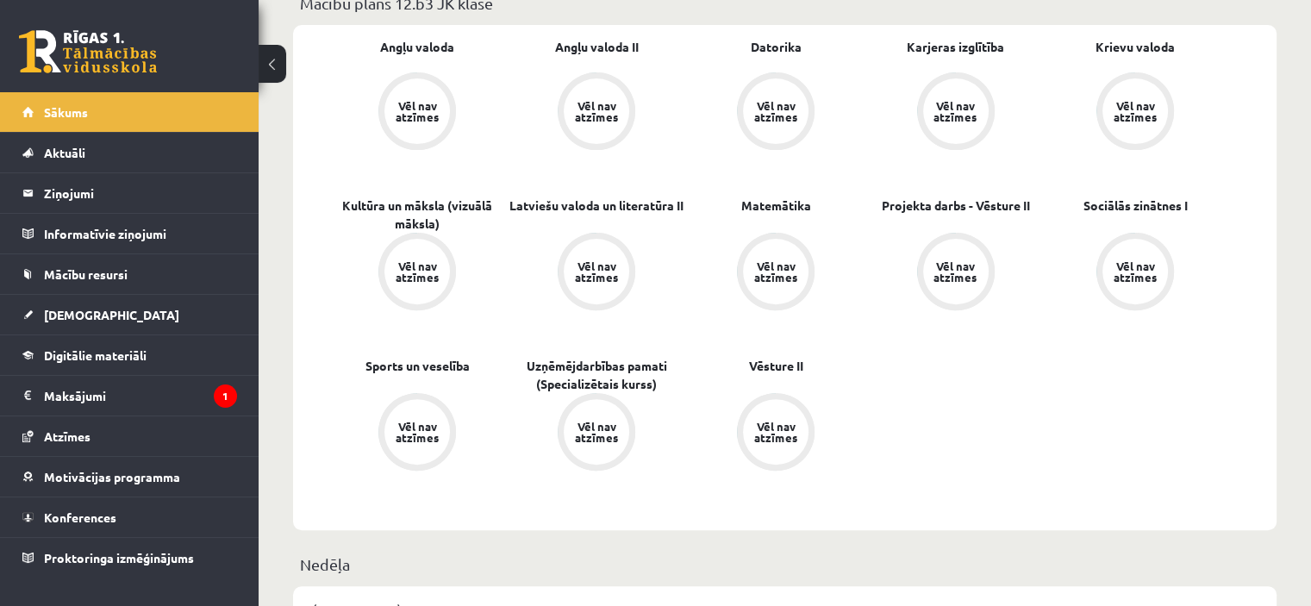
scroll to position [523, 0]
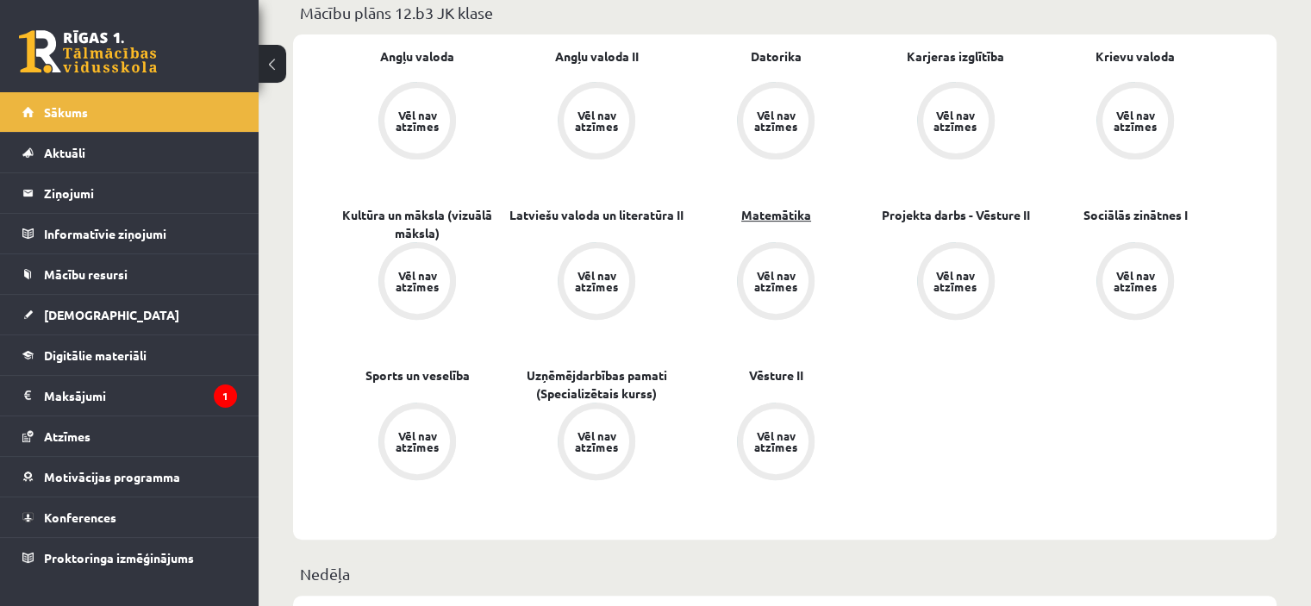
click at [772, 216] on link "Matemātika" at bounding box center [776, 215] width 70 height 18
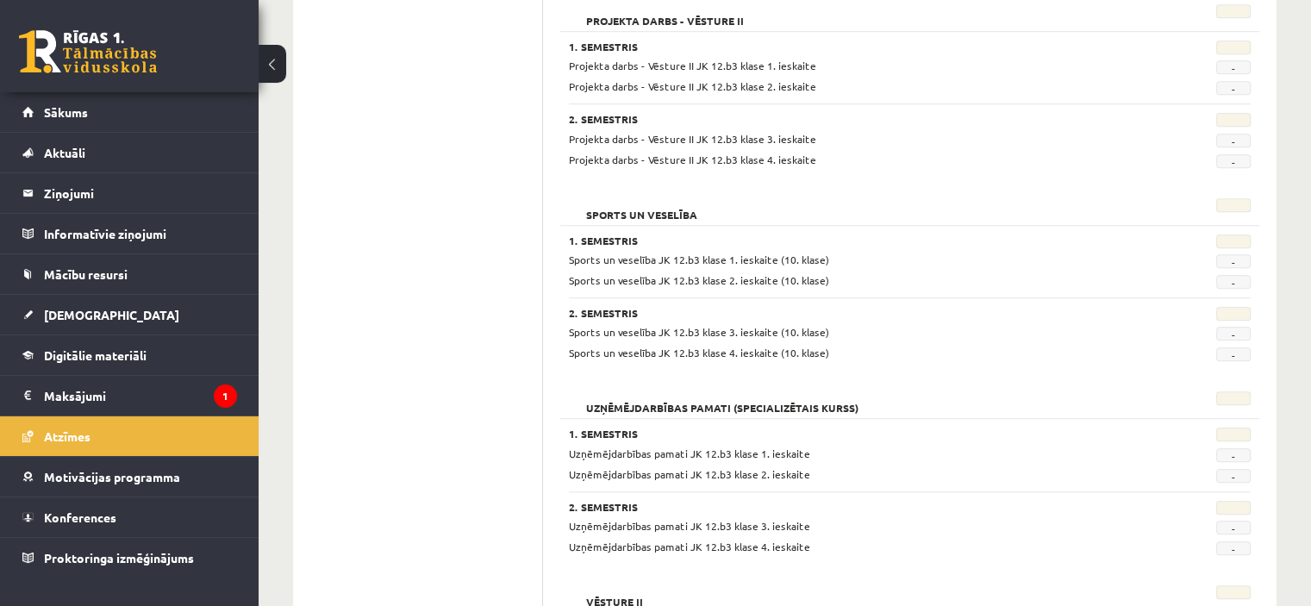
scroll to position [1461, 0]
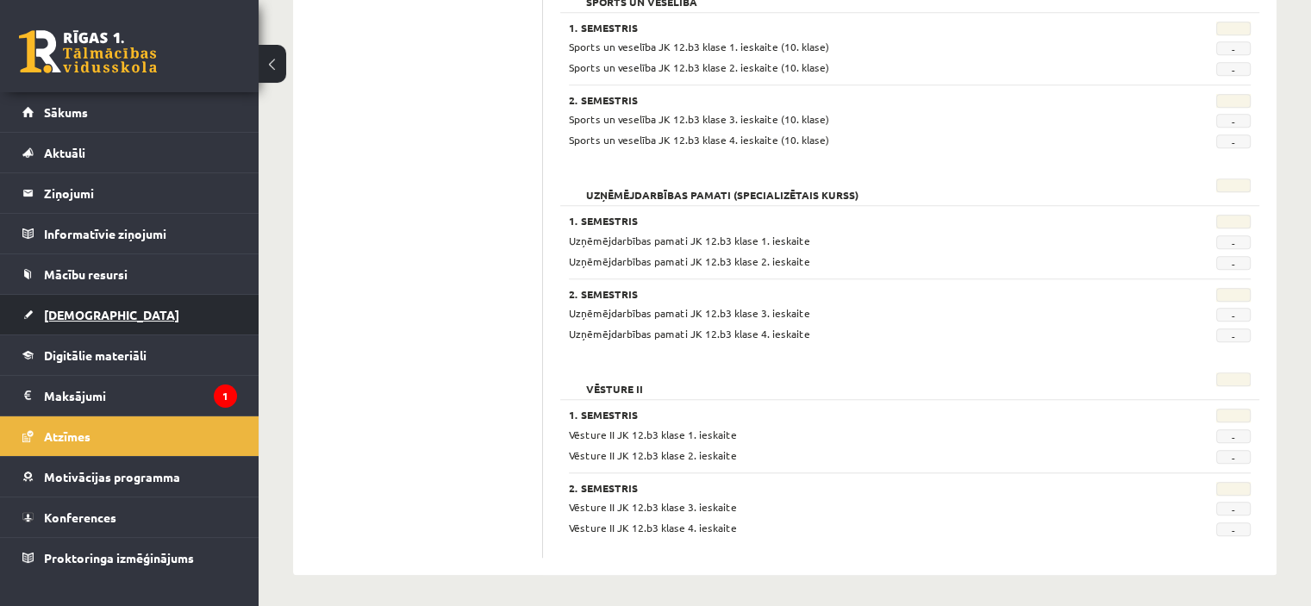
click at [71, 320] on link "[DEMOGRAPHIC_DATA]" at bounding box center [129, 315] width 215 height 40
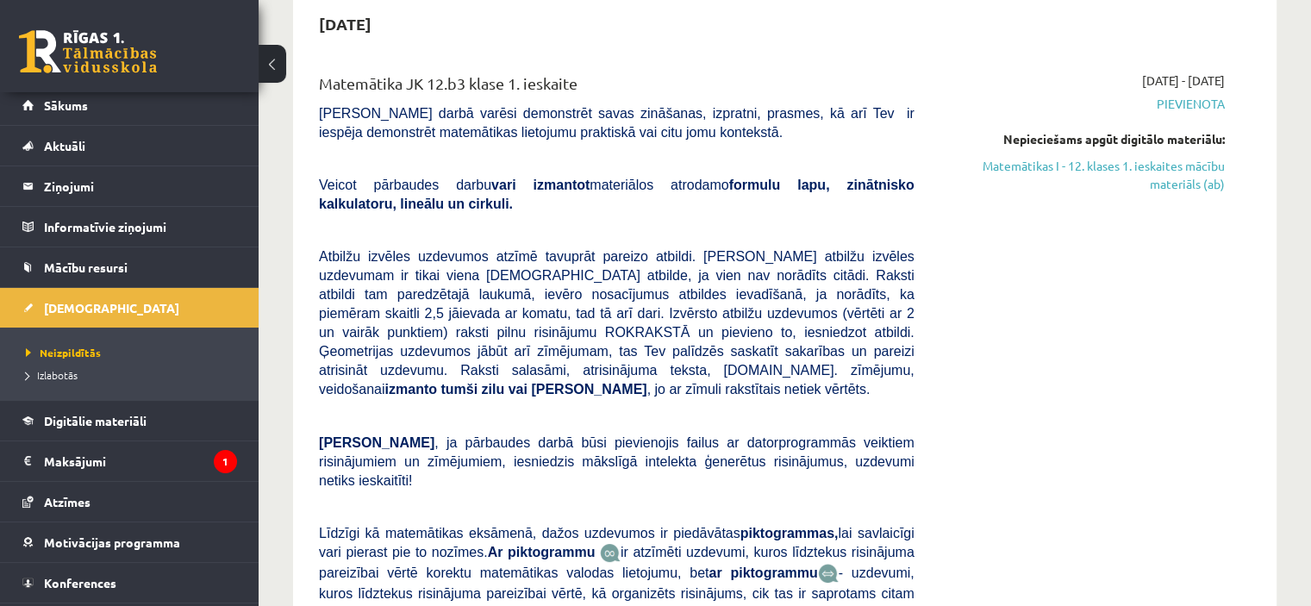
scroll to position [118, 0]
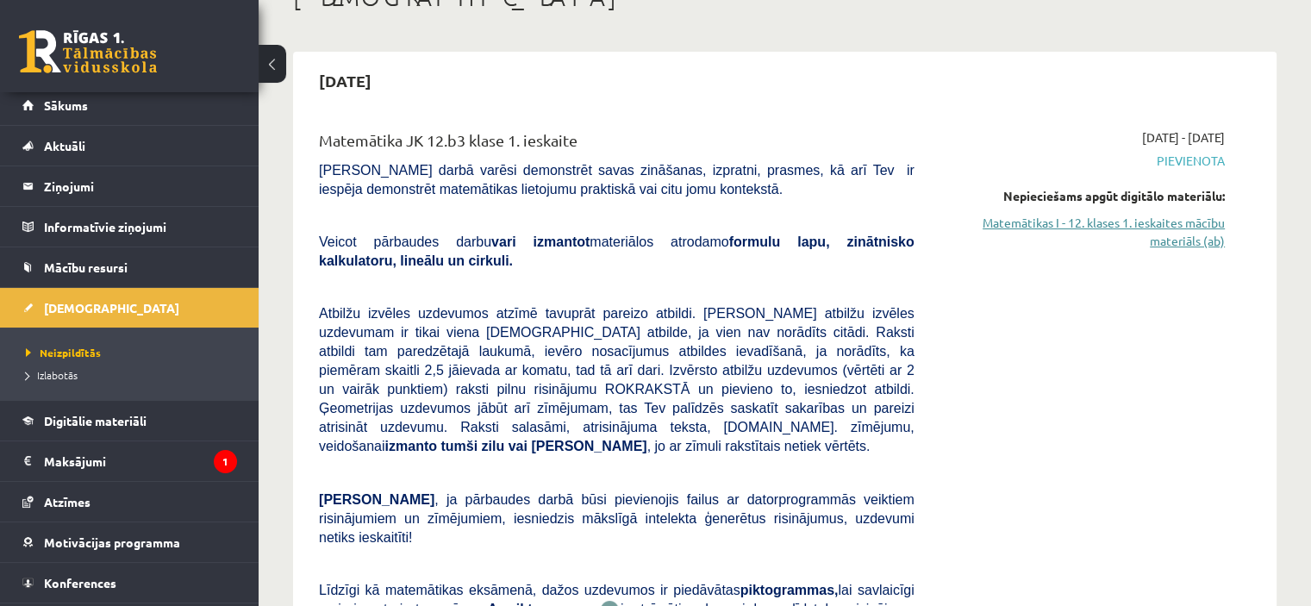
click at [1160, 234] on link "Matemātikas I - 12. klases 1. ieskaites mācību materiāls (ab)" at bounding box center [1082, 232] width 284 height 36
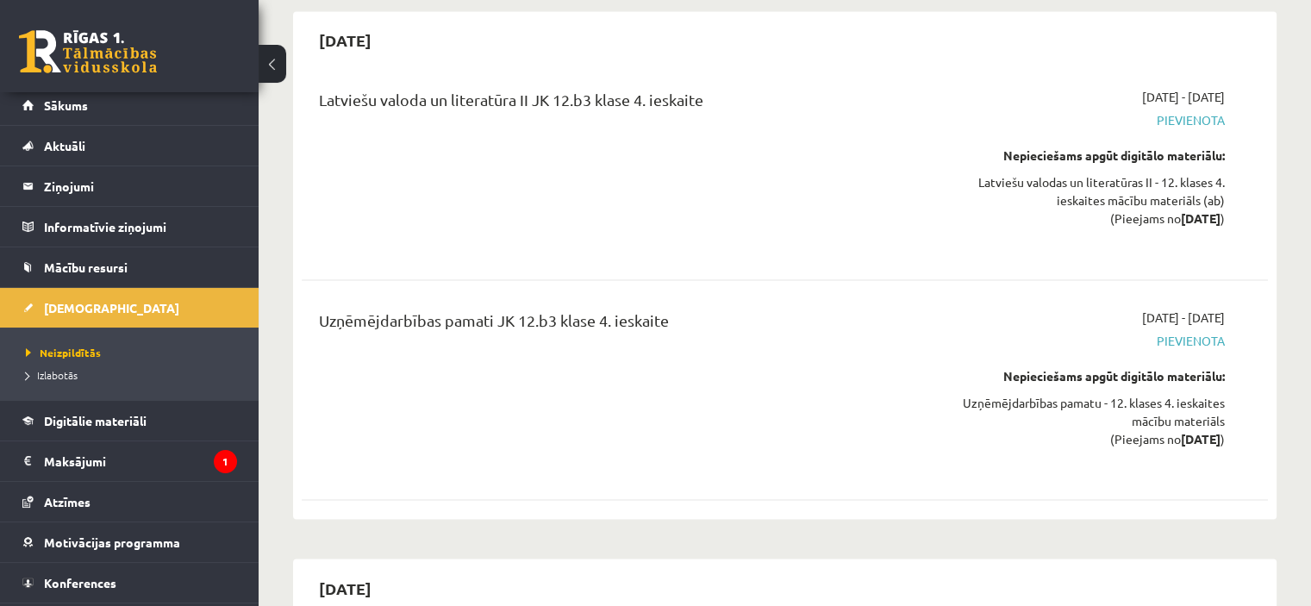
scroll to position [16385, 0]
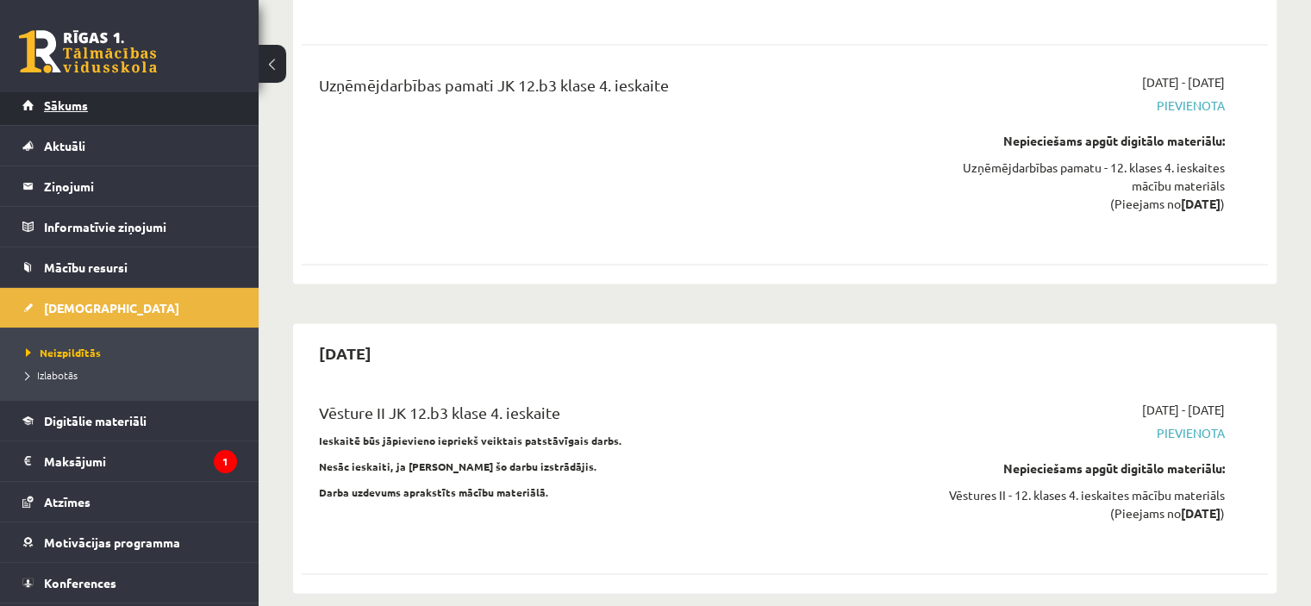
click at [66, 103] on span "Sākums" at bounding box center [66, 105] width 44 height 16
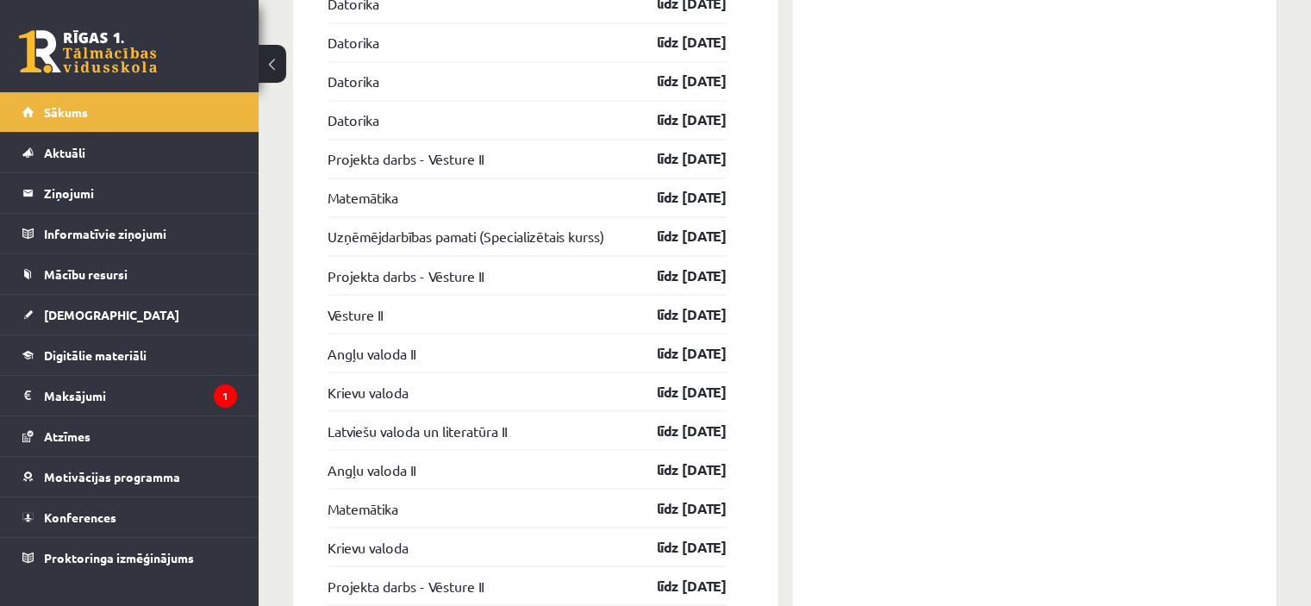
scroll to position [3460, 0]
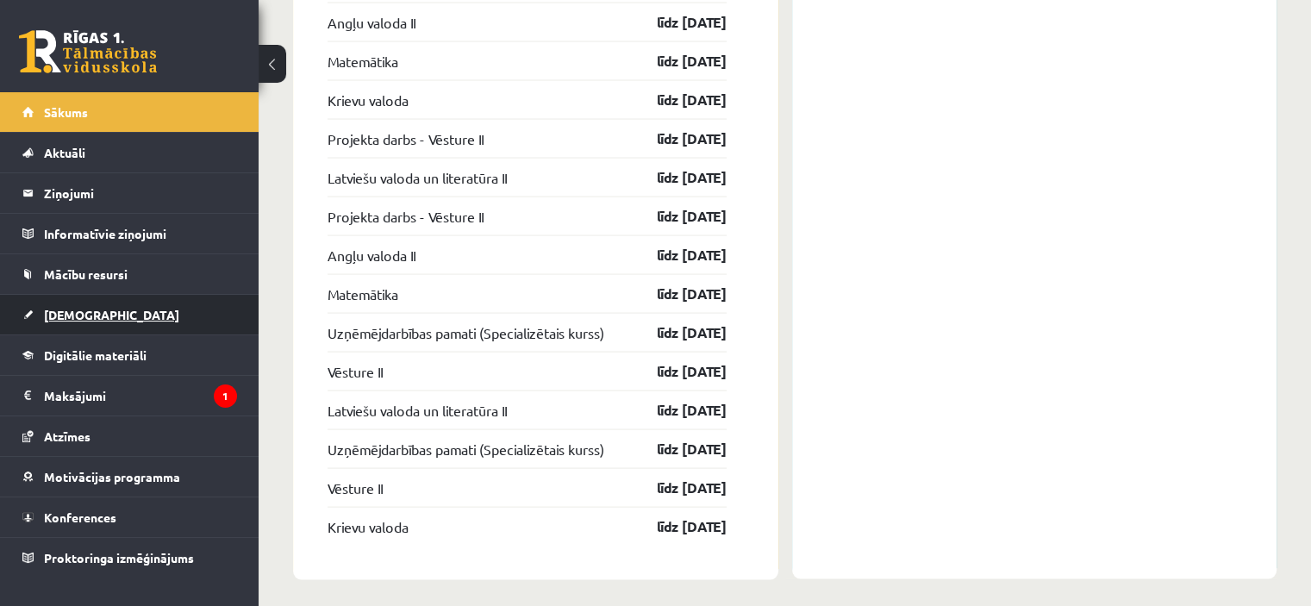
click at [67, 311] on span "[DEMOGRAPHIC_DATA]" at bounding box center [111, 315] width 135 height 16
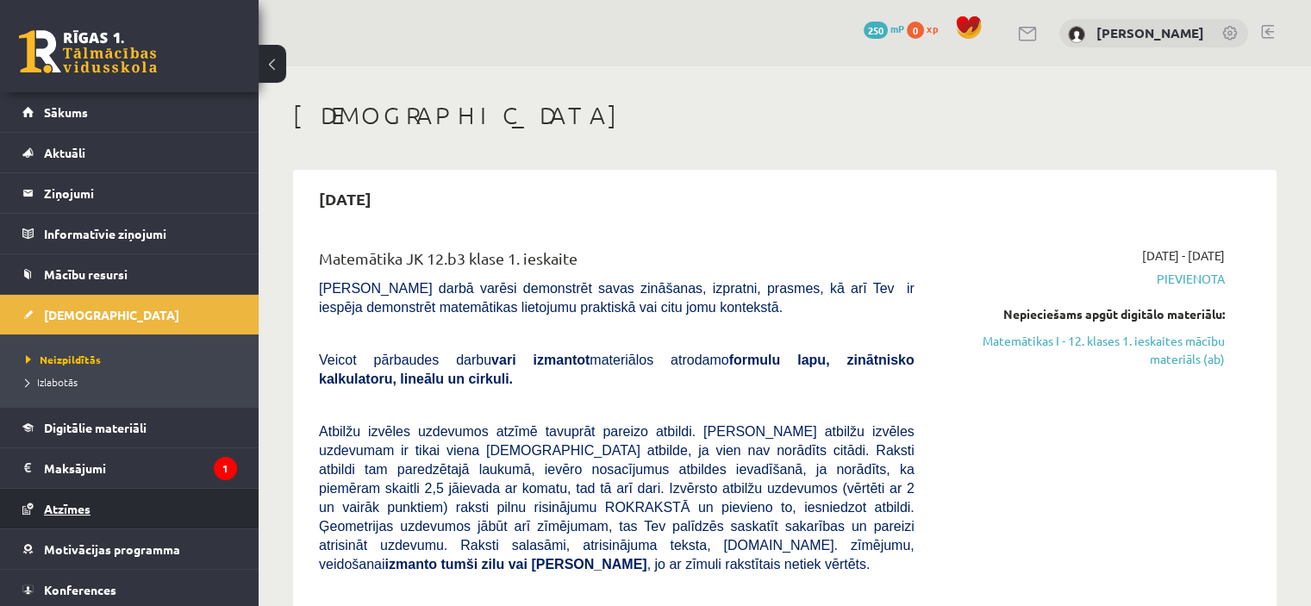
click at [66, 506] on span "Atzīmes" at bounding box center [67, 509] width 47 height 16
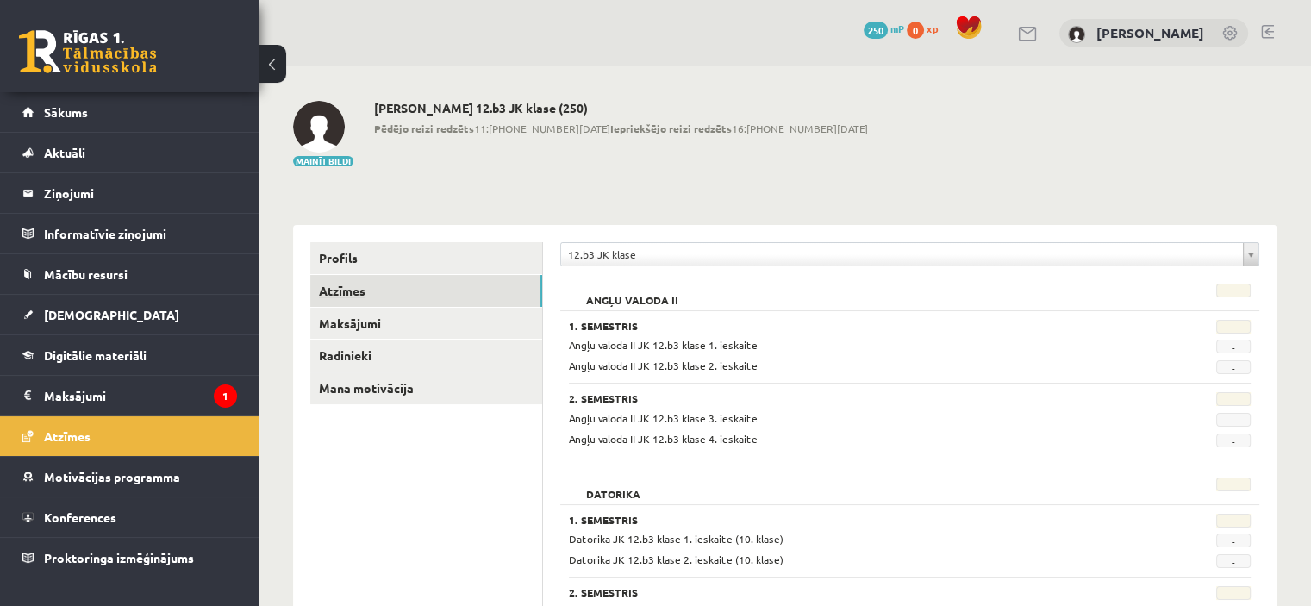
click at [352, 284] on link "Atzīmes" at bounding box center [426, 291] width 232 height 32
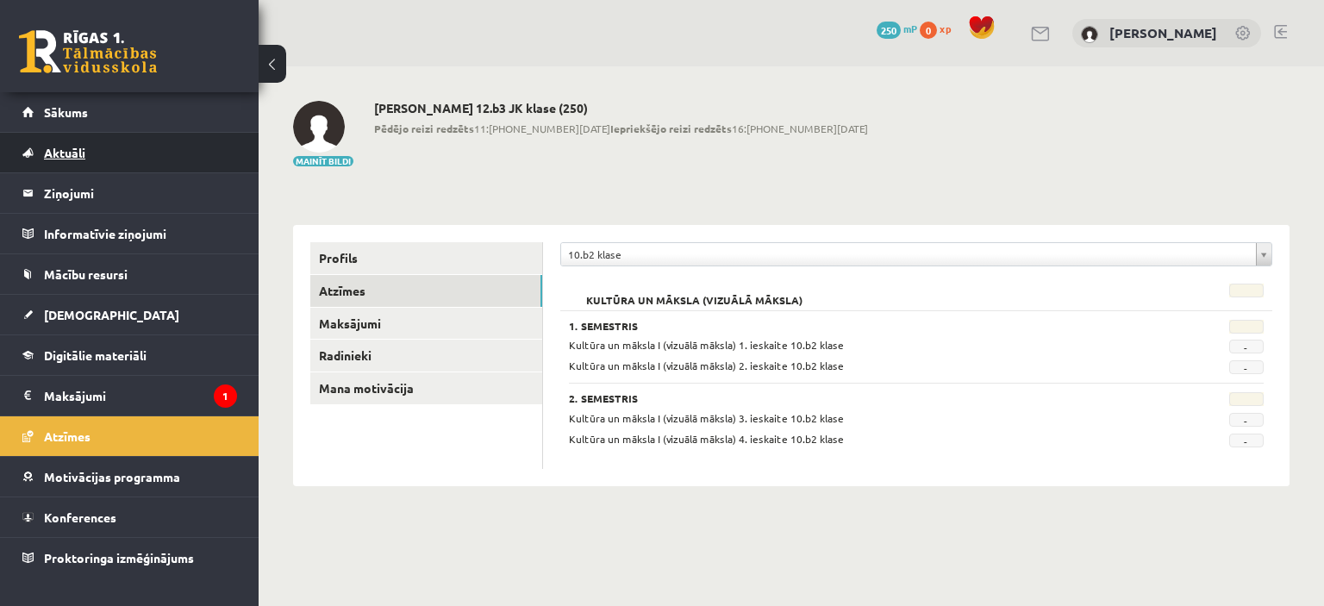
click at [62, 147] on span "Aktuāli" at bounding box center [64, 153] width 41 height 16
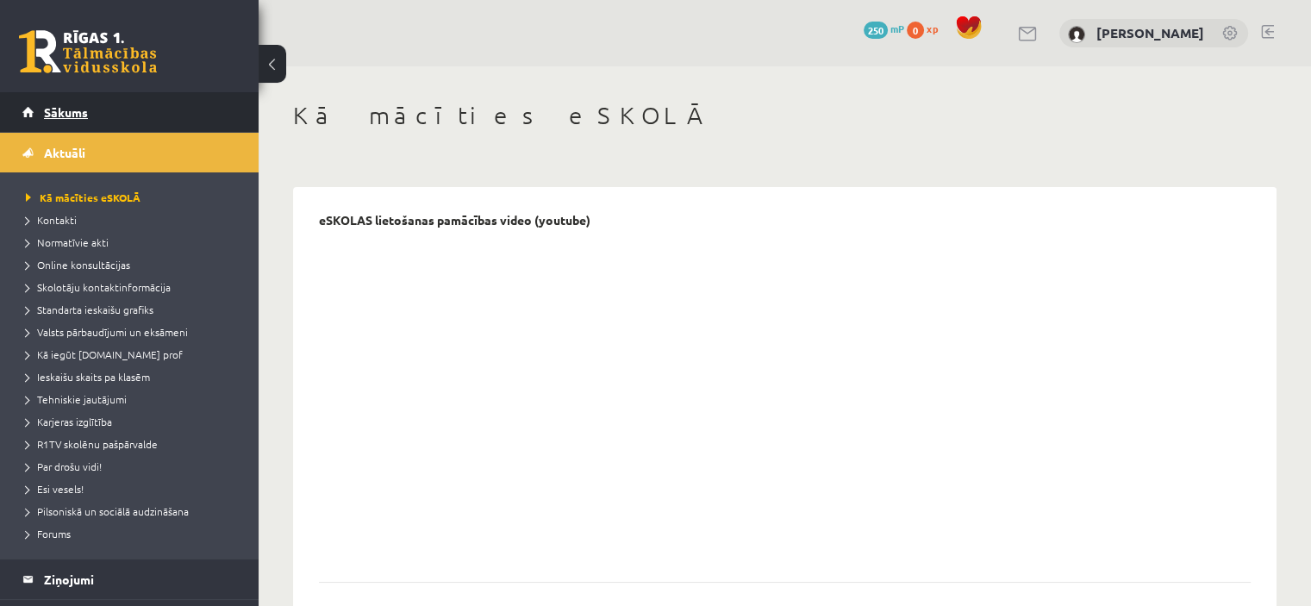
click at [63, 108] on span "Sākums" at bounding box center [66, 112] width 44 height 16
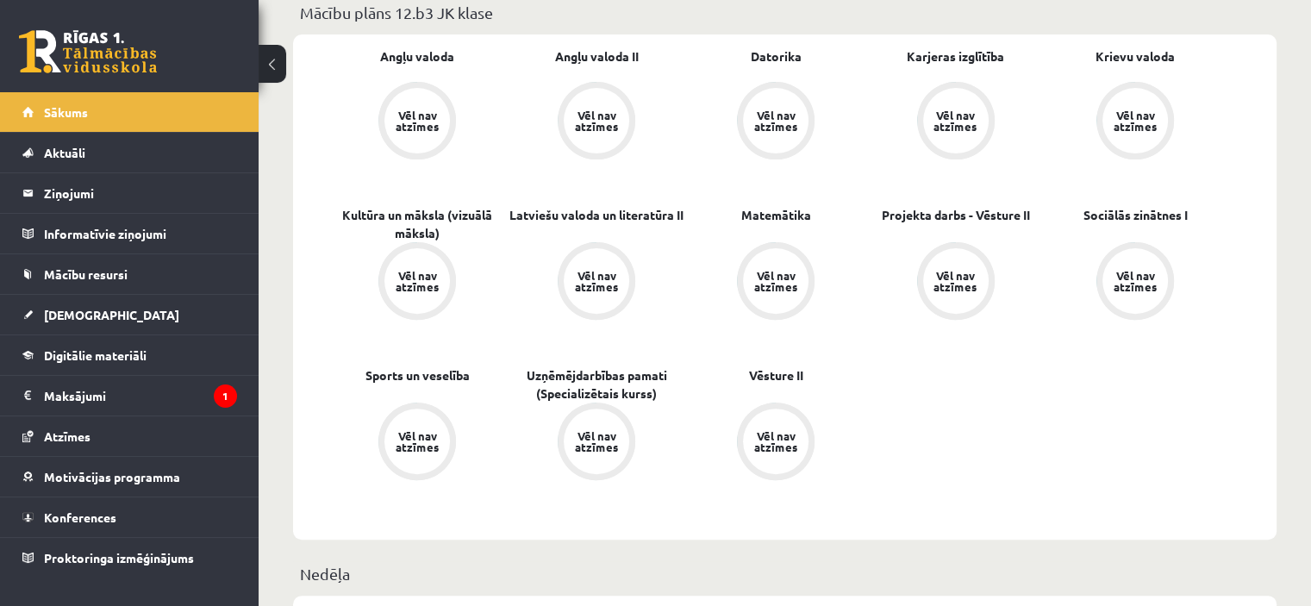
scroll to position [503, 0]
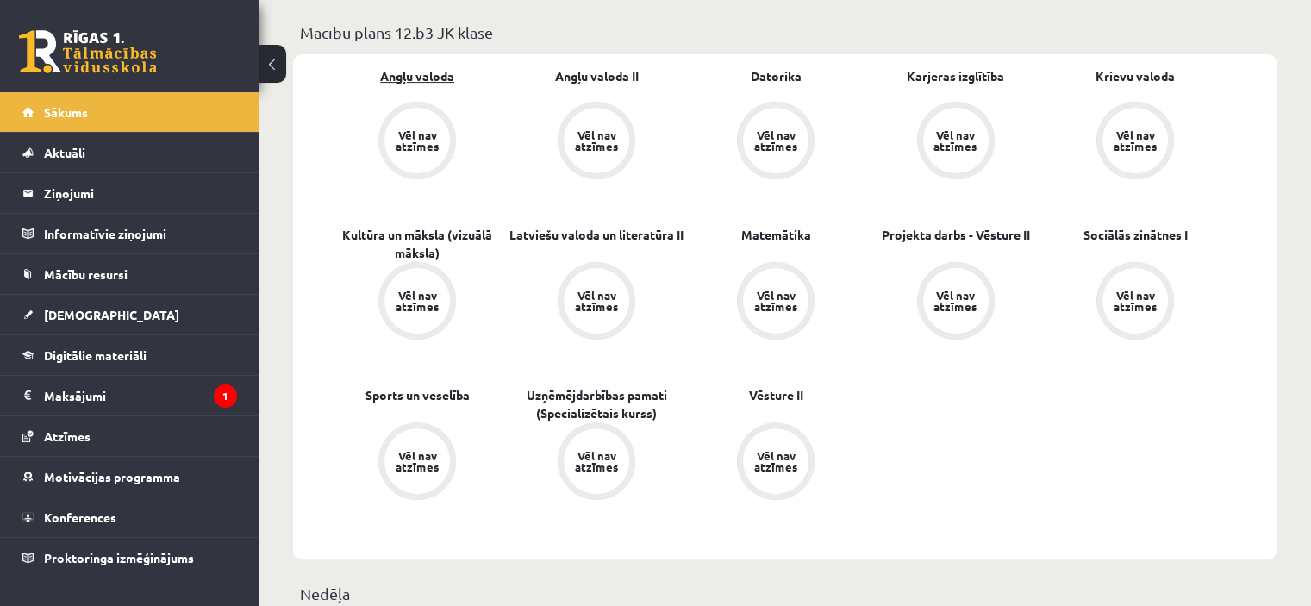
click at [435, 78] on link "Angļu valoda" at bounding box center [417, 76] width 74 height 18
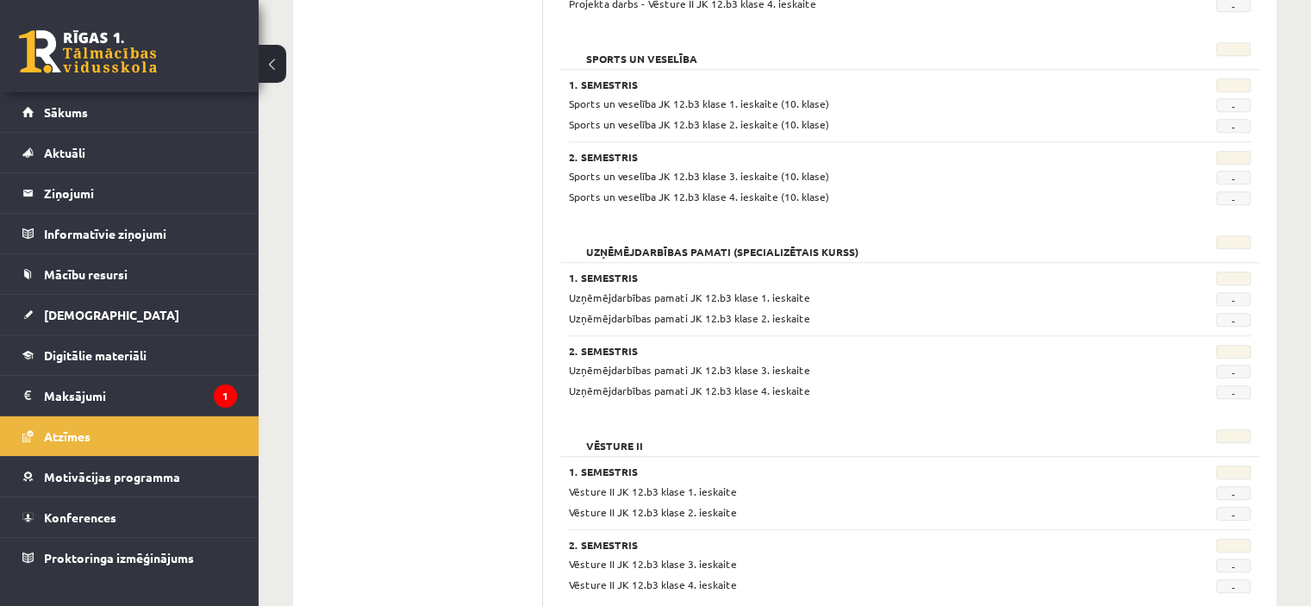
scroll to position [1461, 0]
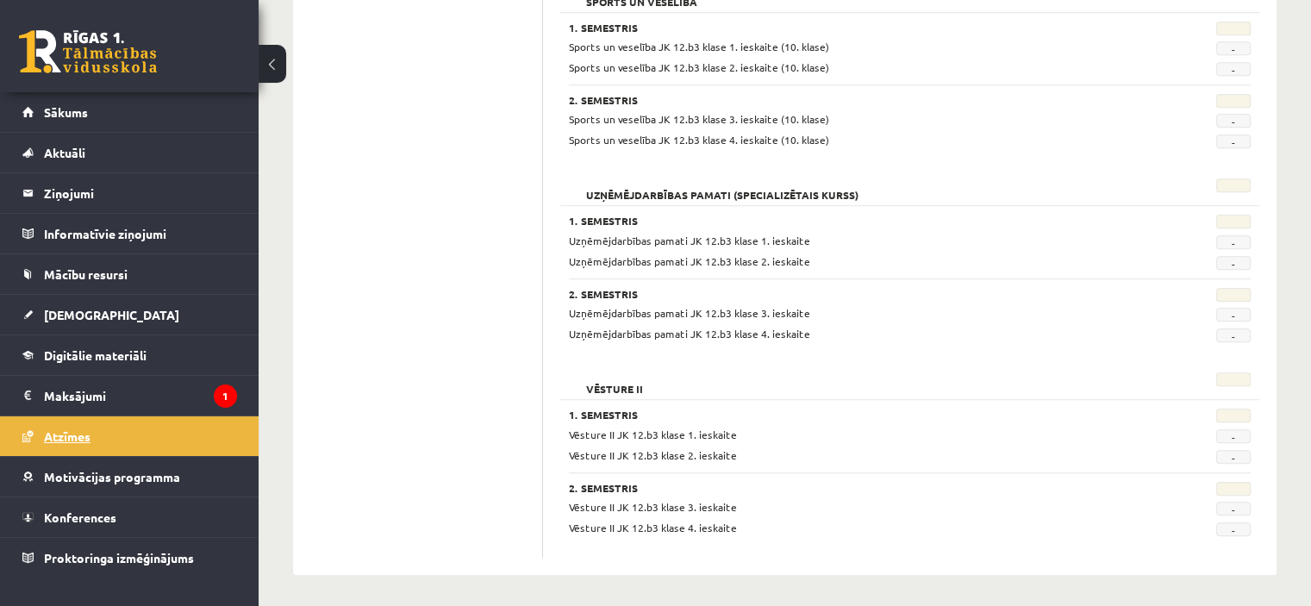
click at [48, 433] on span "Atzīmes" at bounding box center [67, 436] width 47 height 16
click at [97, 265] on link "Mācību resursi" at bounding box center [129, 274] width 215 height 40
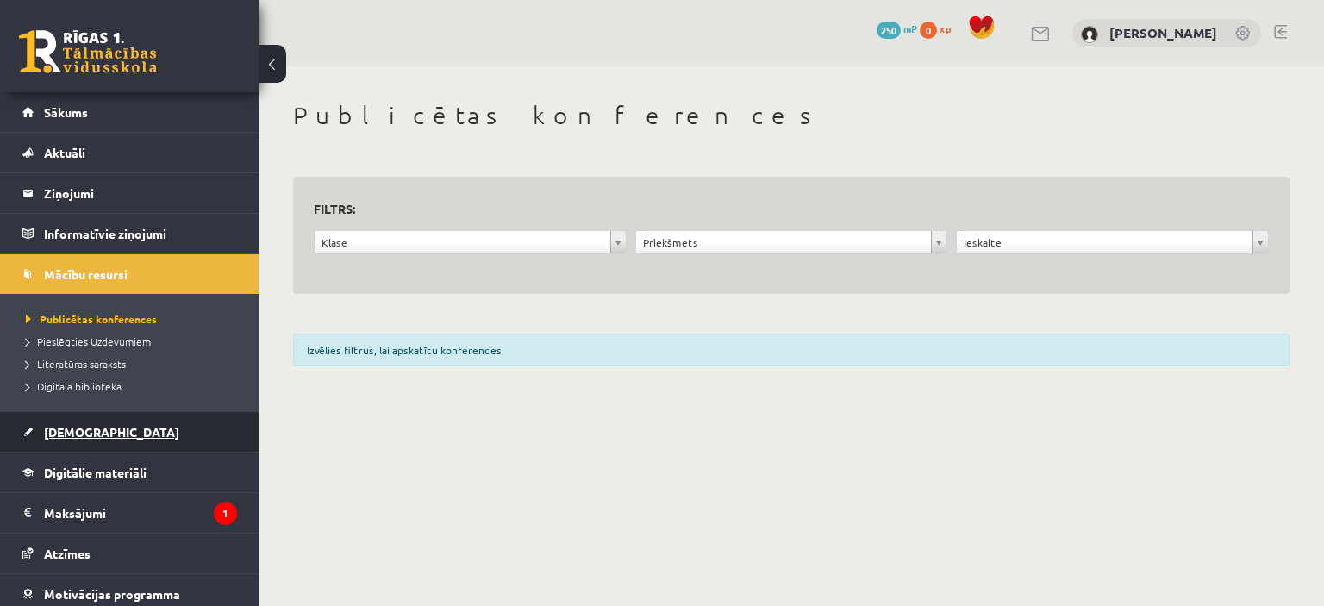
click at [55, 435] on span "[DEMOGRAPHIC_DATA]" at bounding box center [111, 432] width 135 height 16
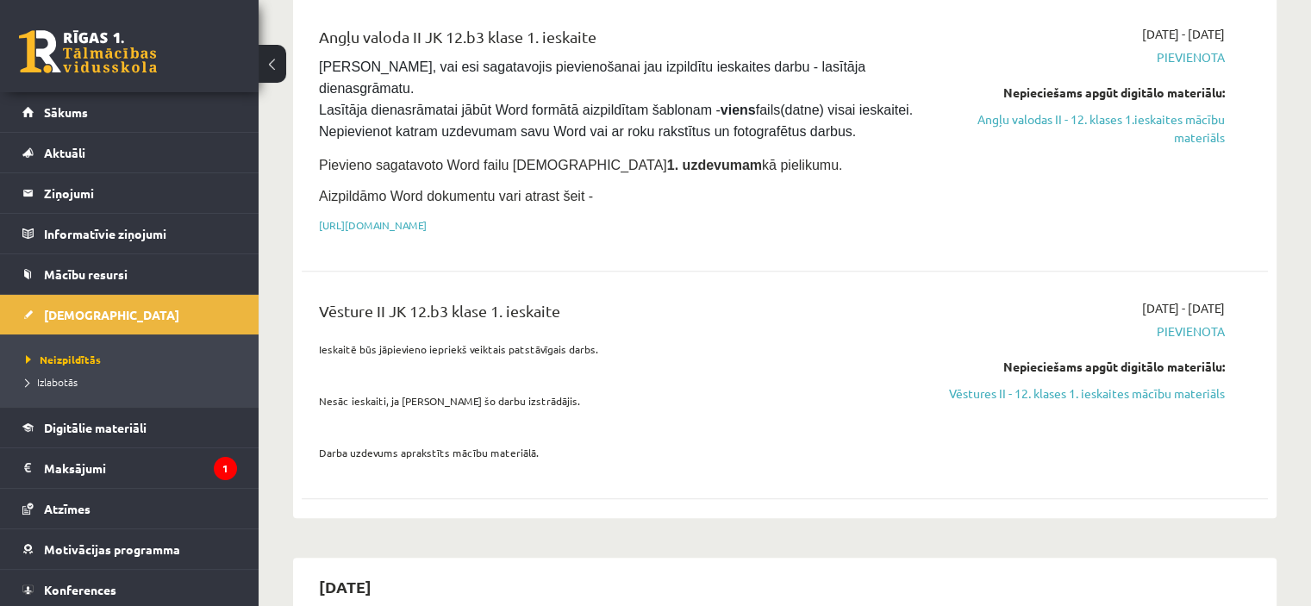
scroll to position [1065, 0]
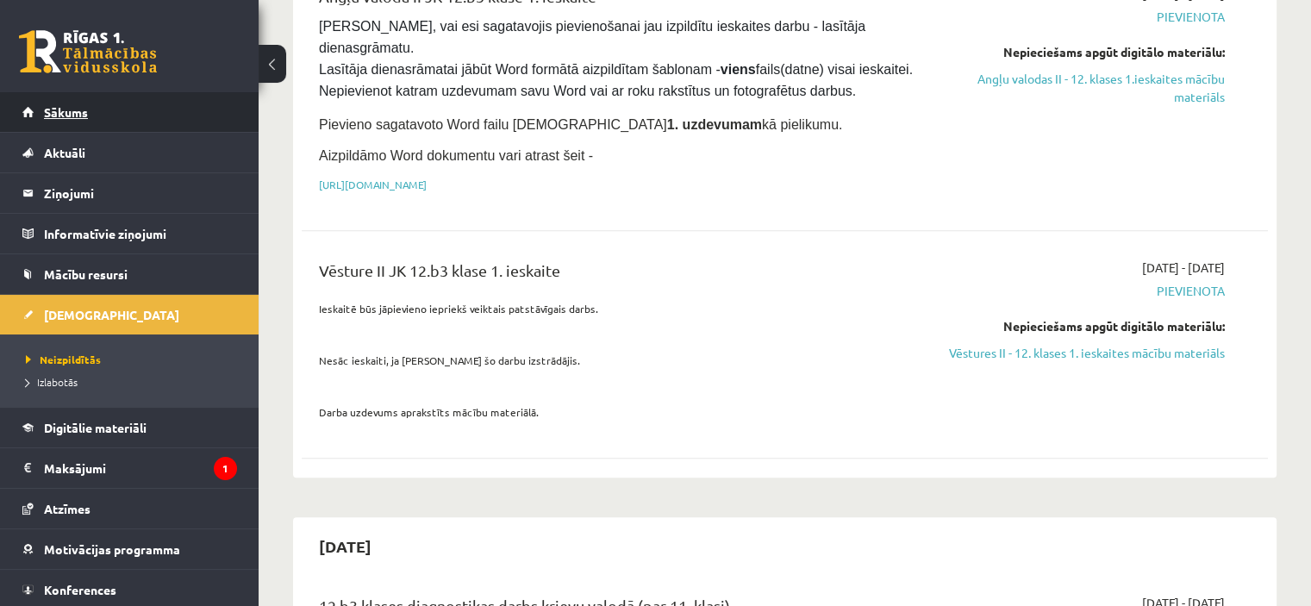
click at [59, 116] on span "Sākums" at bounding box center [66, 112] width 44 height 16
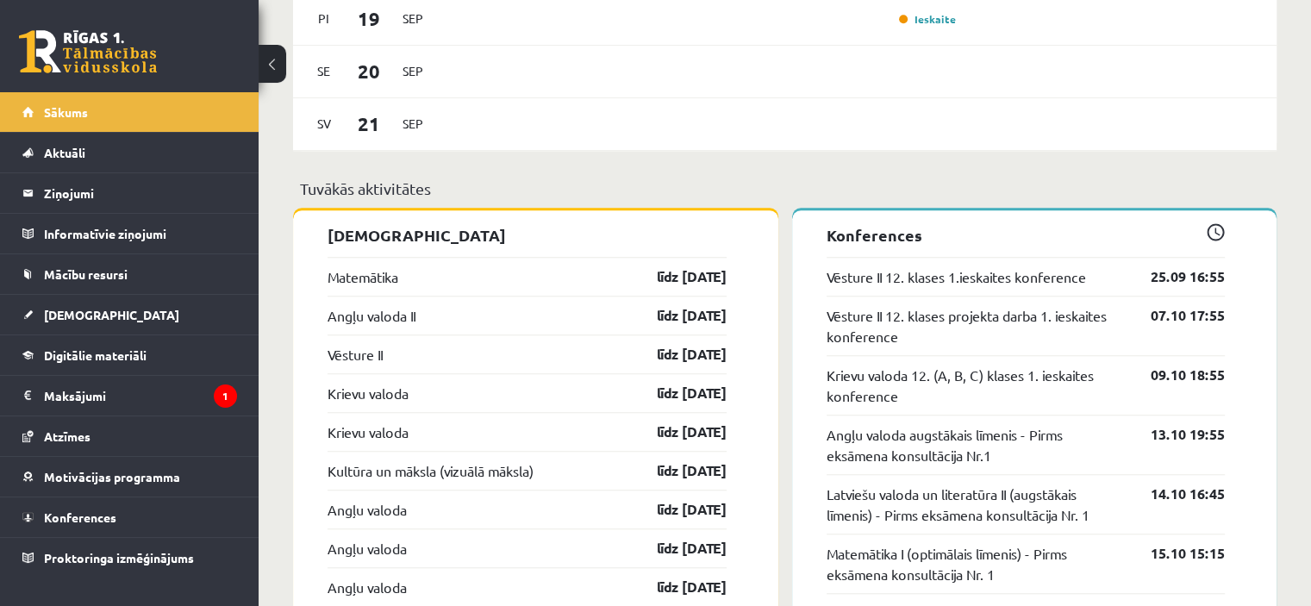
scroll to position [1378, 0]
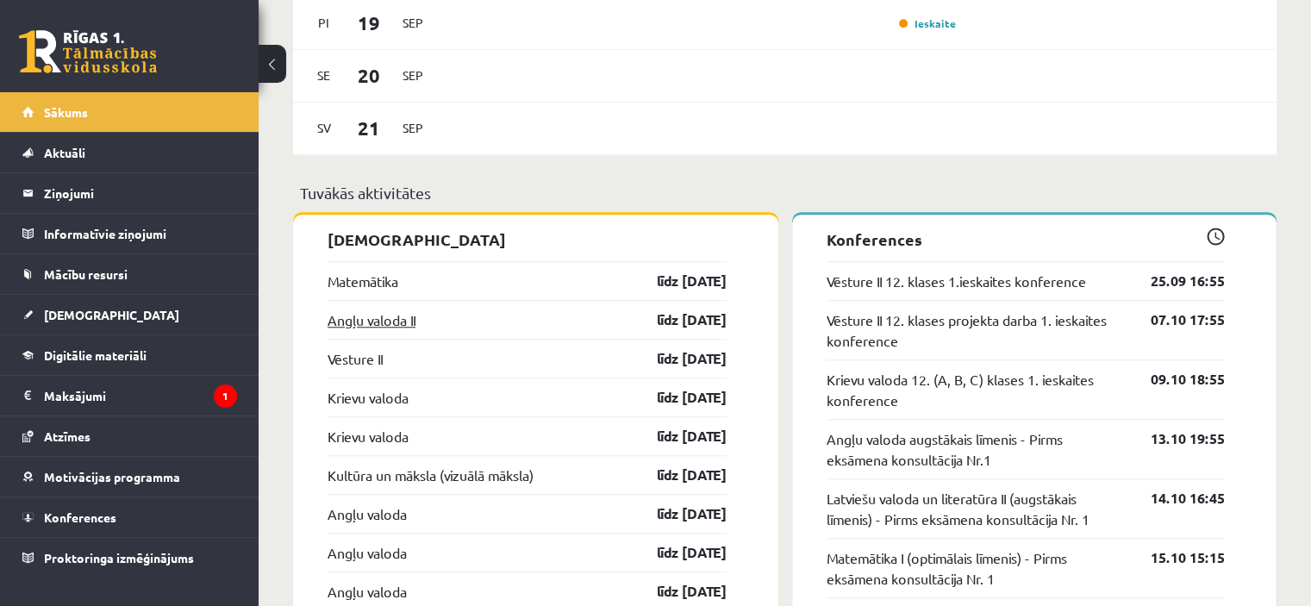
click at [355, 320] on link "Angļu valoda II" at bounding box center [372, 319] width 88 height 21
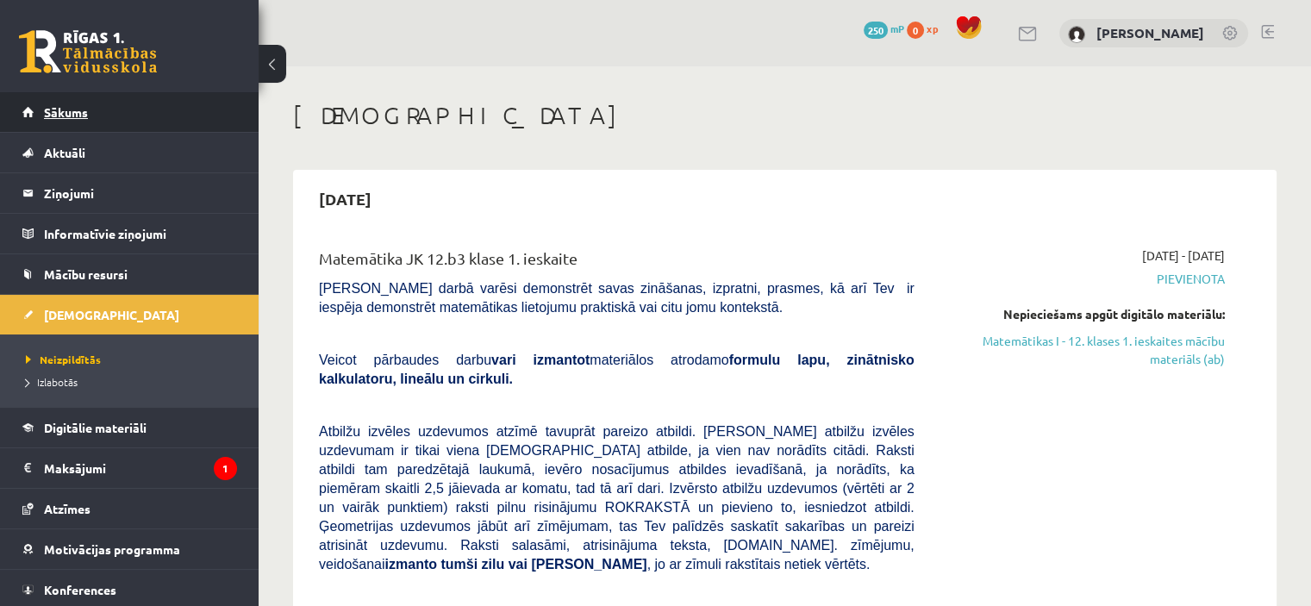
click at [42, 116] on link "Sākums" at bounding box center [129, 112] width 215 height 40
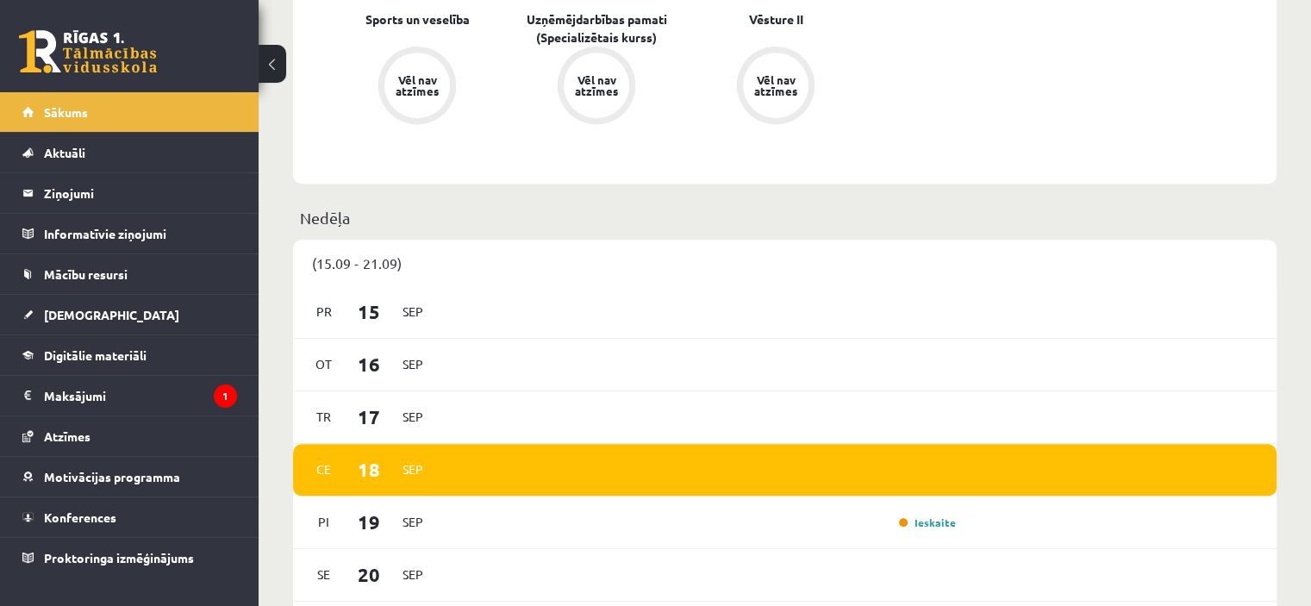
scroll to position [859, 0]
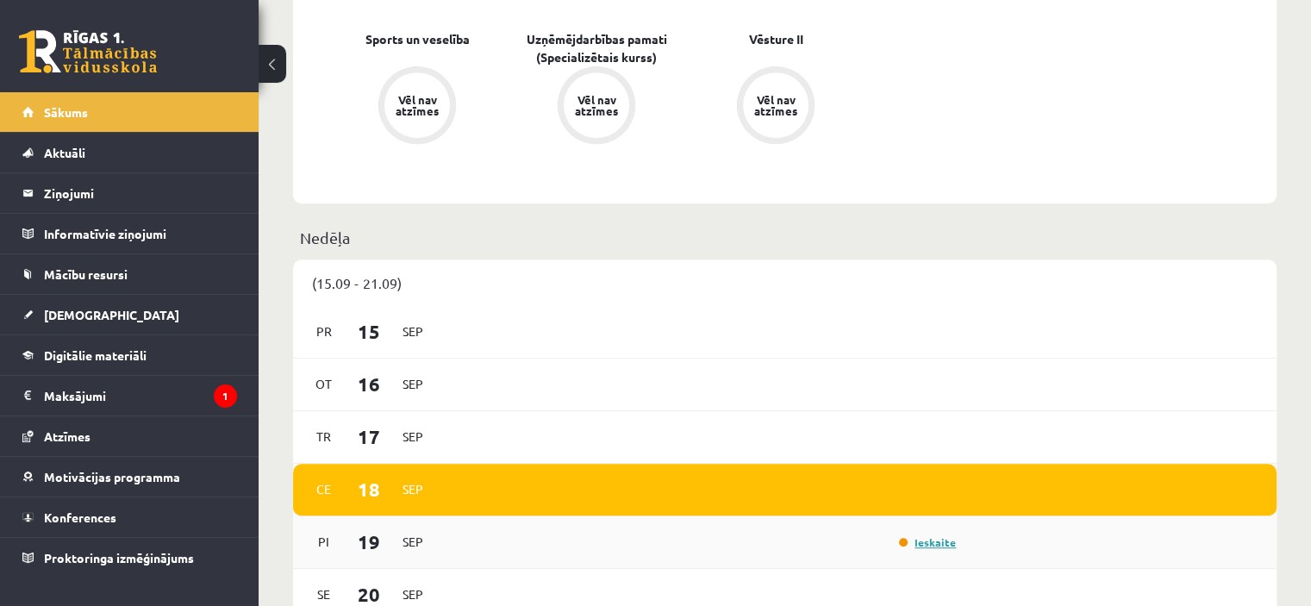
click at [934, 542] on link "Ieskaite" at bounding box center [927, 542] width 57 height 14
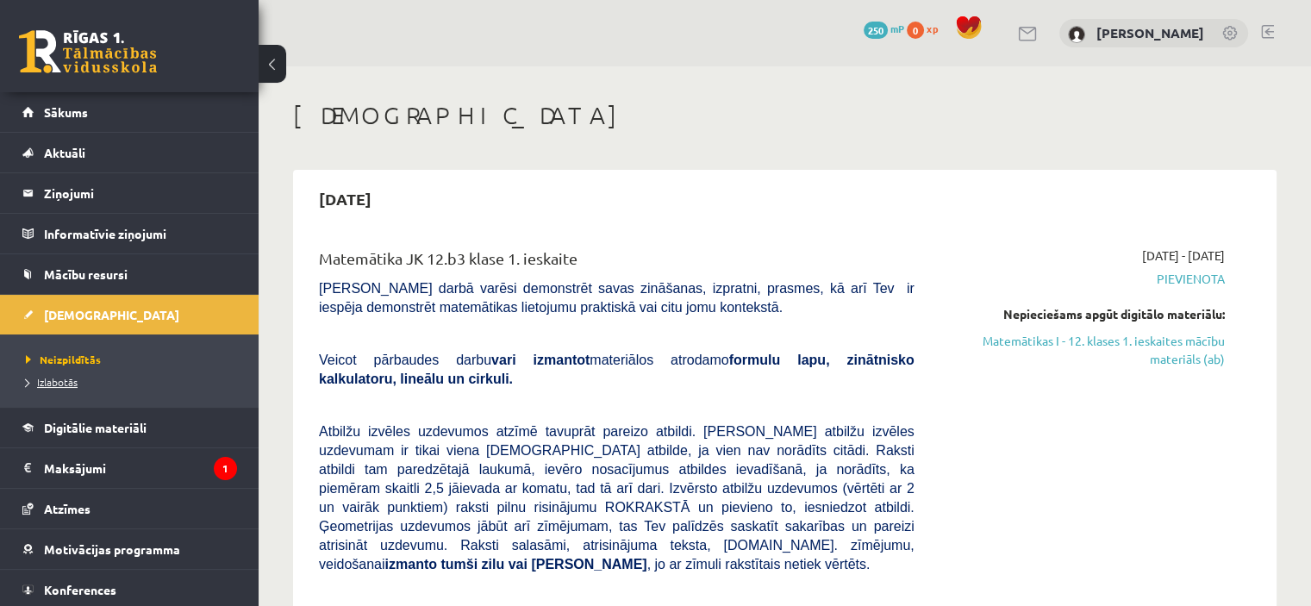
click at [66, 378] on span "Izlabotās" at bounding box center [52, 382] width 52 height 14
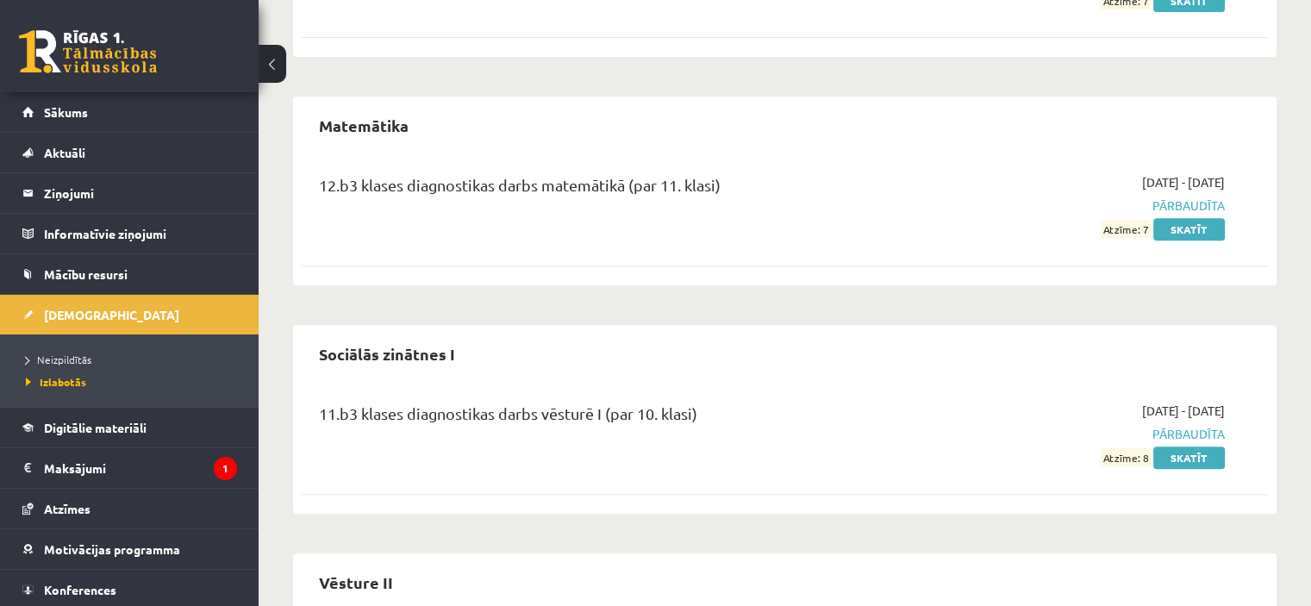
scroll to position [771, 0]
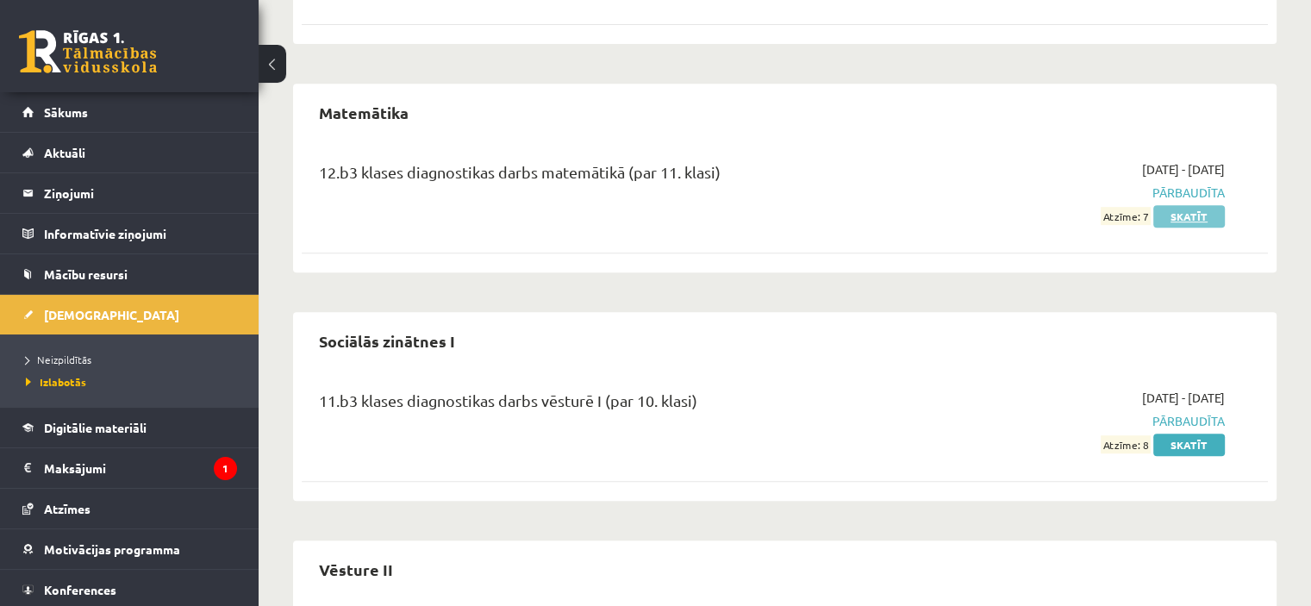
click at [1172, 212] on link "Skatīt" at bounding box center [1189, 216] width 72 height 22
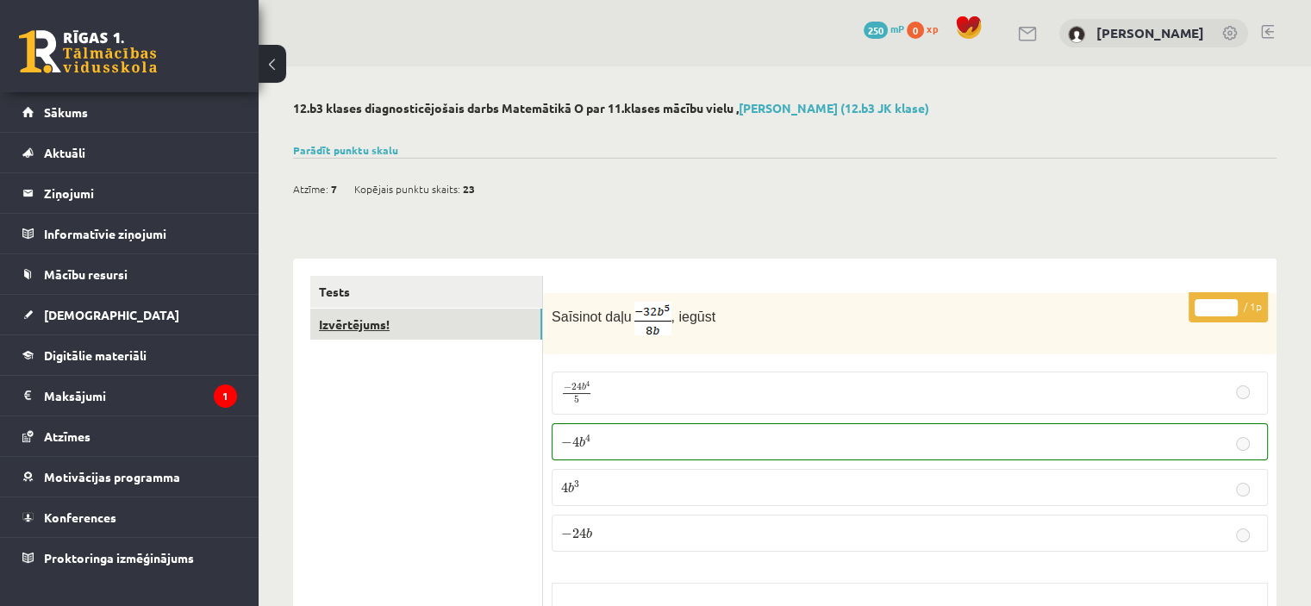
click at [360, 321] on link "Izvērtējums!" at bounding box center [426, 325] width 232 height 32
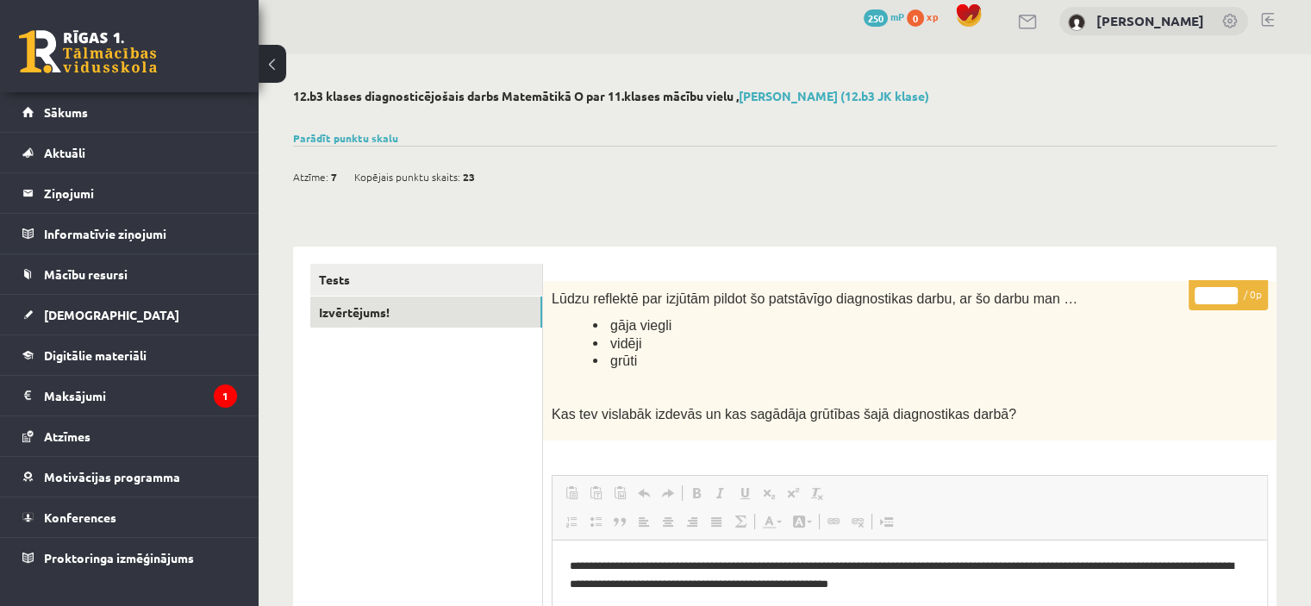
scroll to position [7, 0]
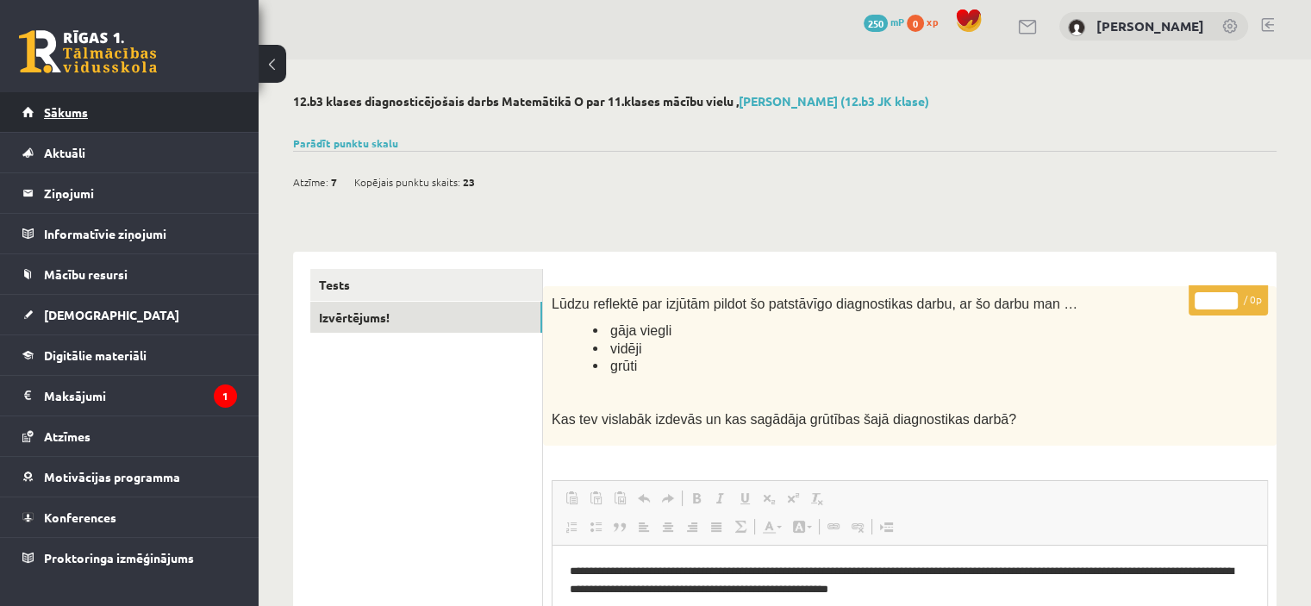
click at [66, 111] on span "Sākums" at bounding box center [66, 112] width 44 height 16
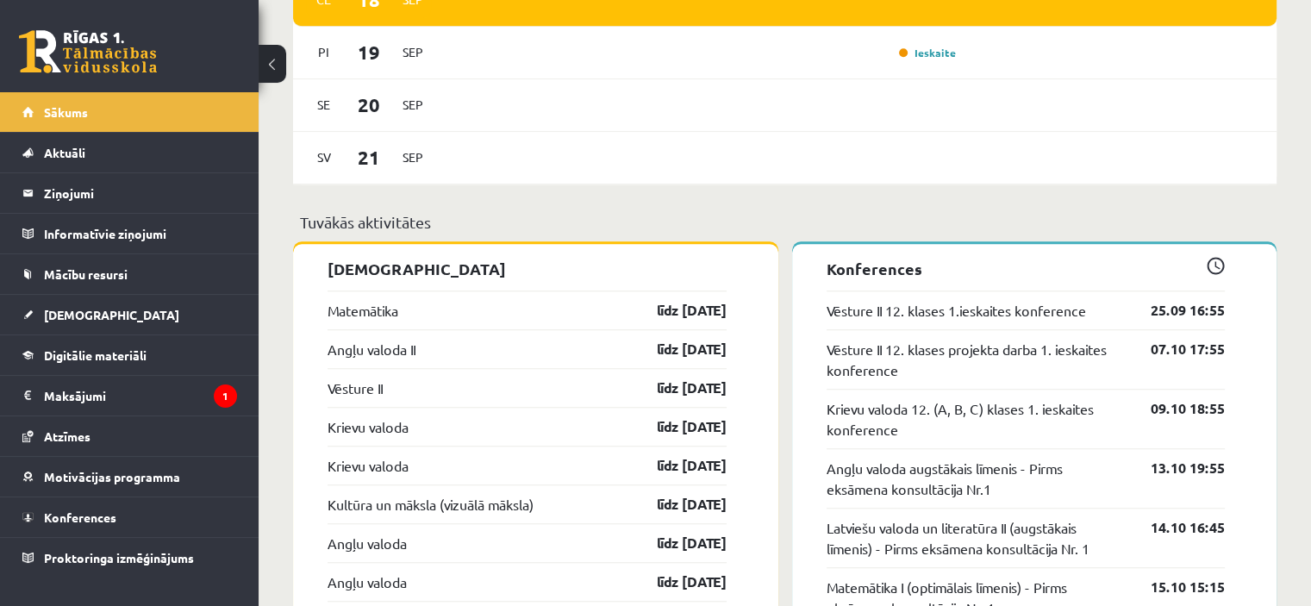
scroll to position [1378, 0]
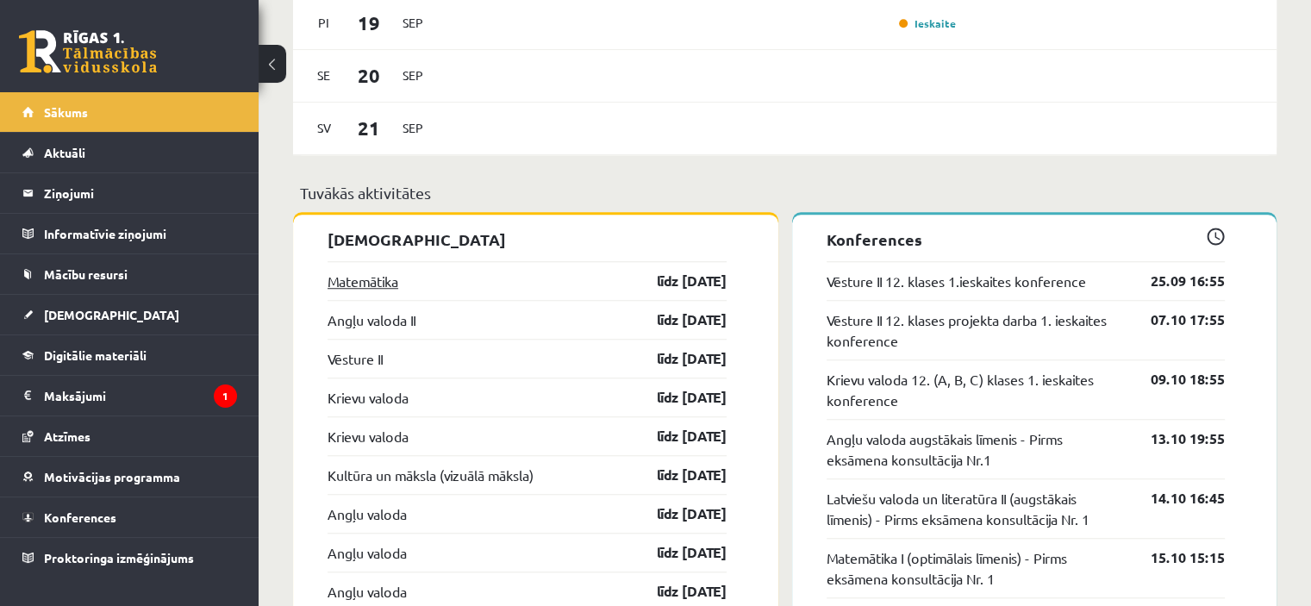
click at [345, 291] on link "Matemātika" at bounding box center [363, 281] width 71 height 21
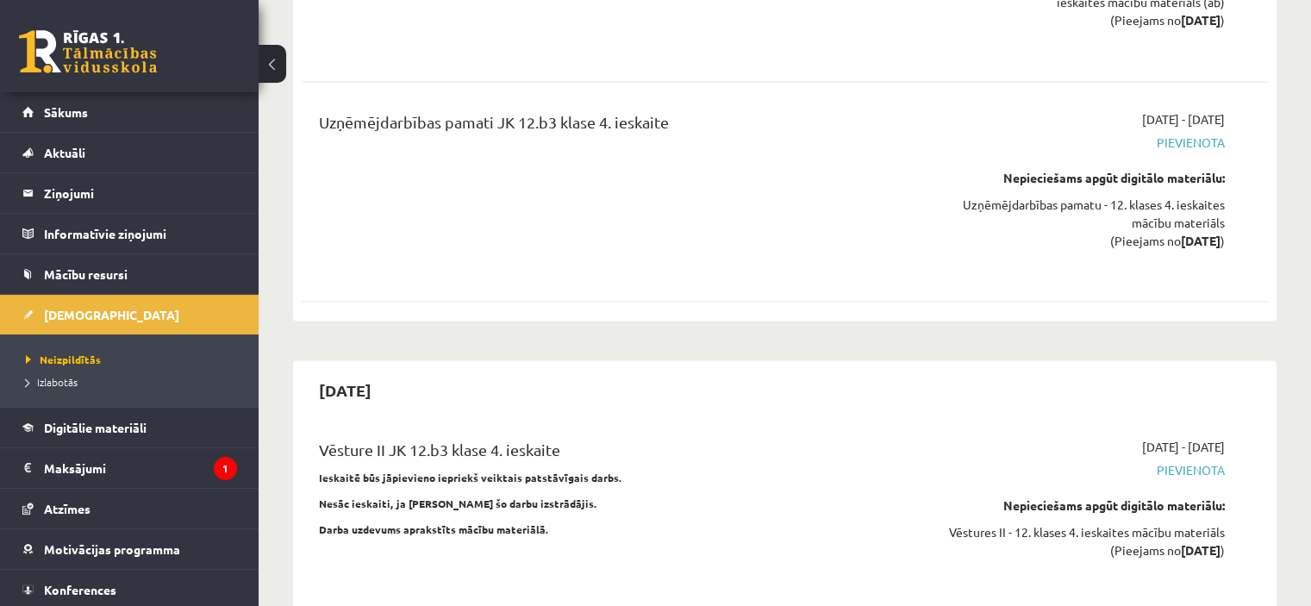
scroll to position [16385, 0]
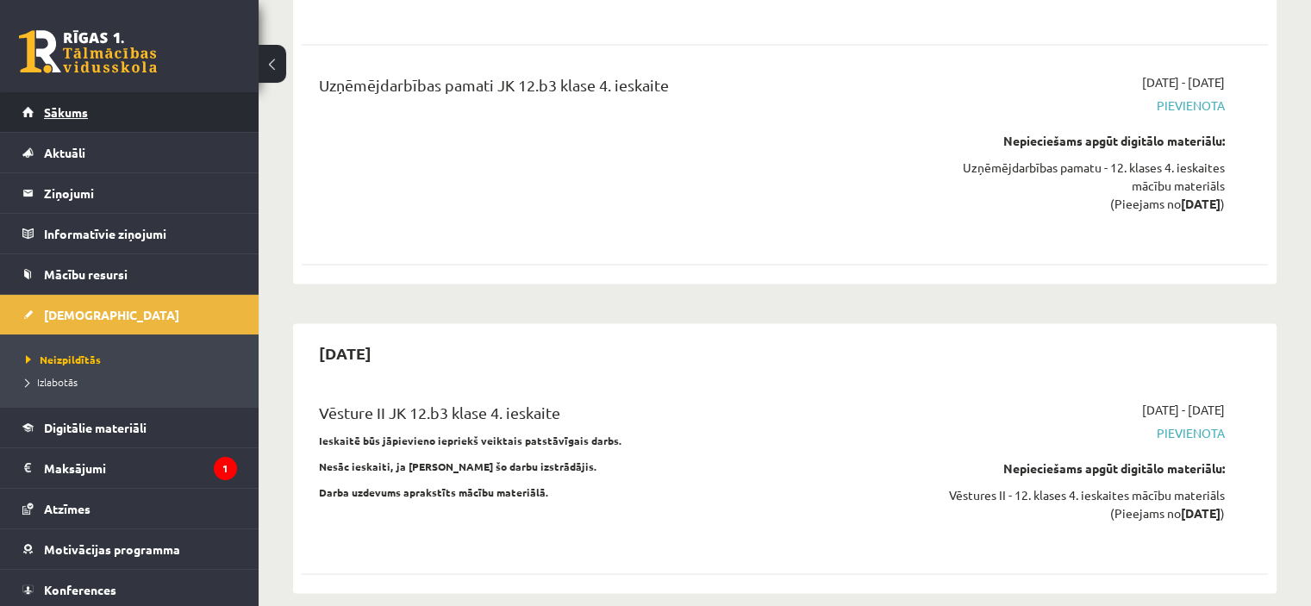
click at [69, 119] on link "Sākums" at bounding box center [129, 112] width 215 height 40
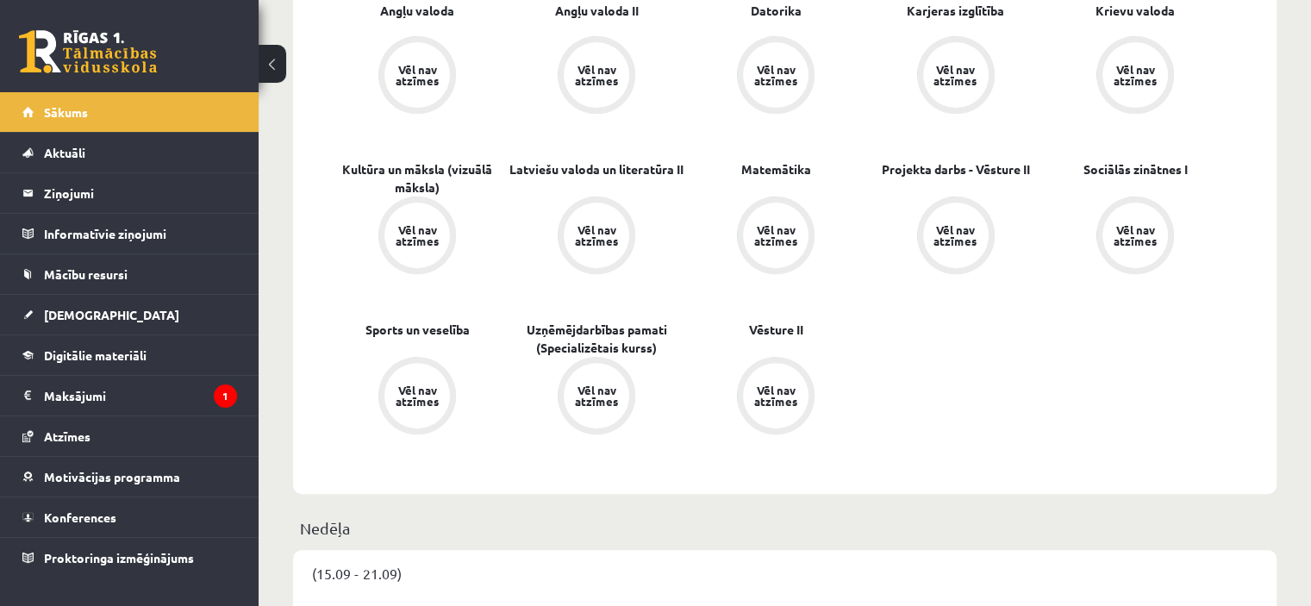
scroll to position [534, 0]
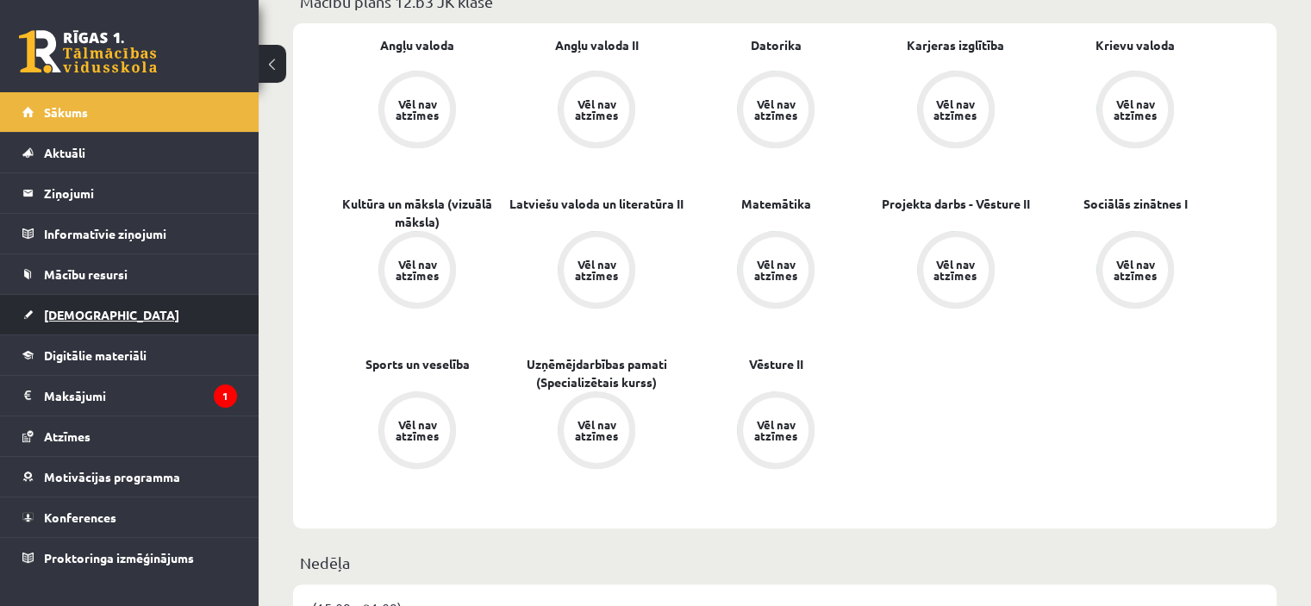
click at [52, 320] on link "[DEMOGRAPHIC_DATA]" at bounding box center [129, 315] width 215 height 40
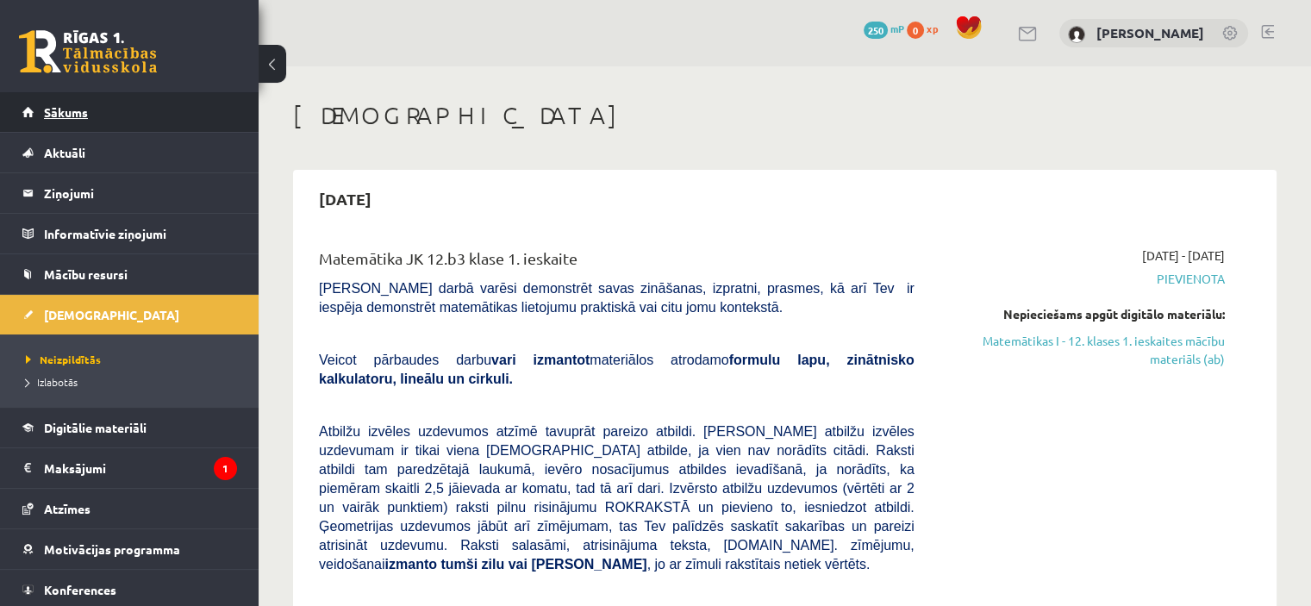
click at [72, 114] on span "Sākums" at bounding box center [66, 112] width 44 height 16
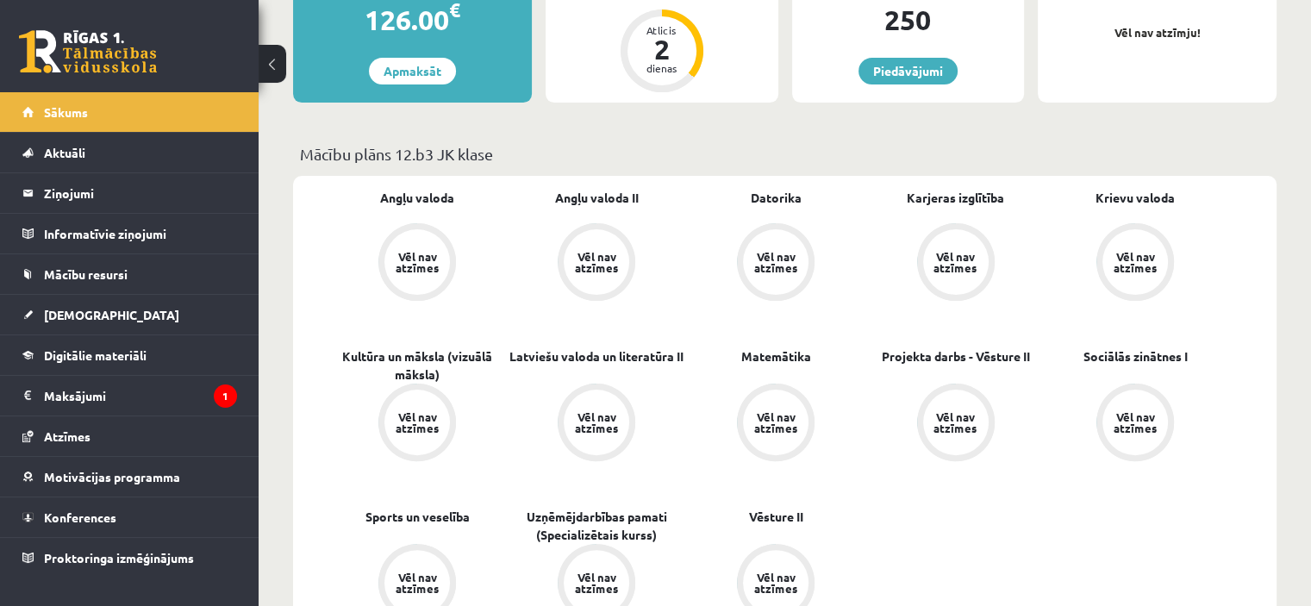
scroll to position [391, 0]
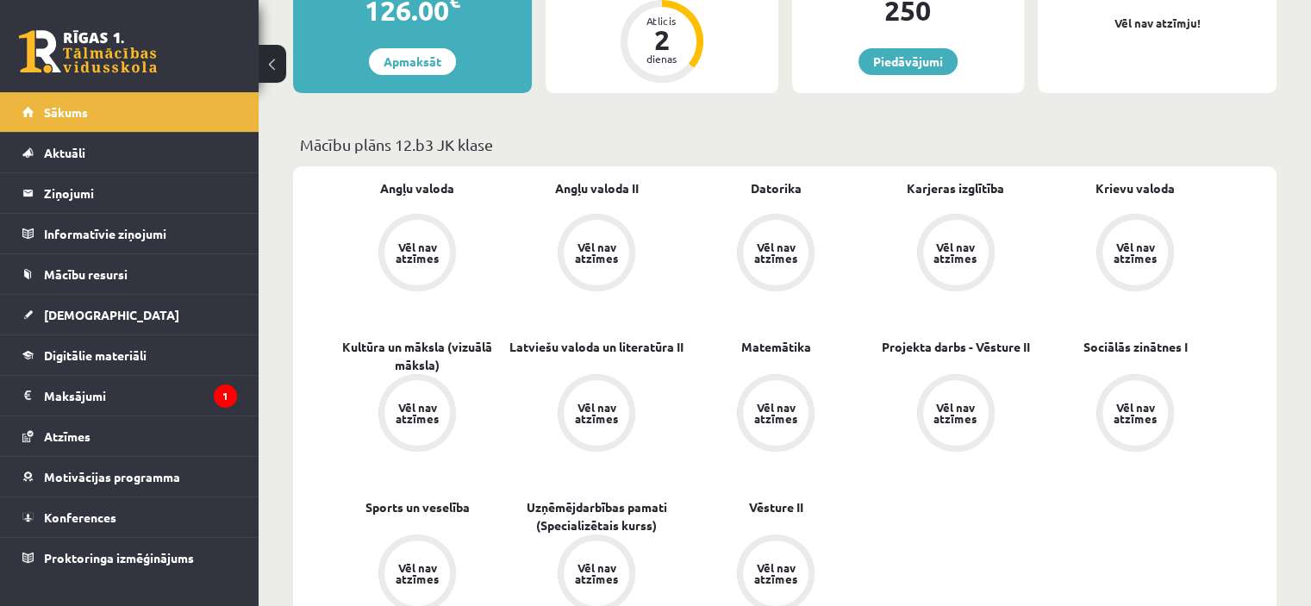
click at [619, 403] on div "Vēl nav atzīmes" at bounding box center [596, 413] width 48 height 22
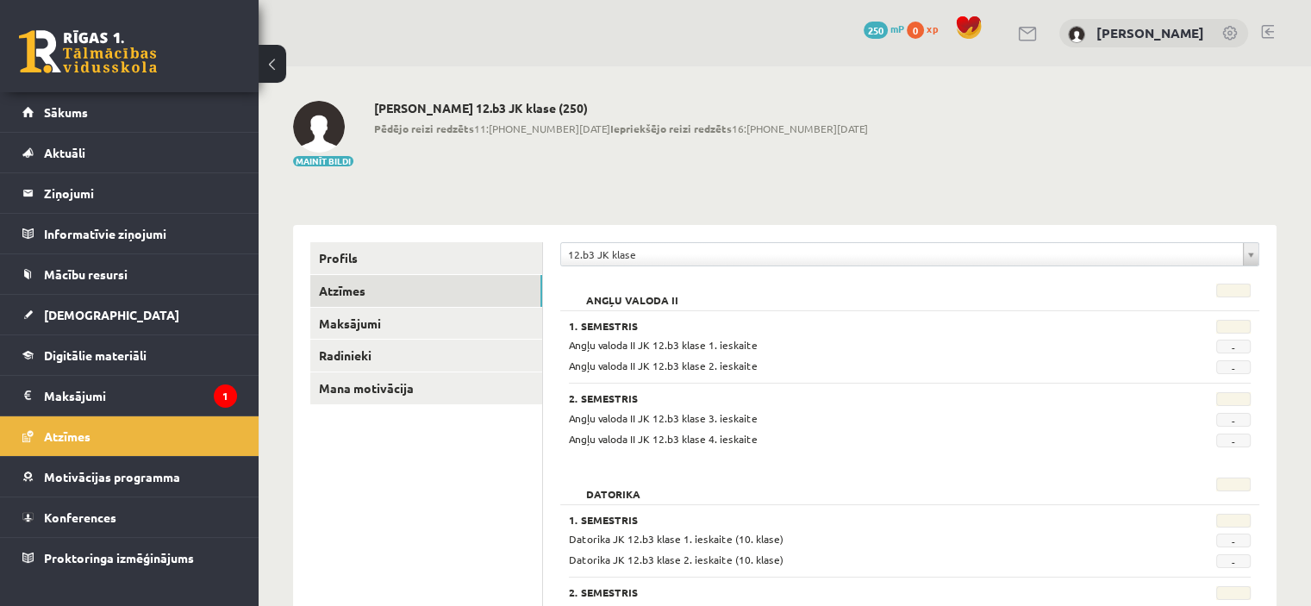
click at [602, 347] on span "Angļu valoda II JK 12.b3 klase 1. ieskaite" at bounding box center [663, 345] width 189 height 14
click at [52, 103] on link "Sākums" at bounding box center [129, 112] width 215 height 40
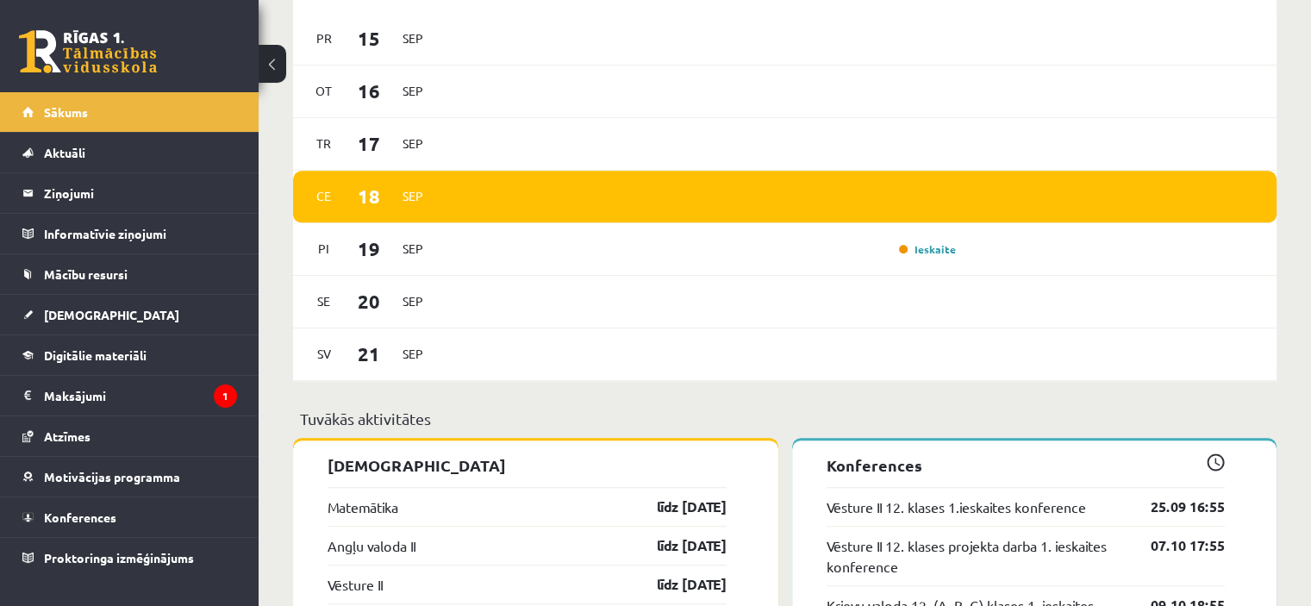
scroll to position [1158, 0]
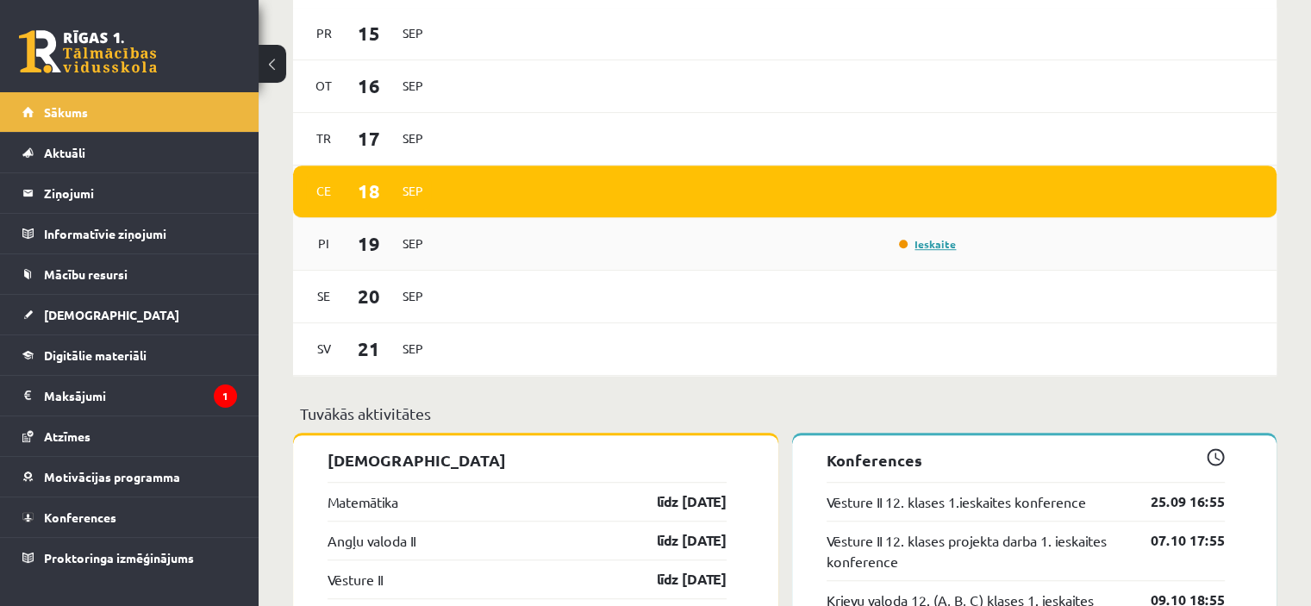
click at [919, 249] on link "Ieskaite" at bounding box center [927, 244] width 57 height 14
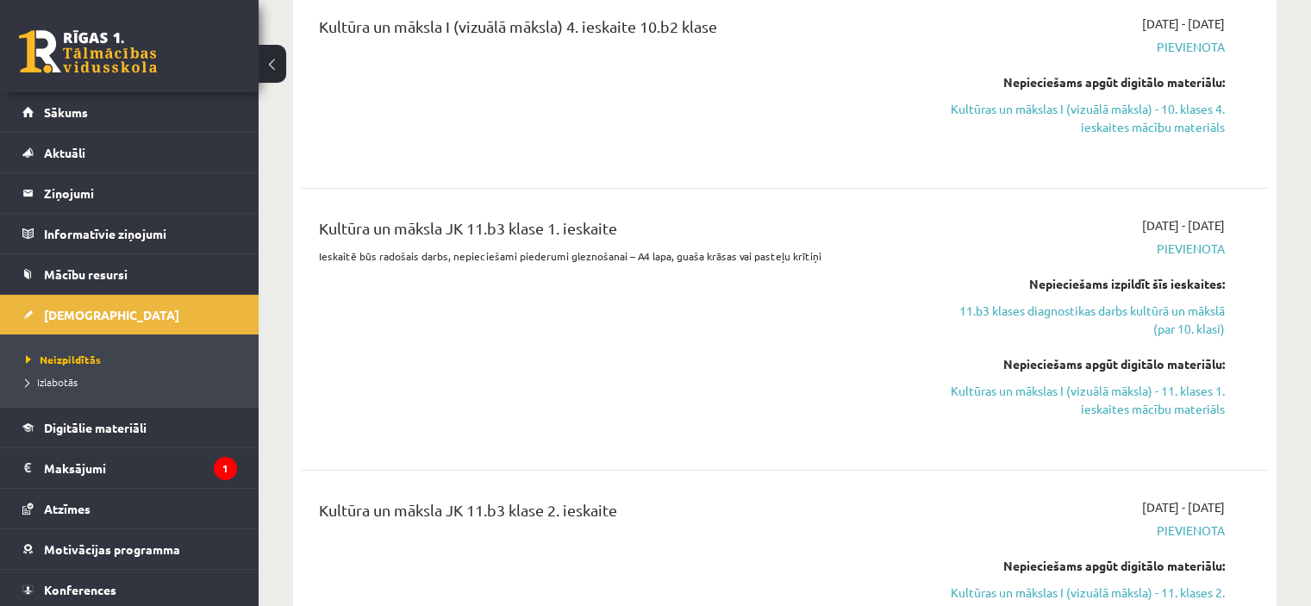
scroll to position [6464, 0]
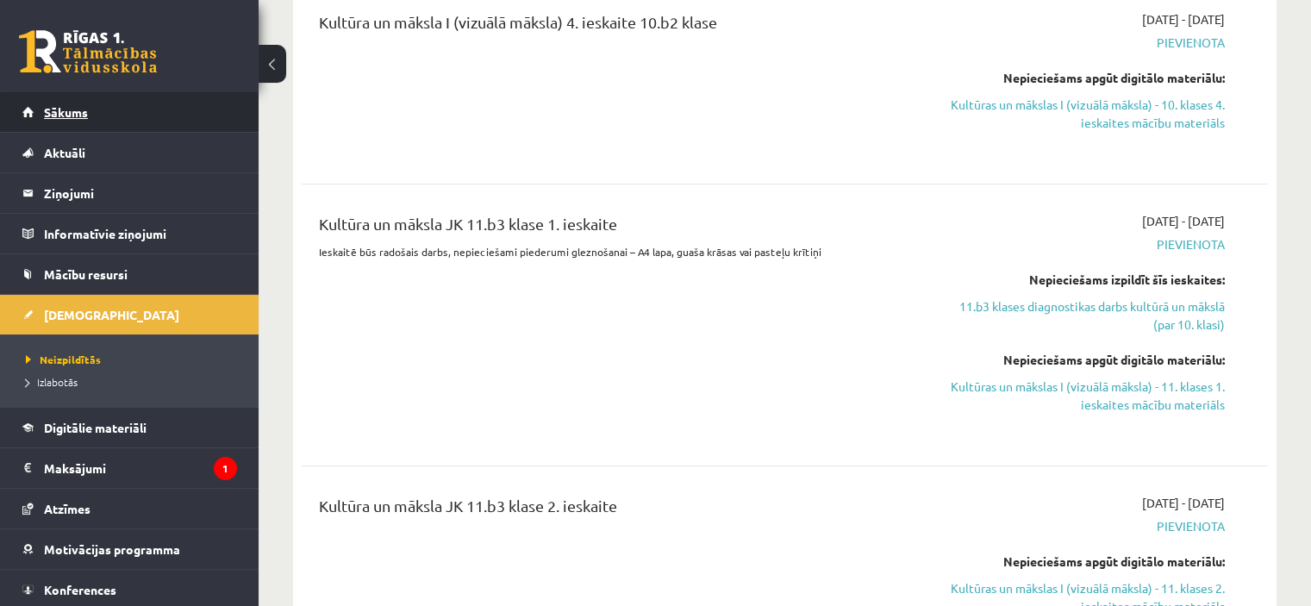
click at [68, 116] on span "Sākums" at bounding box center [66, 112] width 44 height 16
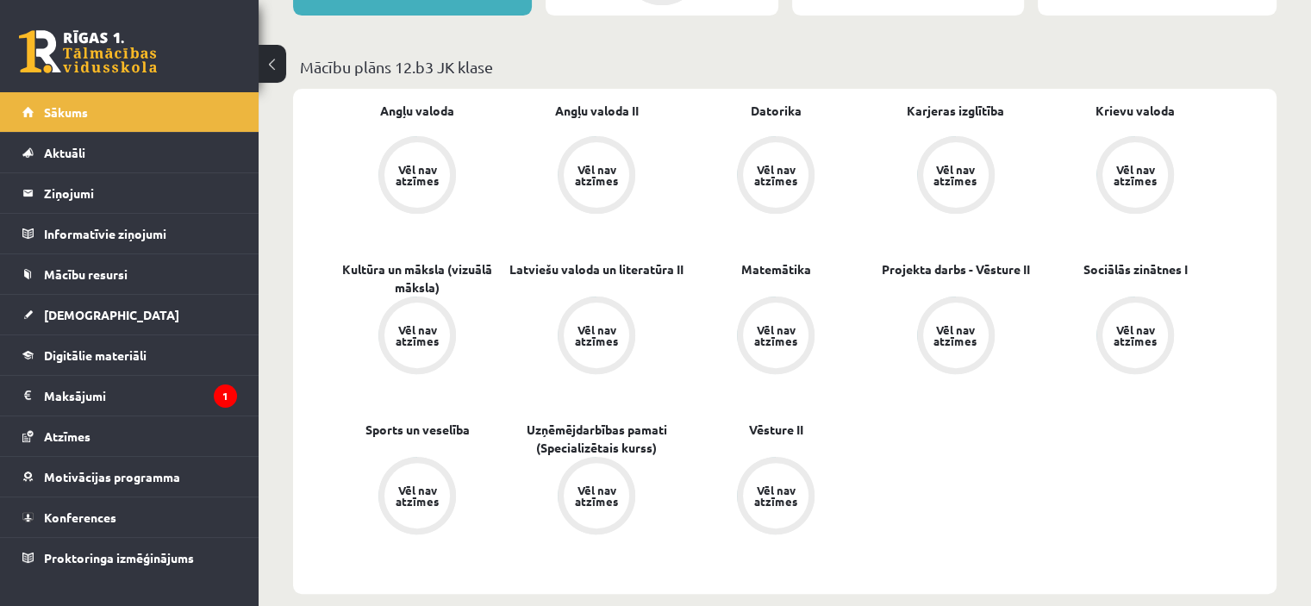
scroll to position [494, 0]
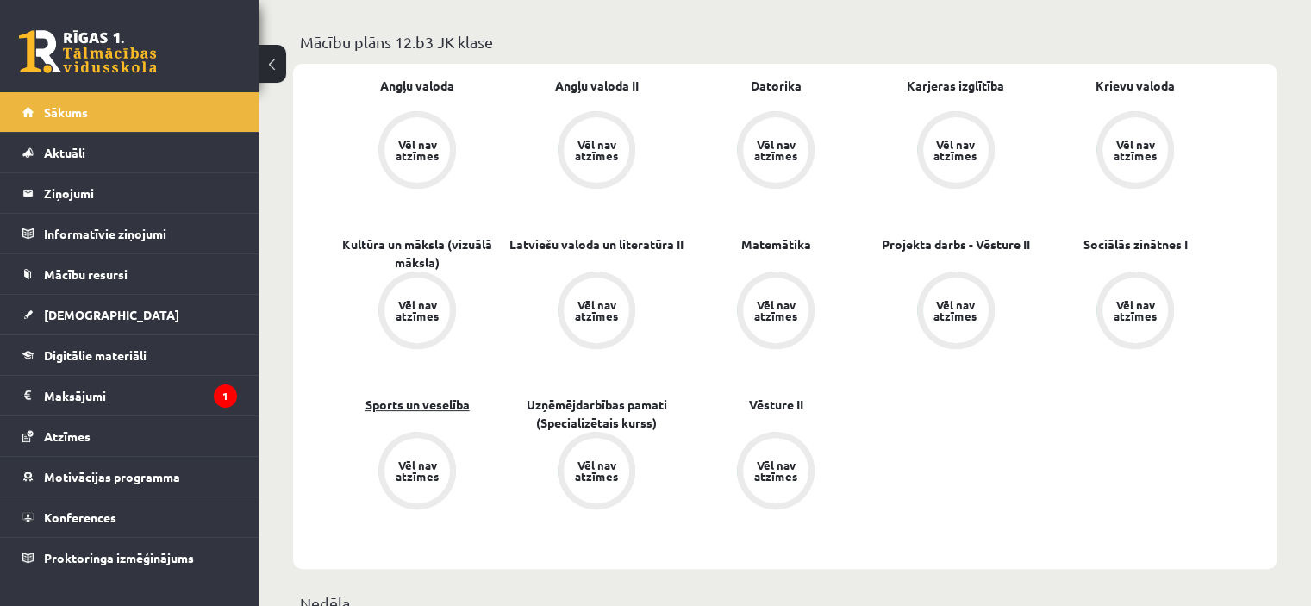
click at [417, 409] on link "Sports un veselība" at bounding box center [417, 405] width 104 height 18
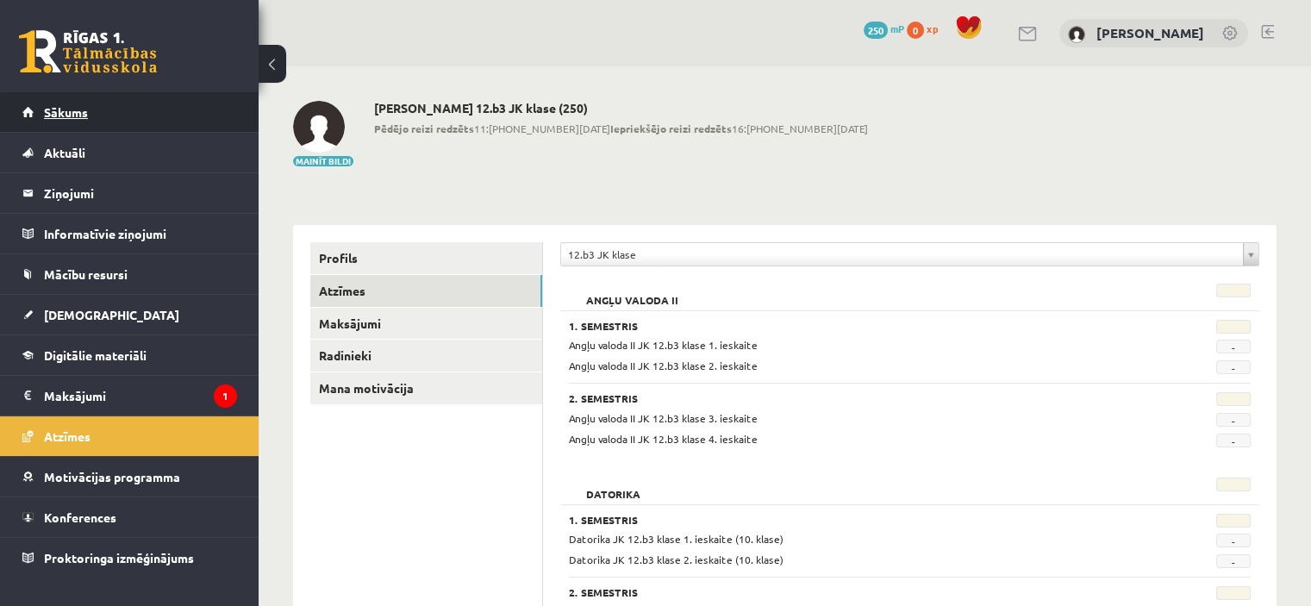
click at [70, 109] on span "Sākums" at bounding box center [66, 112] width 44 height 16
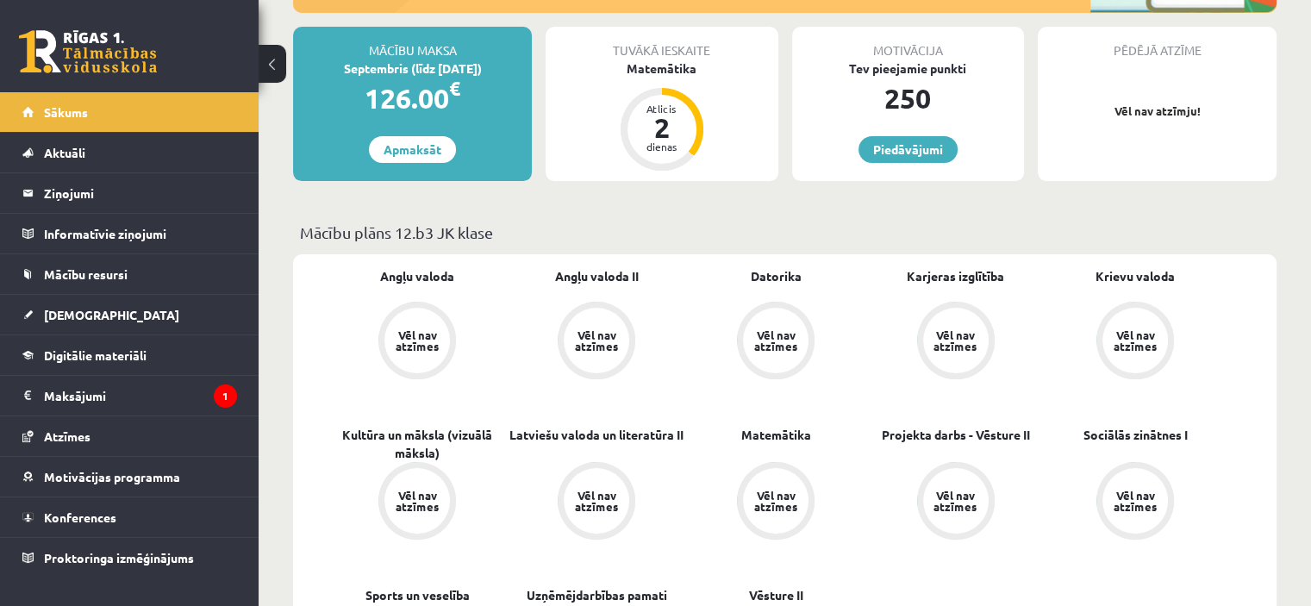
scroll to position [314, 0]
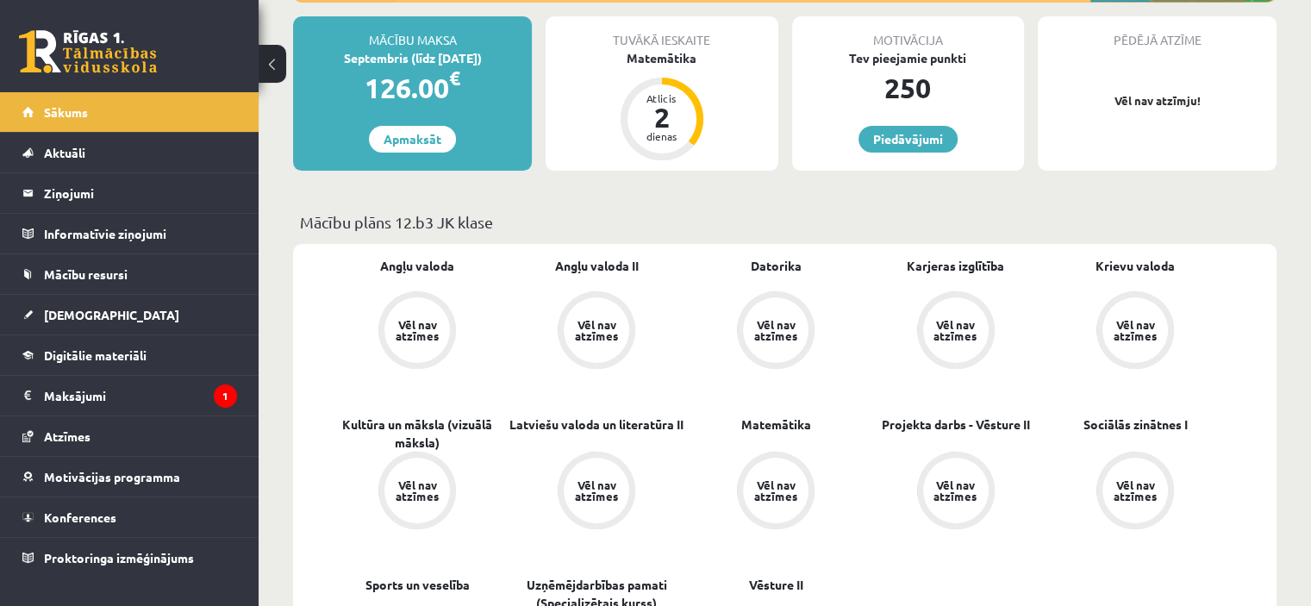
click at [404, 323] on div "Vēl nav atzīmes" at bounding box center [417, 330] width 48 height 22
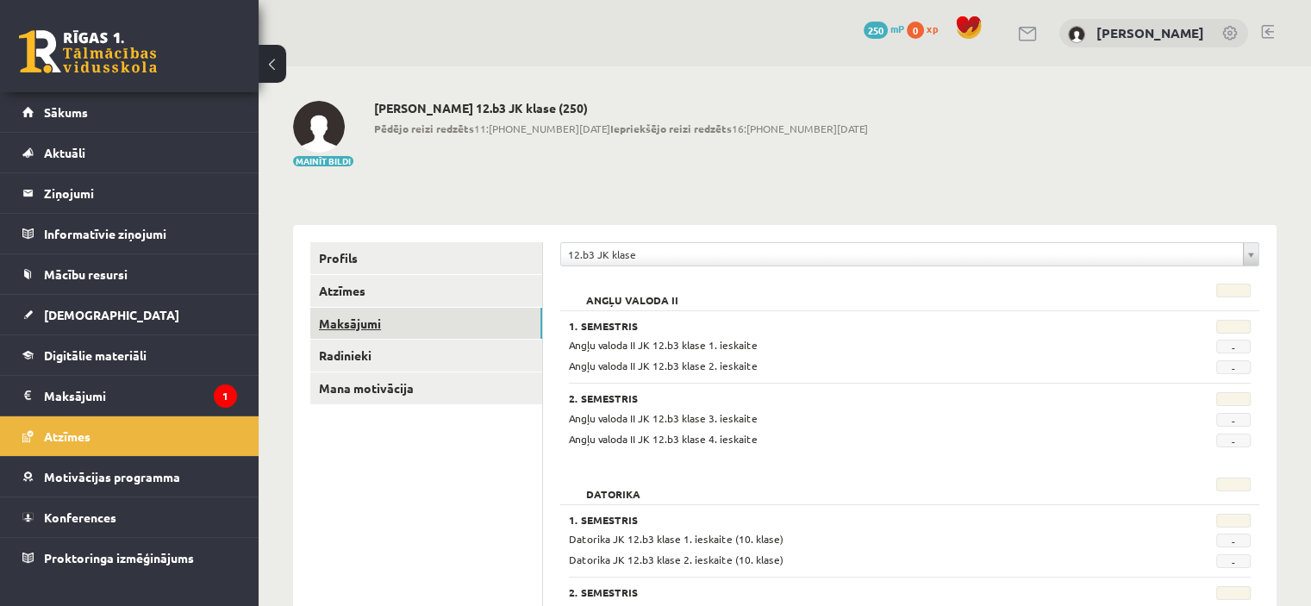
click at [355, 330] on link "Maksājumi" at bounding box center [426, 324] width 232 height 32
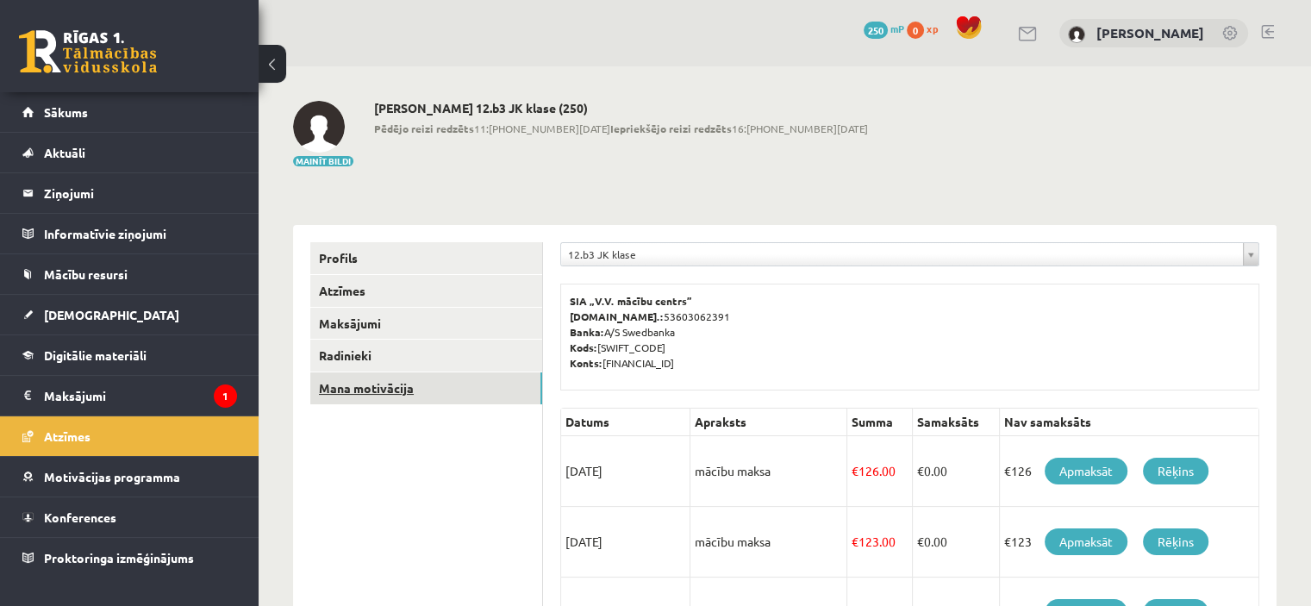
click at [366, 386] on link "Mana motivācija" at bounding box center [426, 388] width 232 height 32
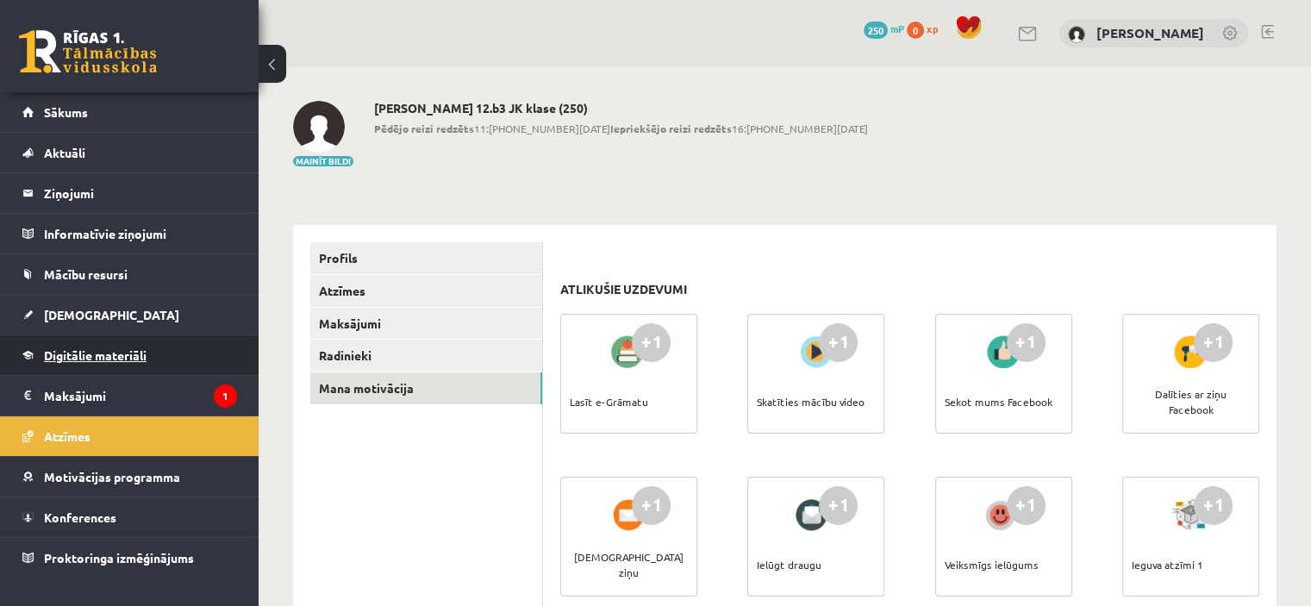
click at [83, 354] on span "Digitālie materiāli" at bounding box center [95, 355] width 103 height 16
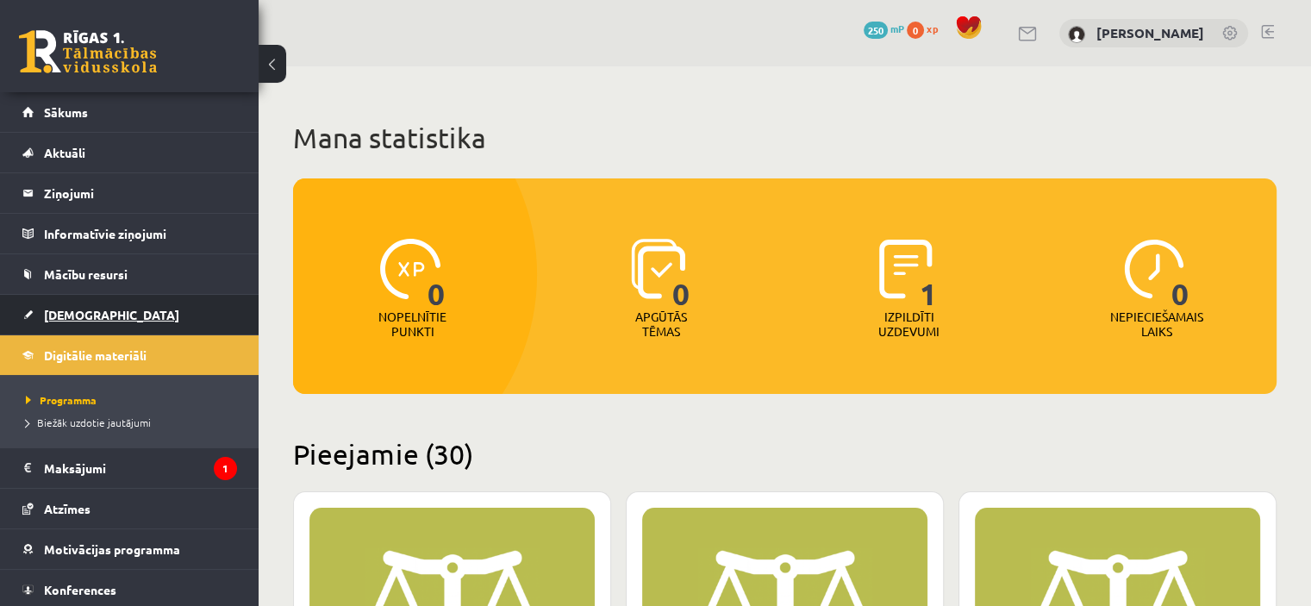
click at [62, 313] on span "[DEMOGRAPHIC_DATA]" at bounding box center [111, 315] width 135 height 16
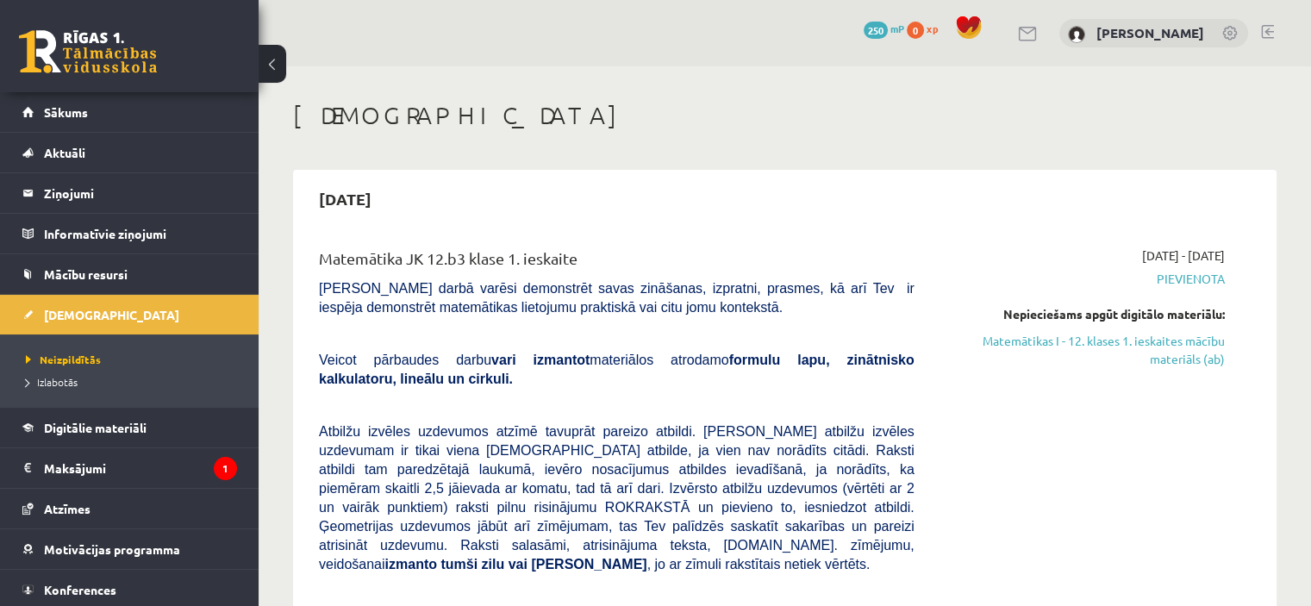
click at [276, 59] on button at bounding box center [273, 64] width 28 height 38
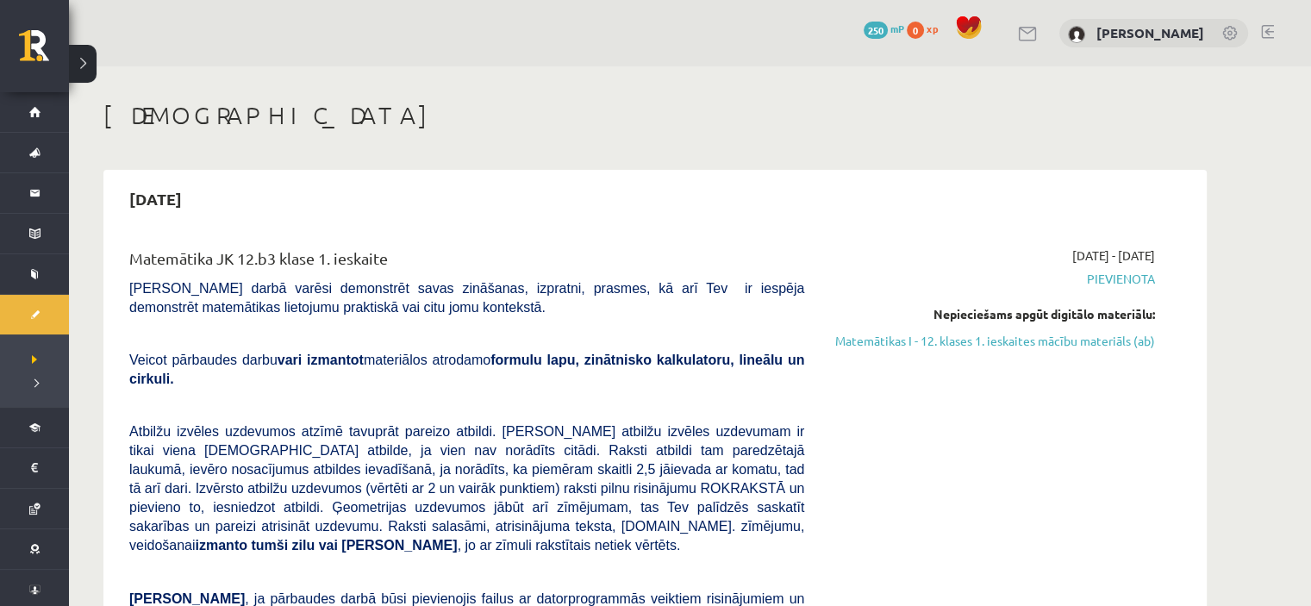
click at [86, 65] on button at bounding box center [83, 64] width 28 height 38
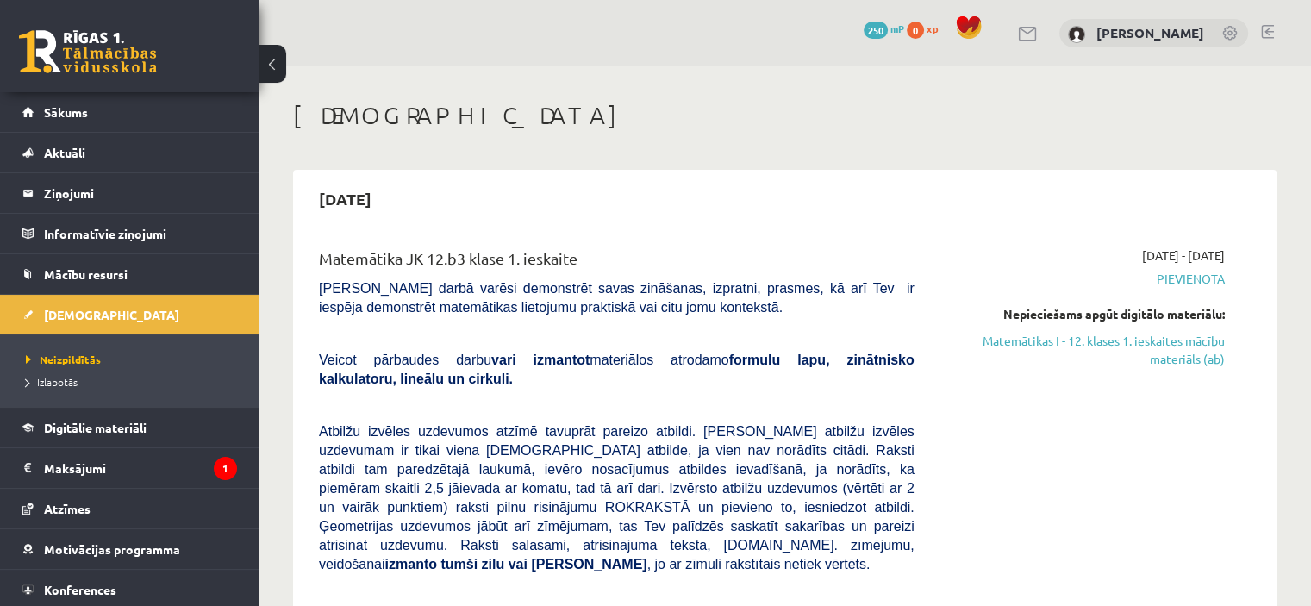
scroll to position [41, 0]
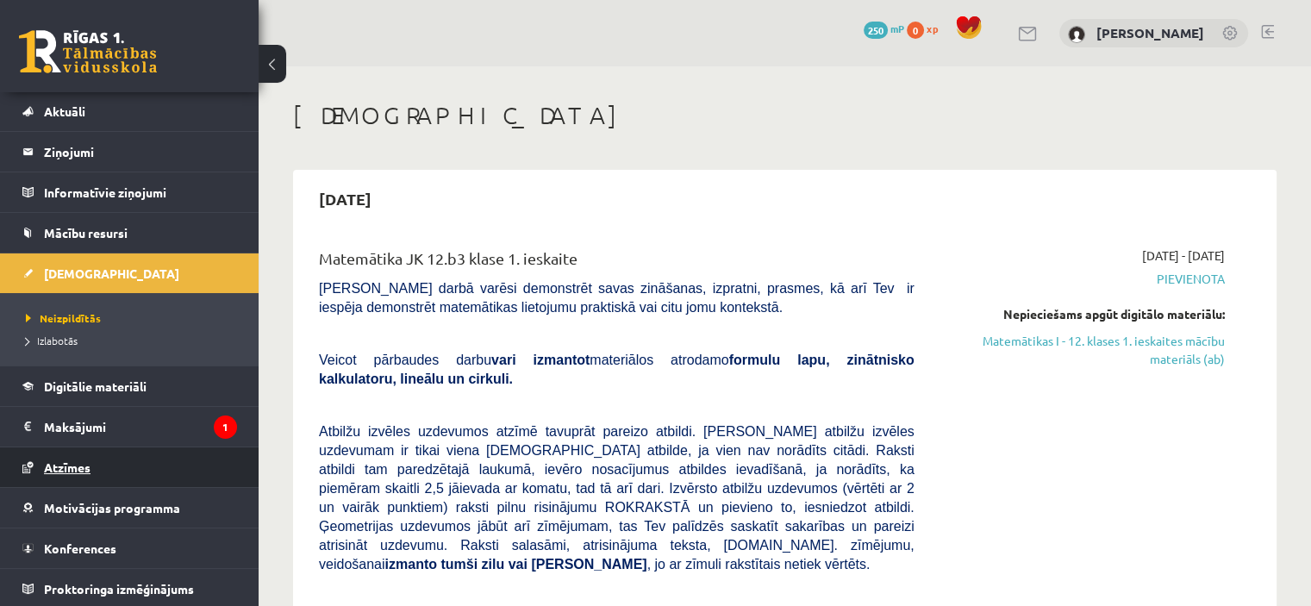
click at [72, 469] on span "Atzīmes" at bounding box center [67, 467] width 47 height 16
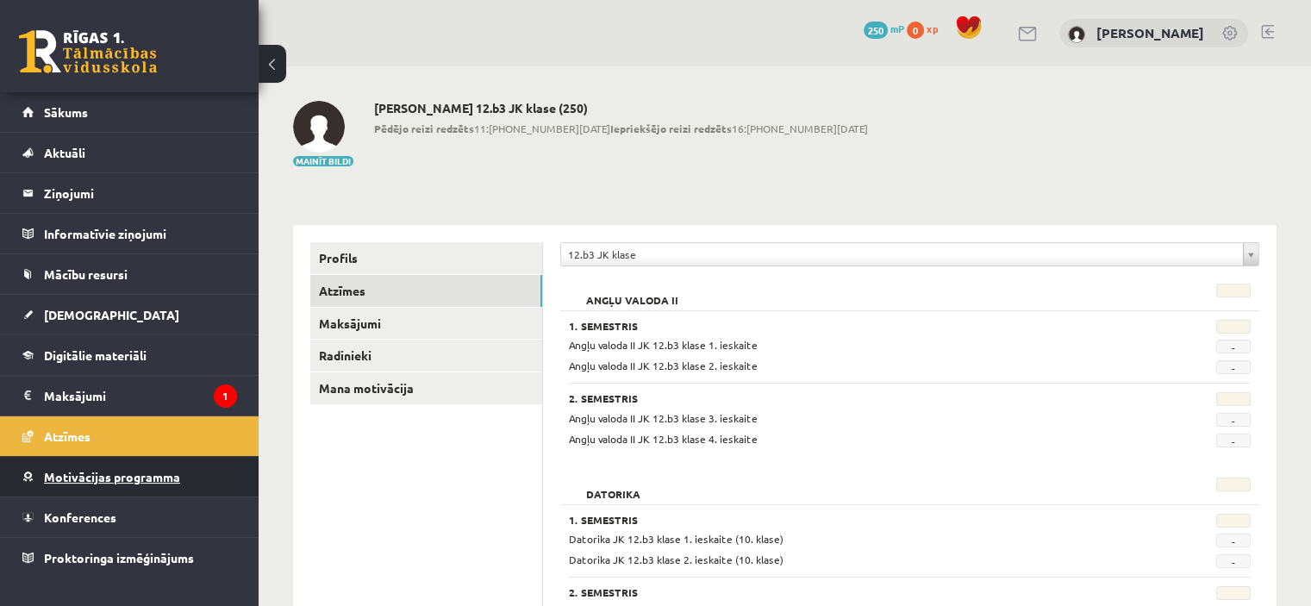
click at [85, 475] on span "Motivācijas programma" at bounding box center [112, 477] width 136 height 16
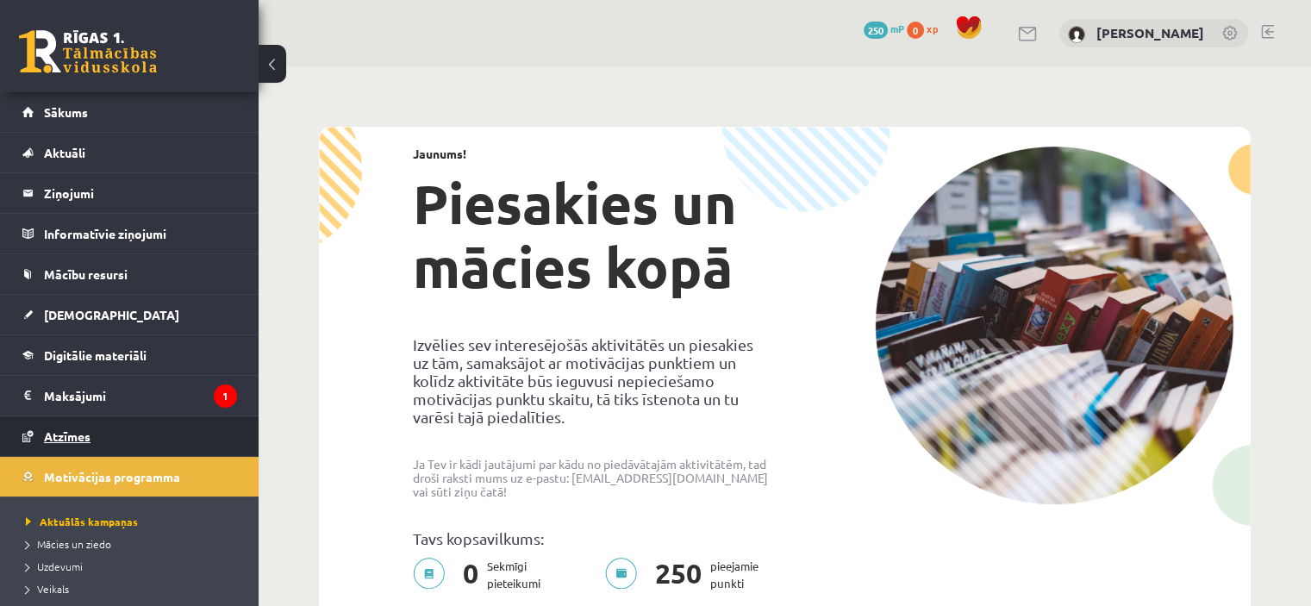
click at [81, 442] on link "Atzīmes" at bounding box center [129, 436] width 215 height 40
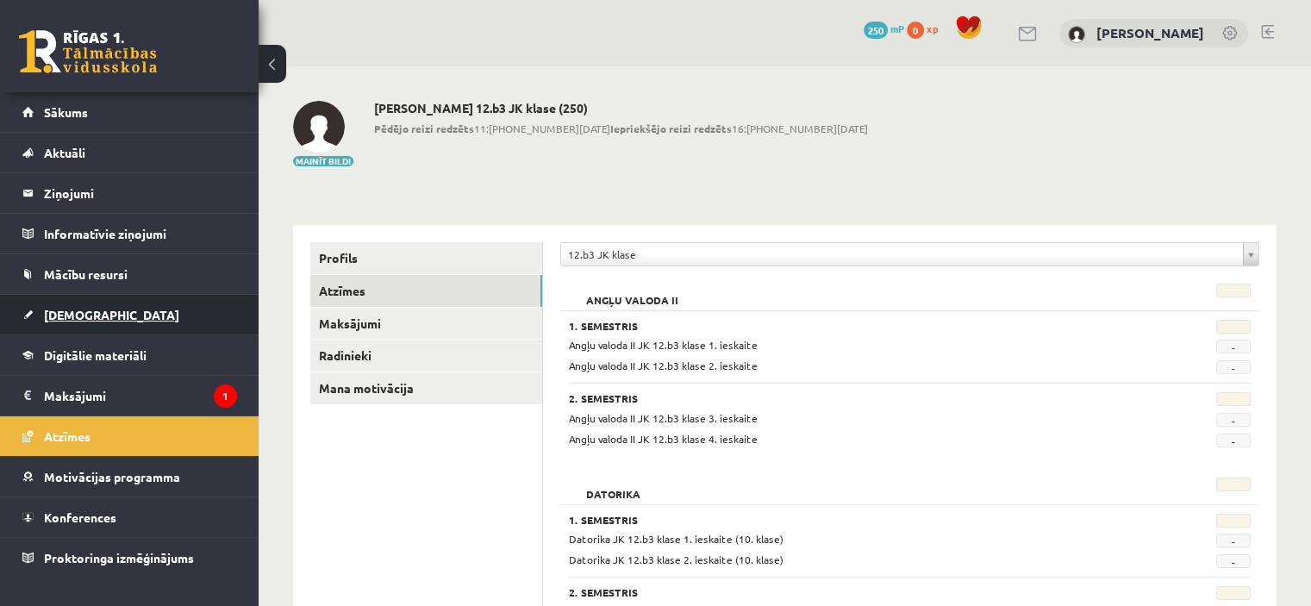
click at [68, 318] on span "[DEMOGRAPHIC_DATA]" at bounding box center [111, 315] width 135 height 16
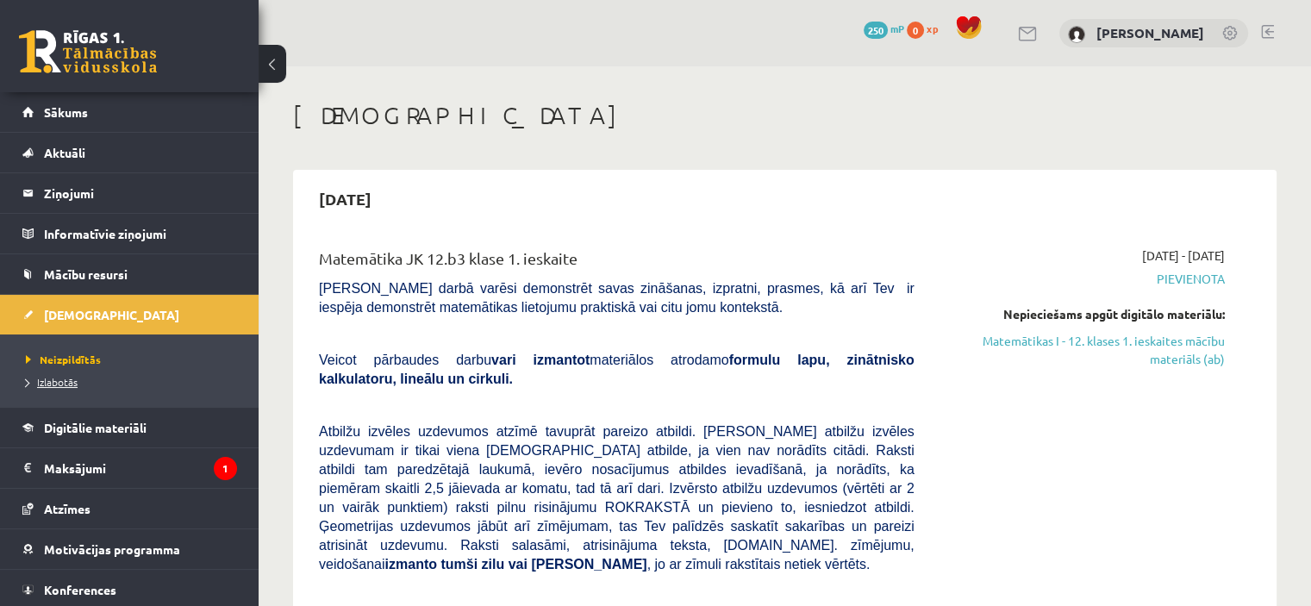
click at [48, 378] on span "Izlabotās" at bounding box center [52, 382] width 52 height 14
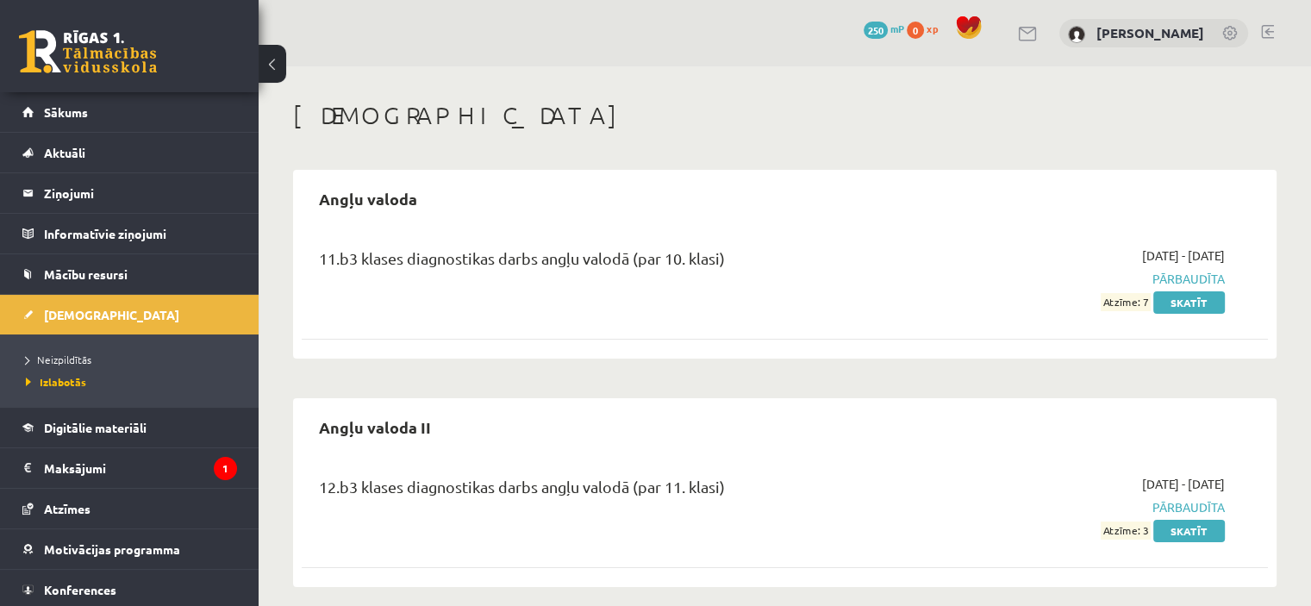
click at [1265, 32] on link at bounding box center [1267, 32] width 13 height 14
